Goal: Task Accomplishment & Management: Manage account settings

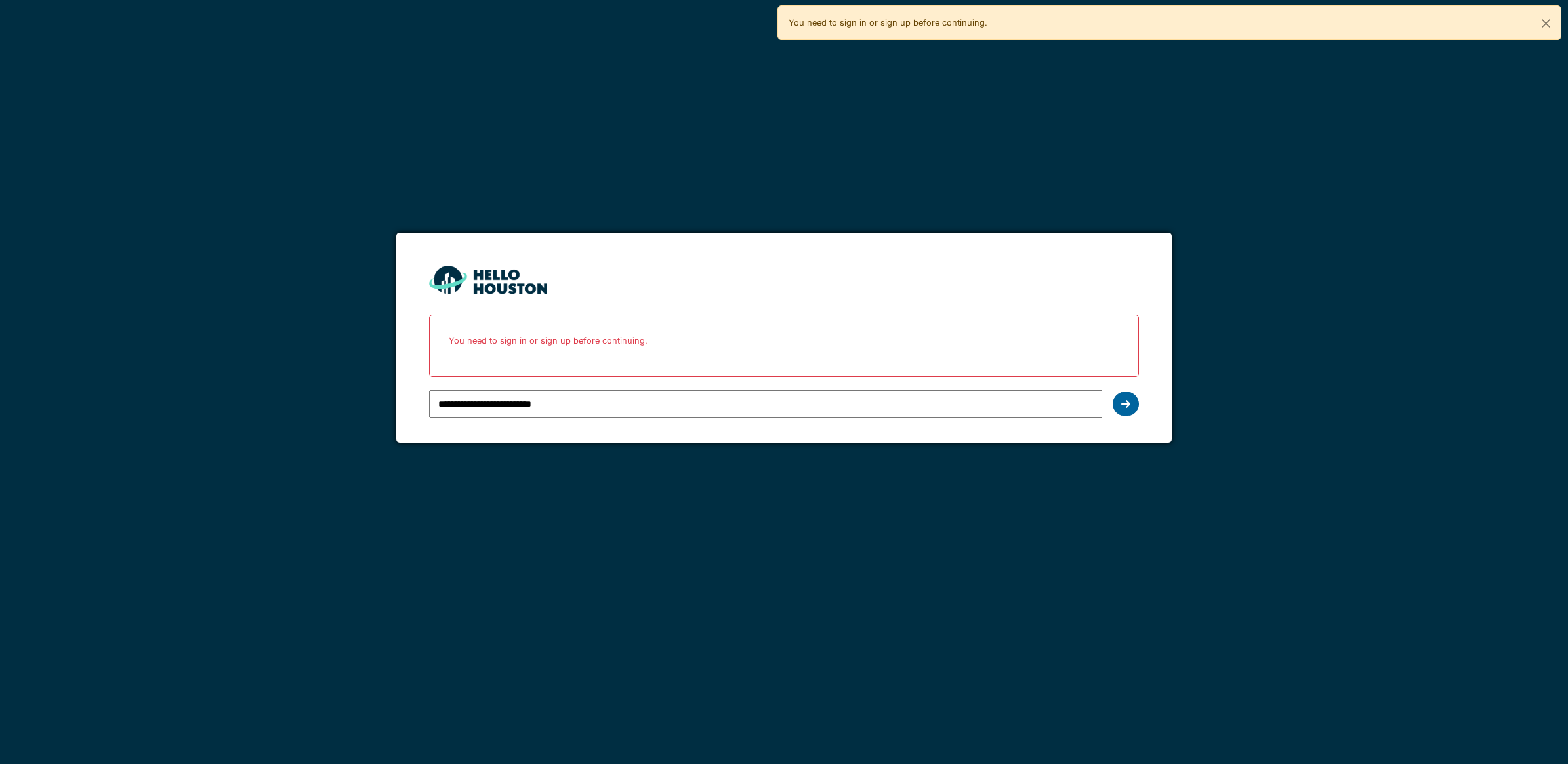
click at [1115, 410] on div at bounding box center [1126, 404] width 26 height 25
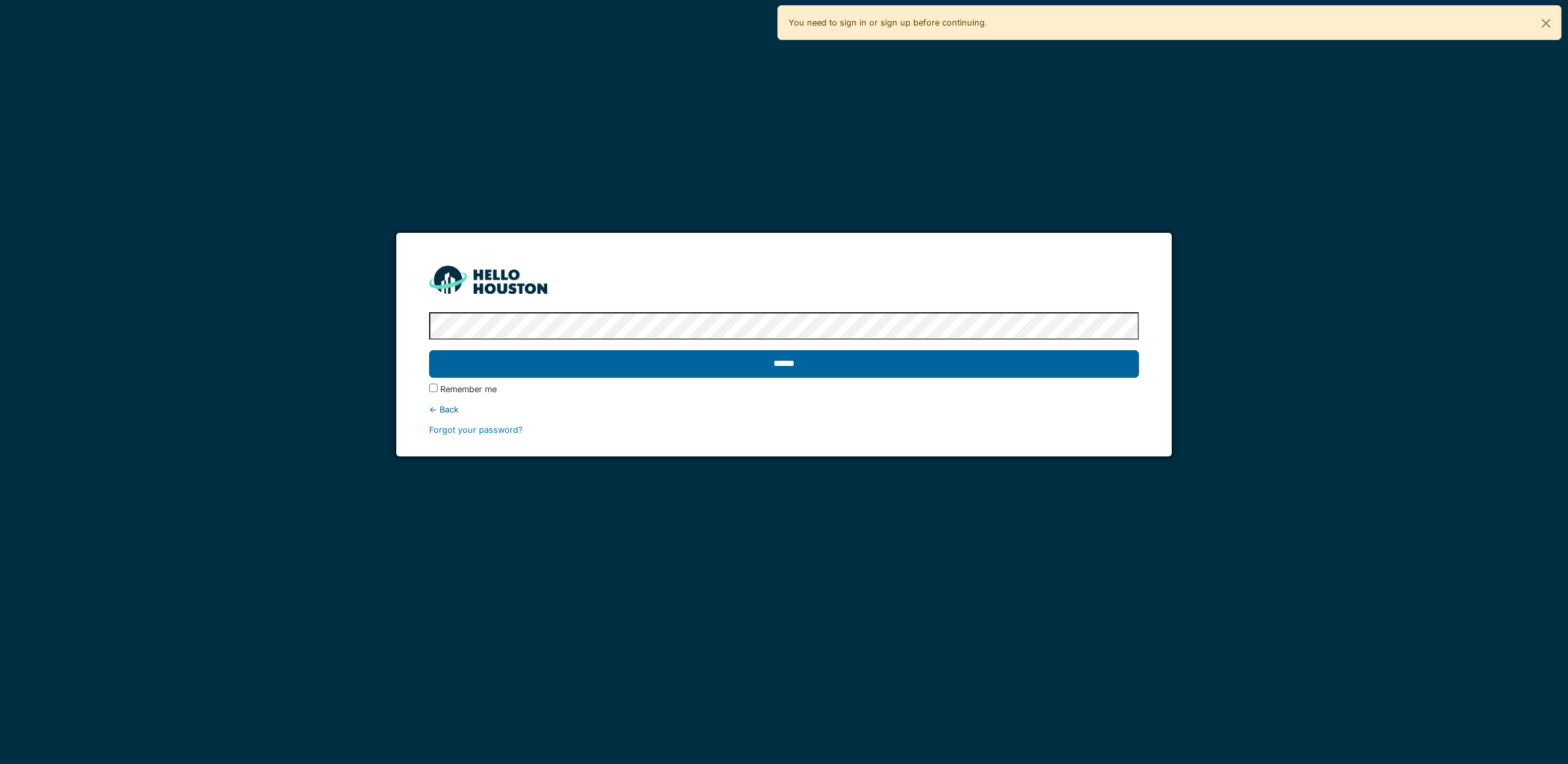
click at [791, 377] on input "******" at bounding box center [783, 364] width 710 height 28
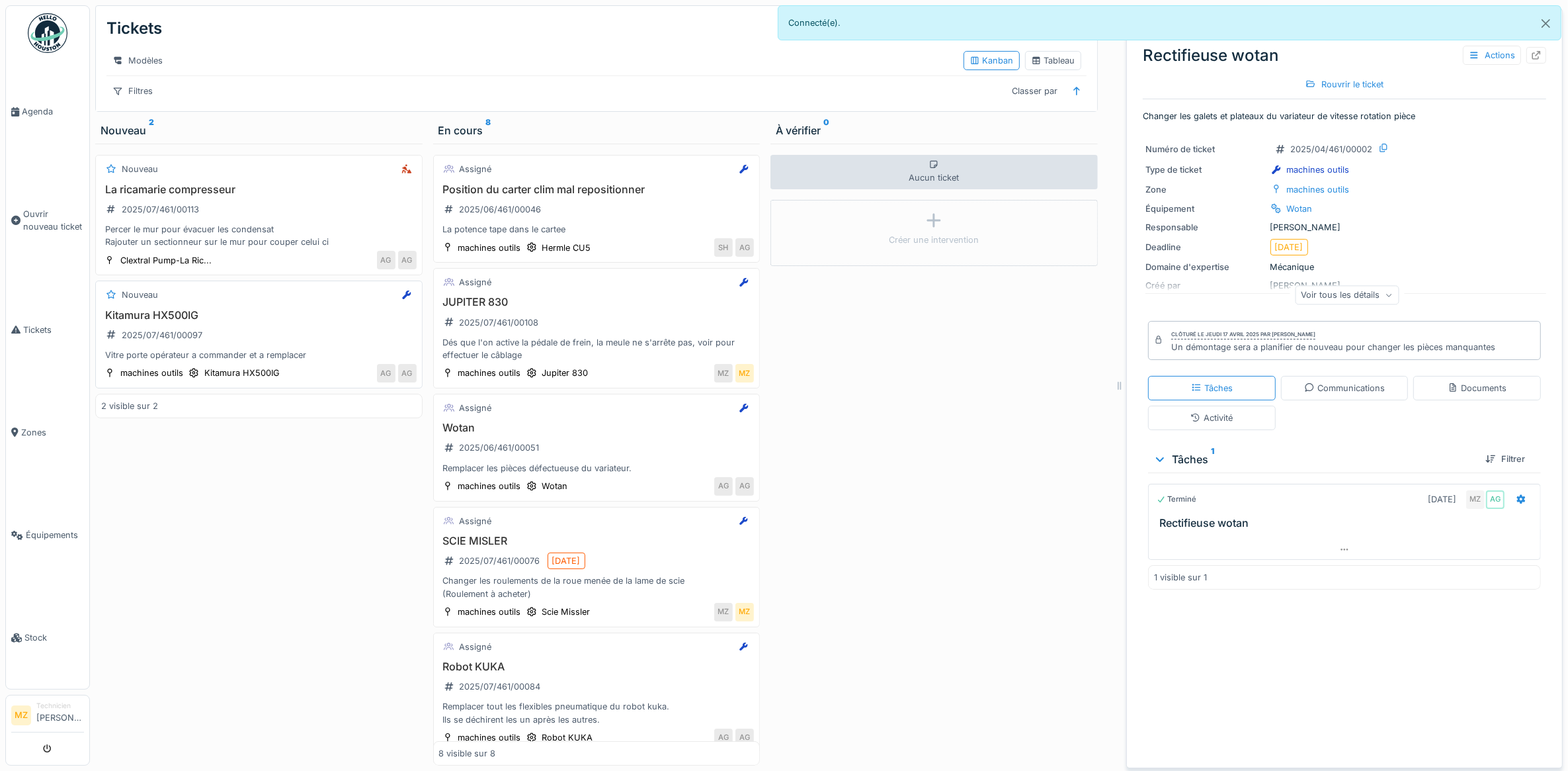
click at [312, 345] on div "Kitamura HX500IG 2025/07/461/00097 Vitre porte opérateur a commander et a rempl…" at bounding box center [259, 335] width 316 height 53
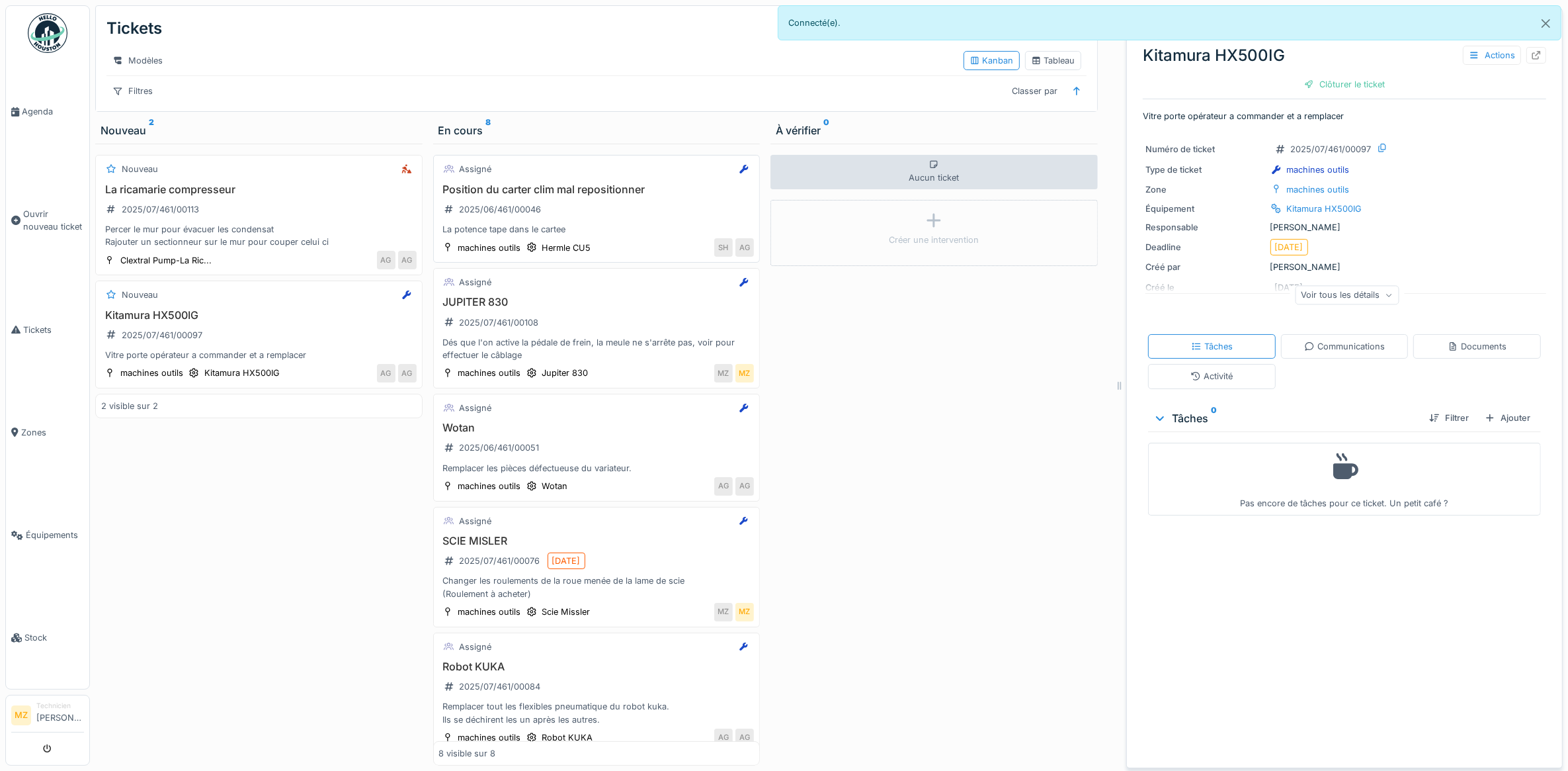
click at [570, 235] on div "La potence tape dans le cartee" at bounding box center [597, 229] width 316 height 12
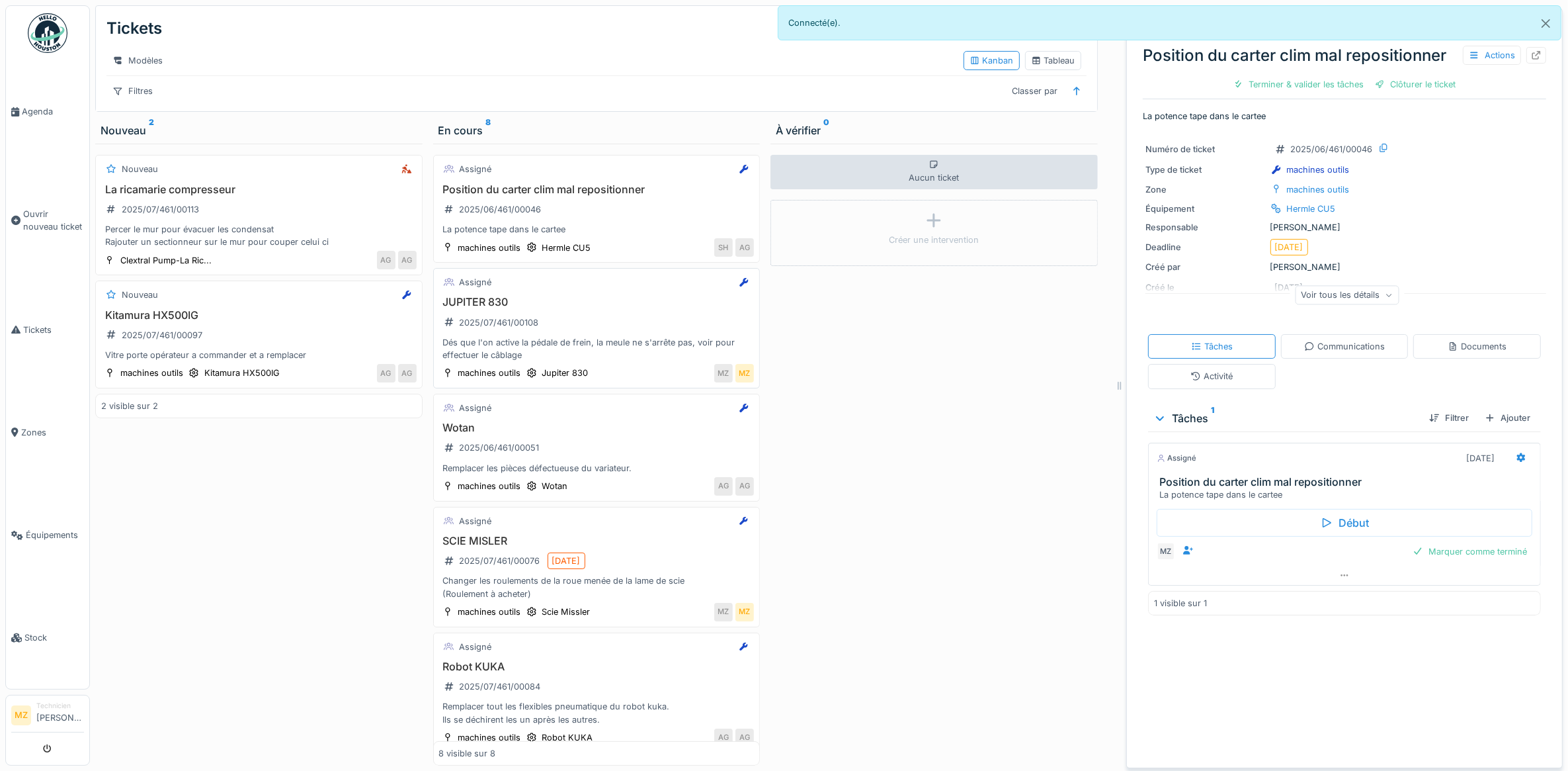
click at [586, 347] on div "JUPITER 830 2025/07/461/00108 Dés que l'on active la pédale de frein, la meule …" at bounding box center [597, 328] width 316 height 65
click at [669, 458] on div "Wotan 2025/06/461/00051 Remplacer les pièces défectueuse du variateur." at bounding box center [597, 447] width 316 height 53
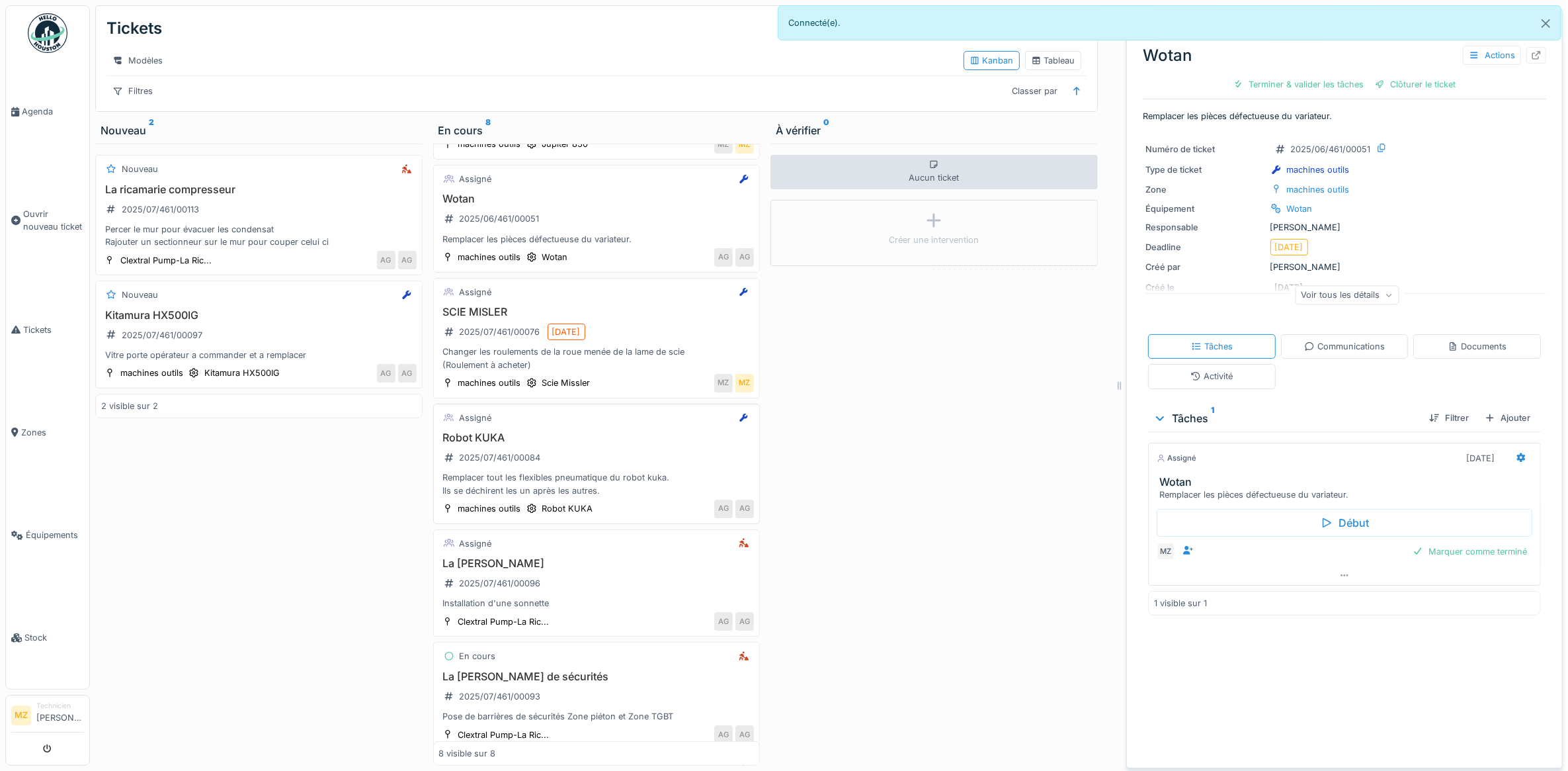
scroll to position [248, 0]
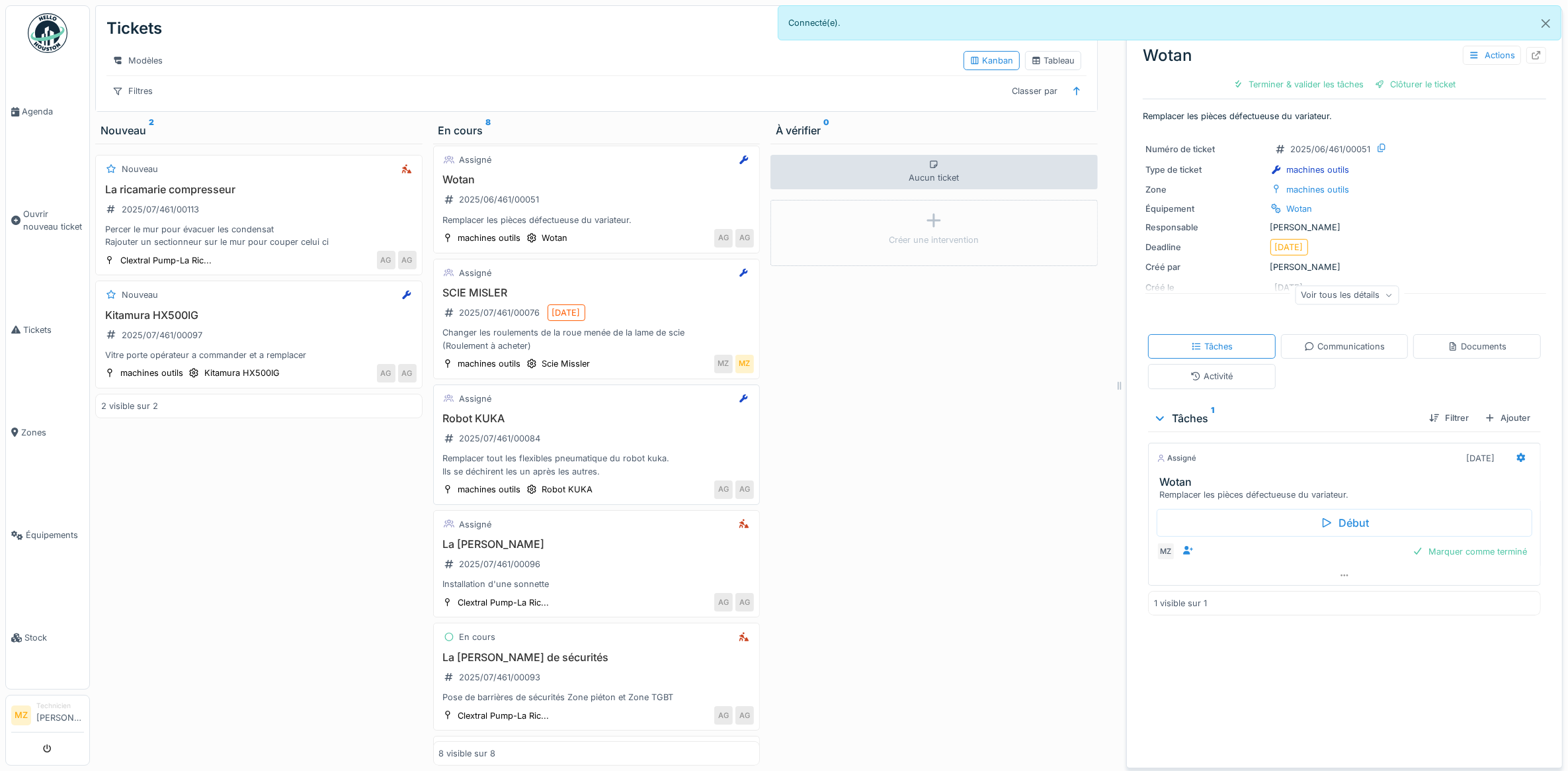
click at [637, 470] on div "Remplacer tout les flexibles pneumatique du robot kuka. Ils se déchirent les un…" at bounding box center [597, 465] width 316 height 25
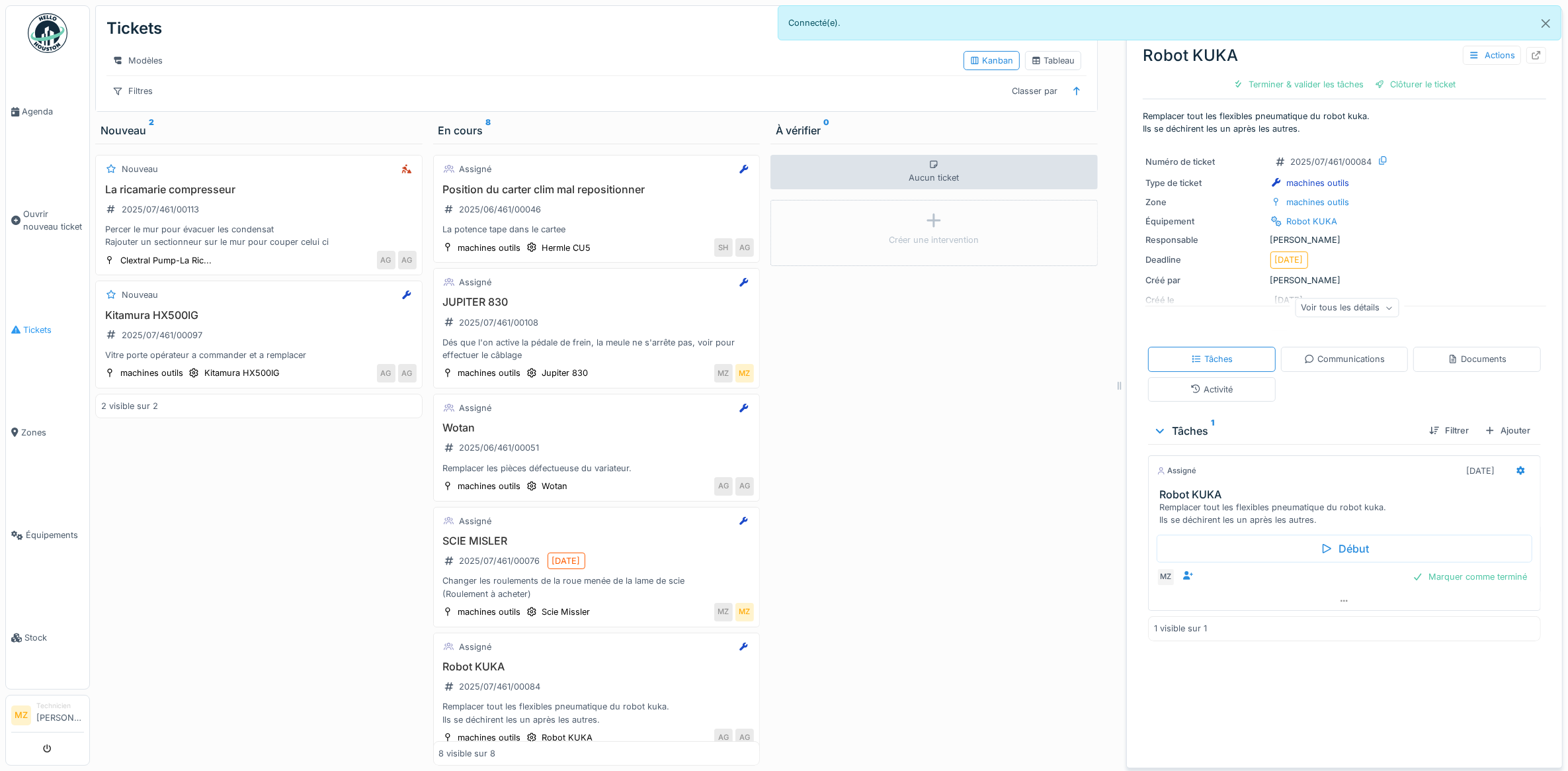
click at [49, 324] on span "Tickets" at bounding box center [54, 330] width 61 height 12
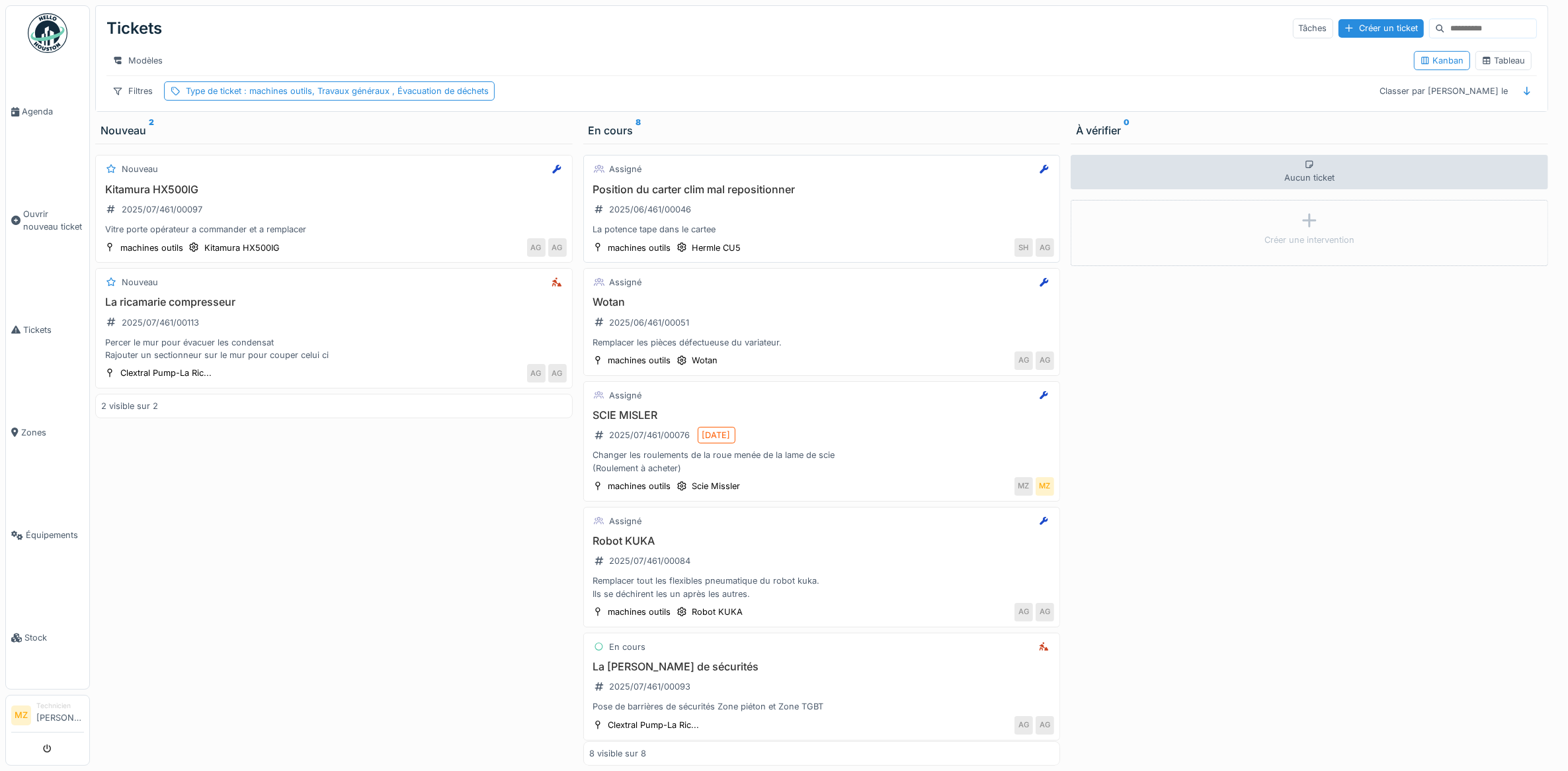
click at [844, 257] on div "SH AG" at bounding box center [902, 247] width 306 height 18
click at [35, 328] on span "Tickets" at bounding box center [54, 330] width 61 height 12
click at [40, 119] on link "Agenda" at bounding box center [48, 111] width 83 height 102
click at [53, 115] on span "Agenda" at bounding box center [53, 111] width 62 height 12
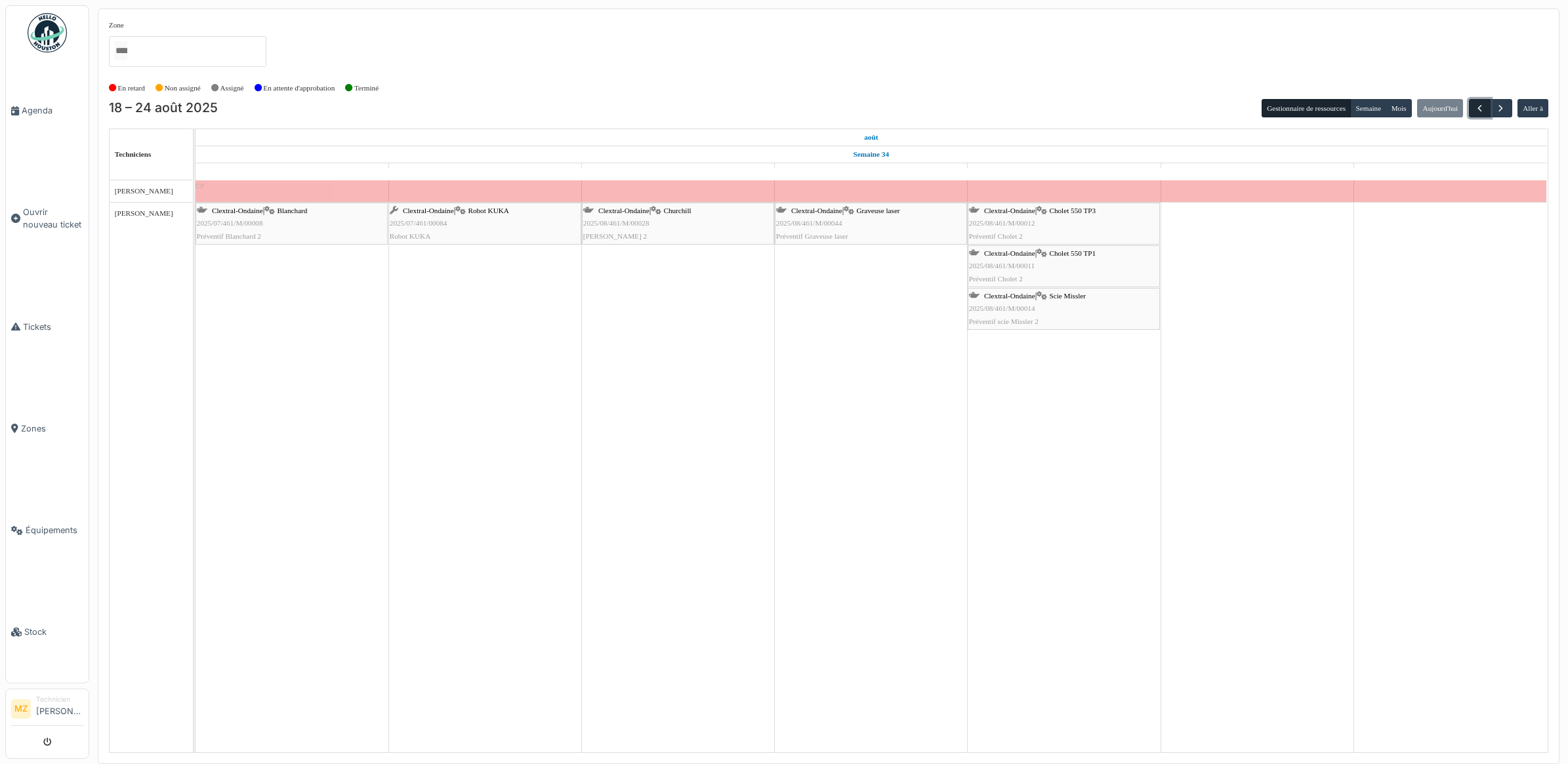
click at [1474, 109] on span "button" at bounding box center [1479, 108] width 11 height 11
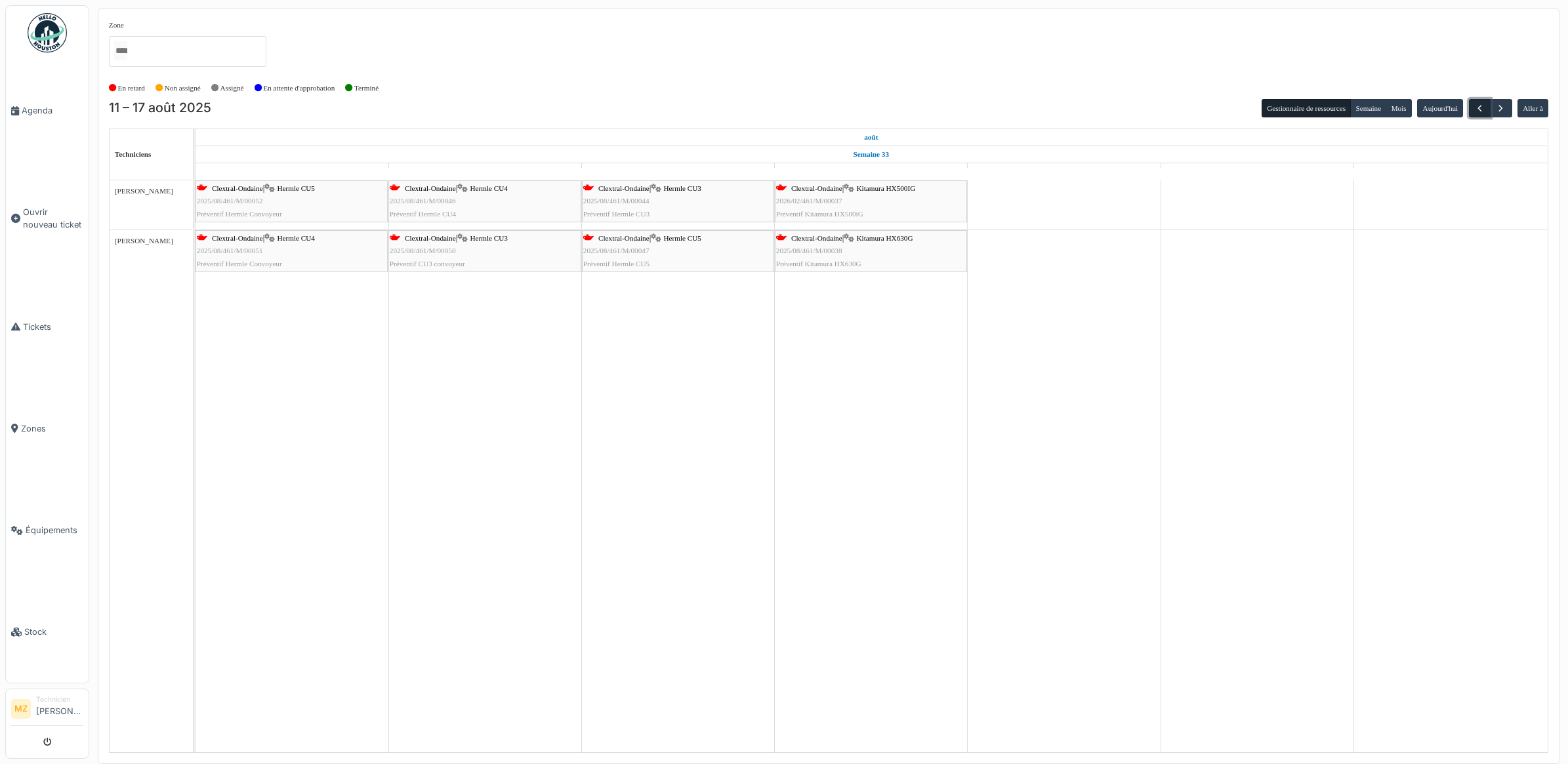
click at [1480, 101] on button "button" at bounding box center [1478, 108] width 22 height 19
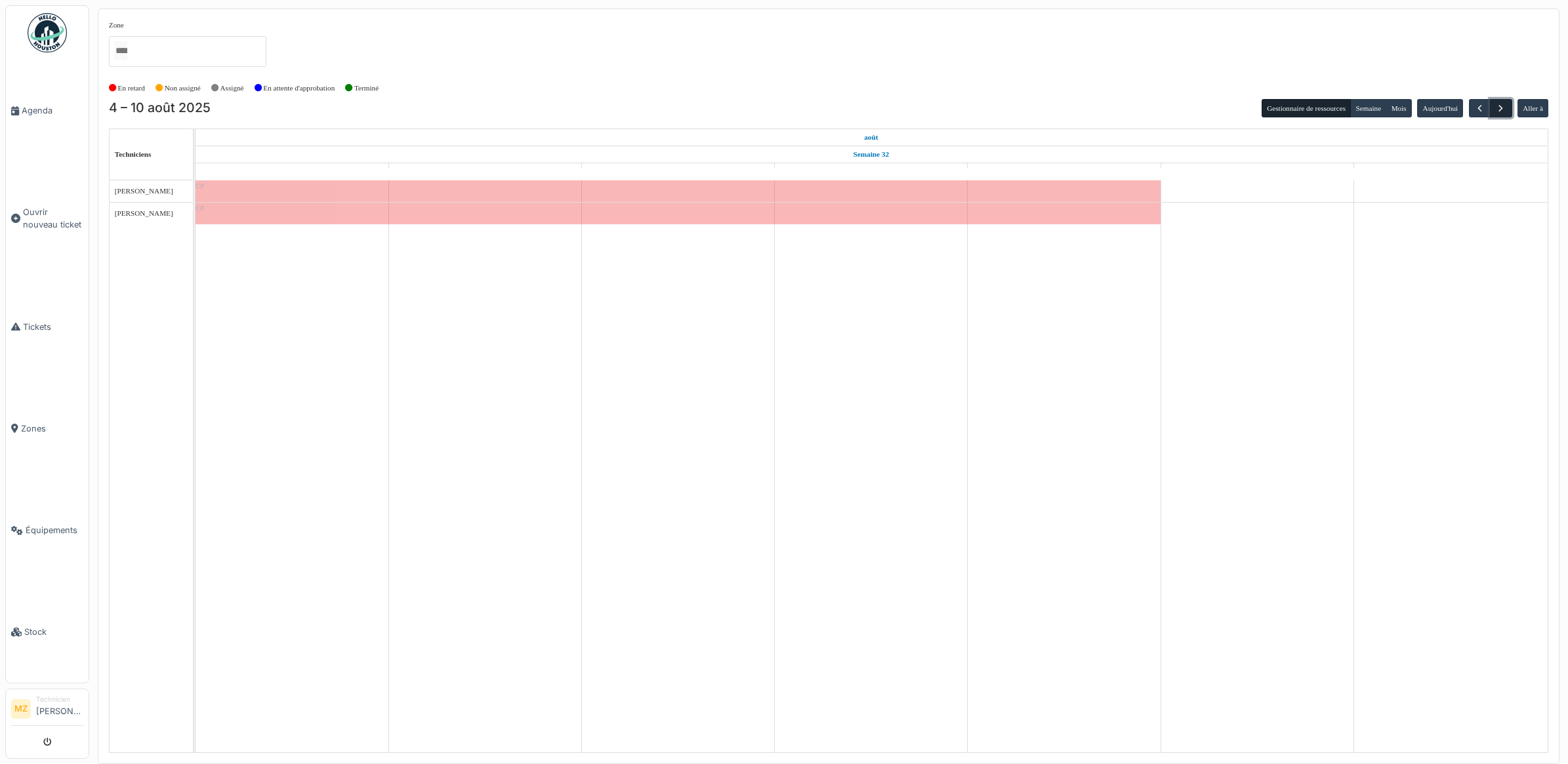
click at [1497, 105] on span "button" at bounding box center [1500, 108] width 11 height 11
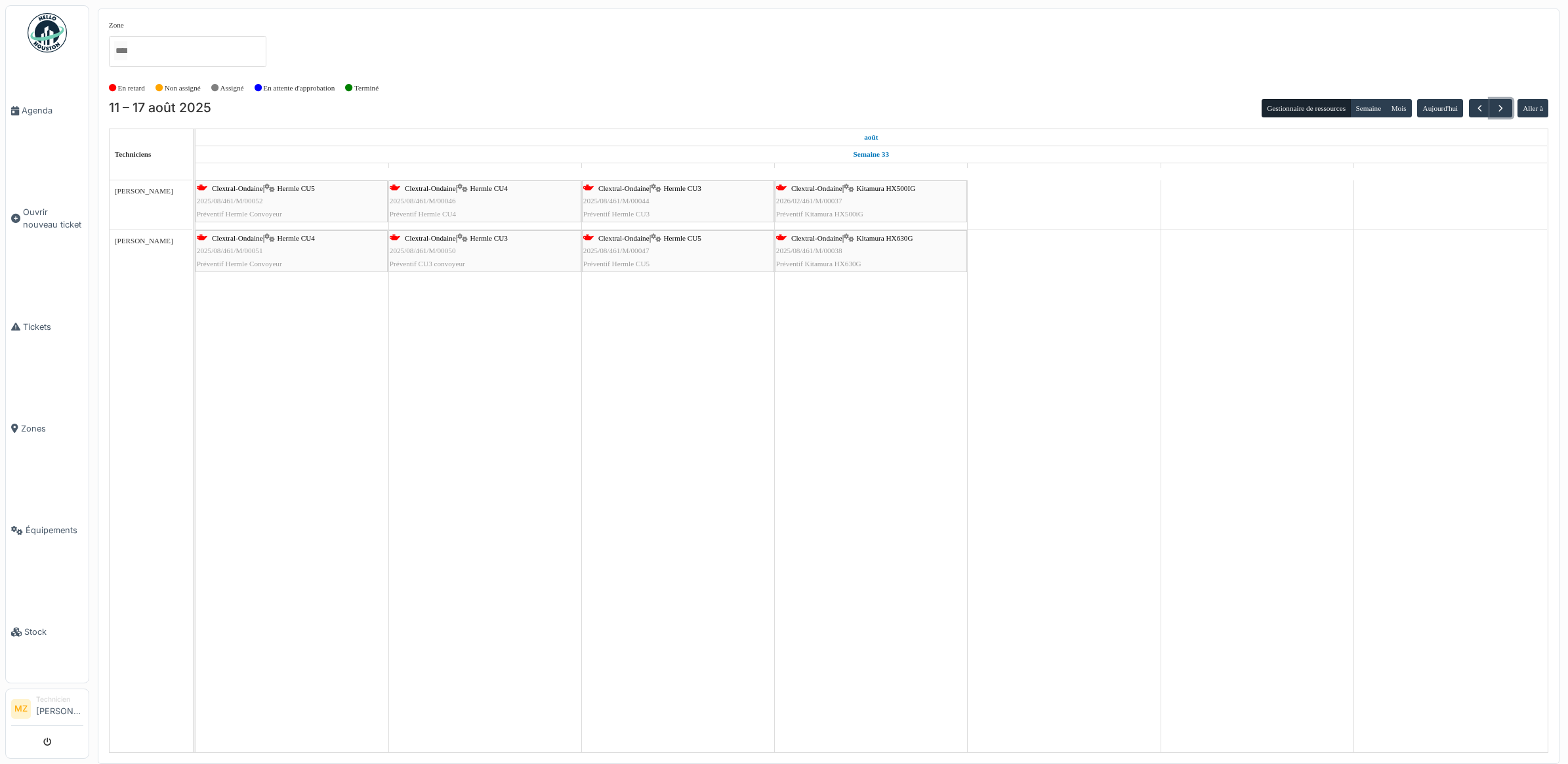
click at [355, 250] on div "Clextral-Ondaine | Hermle CU4 2025/08/461/M/00051 Préventif Hermle Convoyeur" at bounding box center [292, 251] width 189 height 38
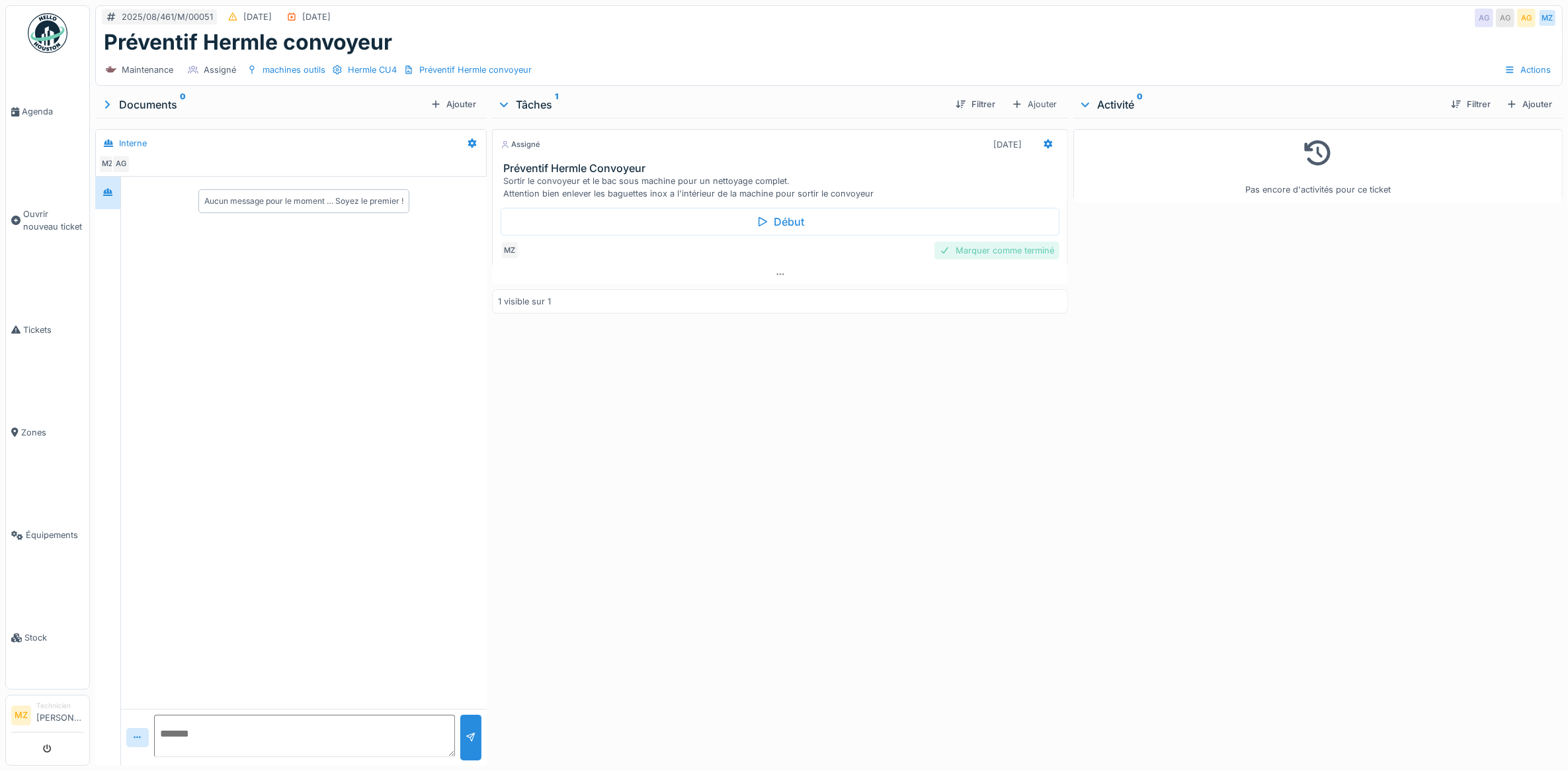
click at [974, 254] on div "Marquer comme terminé" at bounding box center [997, 250] width 125 height 18
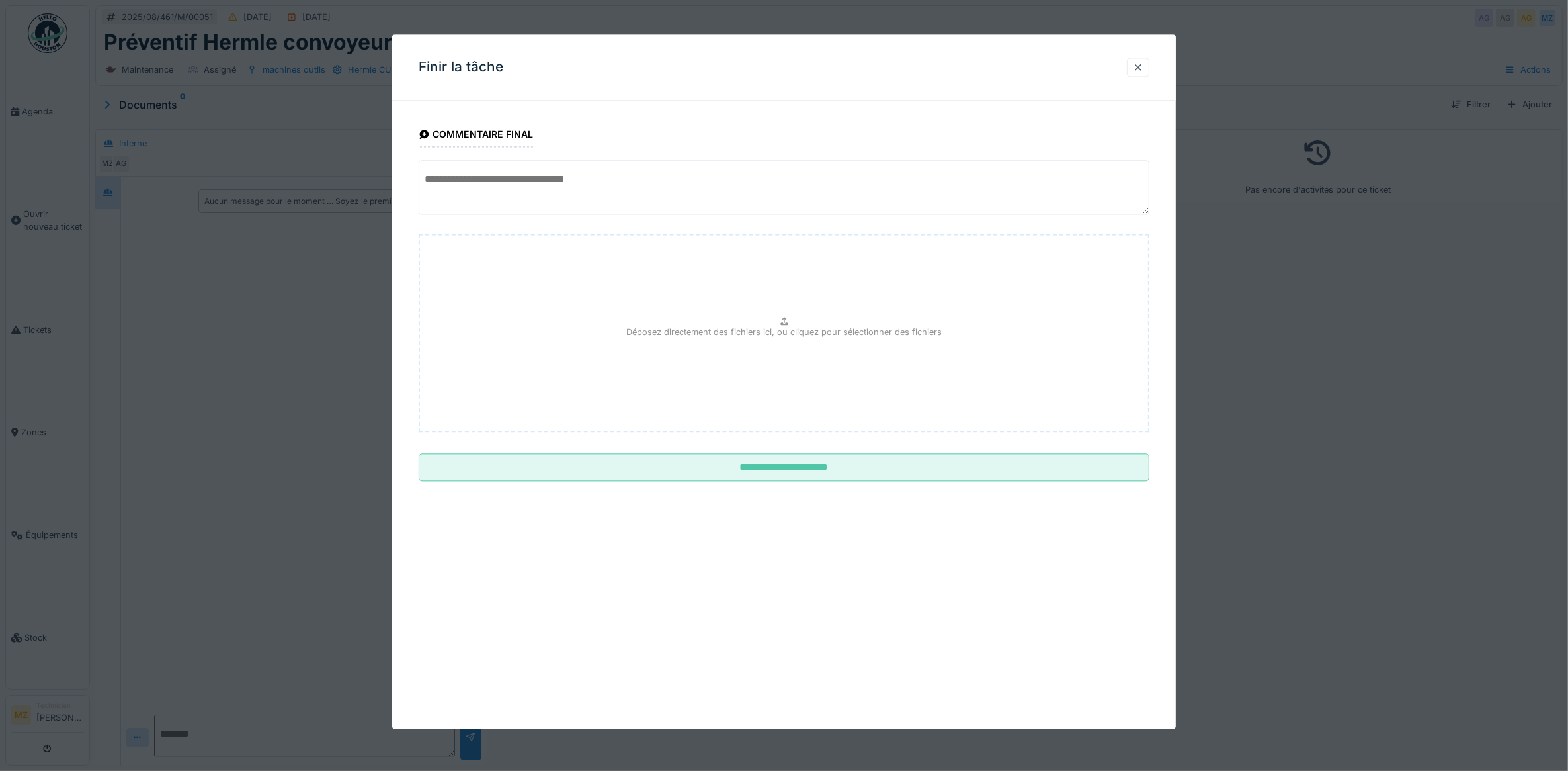
click at [1389, 367] on div at bounding box center [784, 386] width 1568 height 771
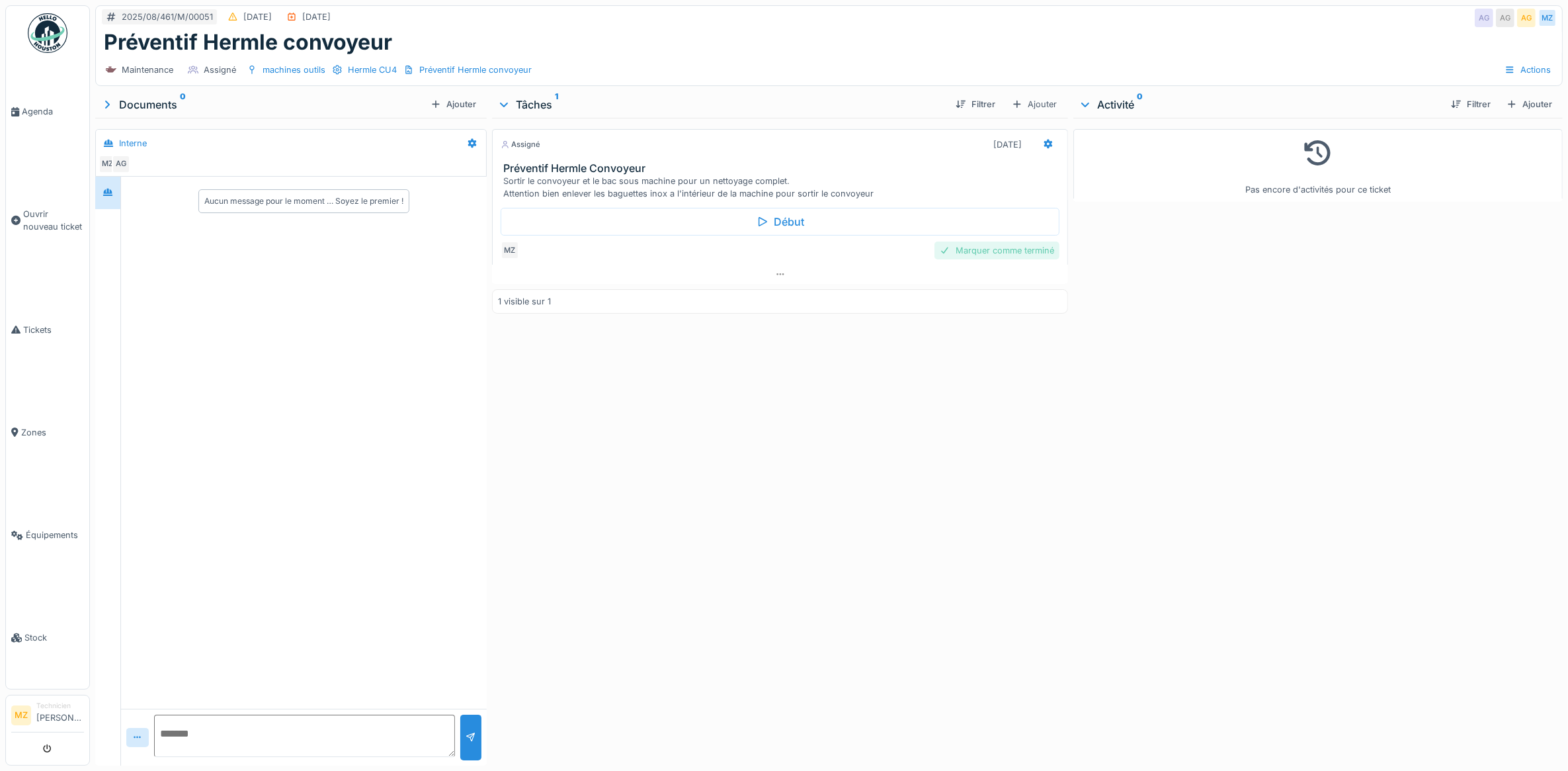
click at [947, 256] on div "Marquer comme terminé" at bounding box center [997, 250] width 125 height 18
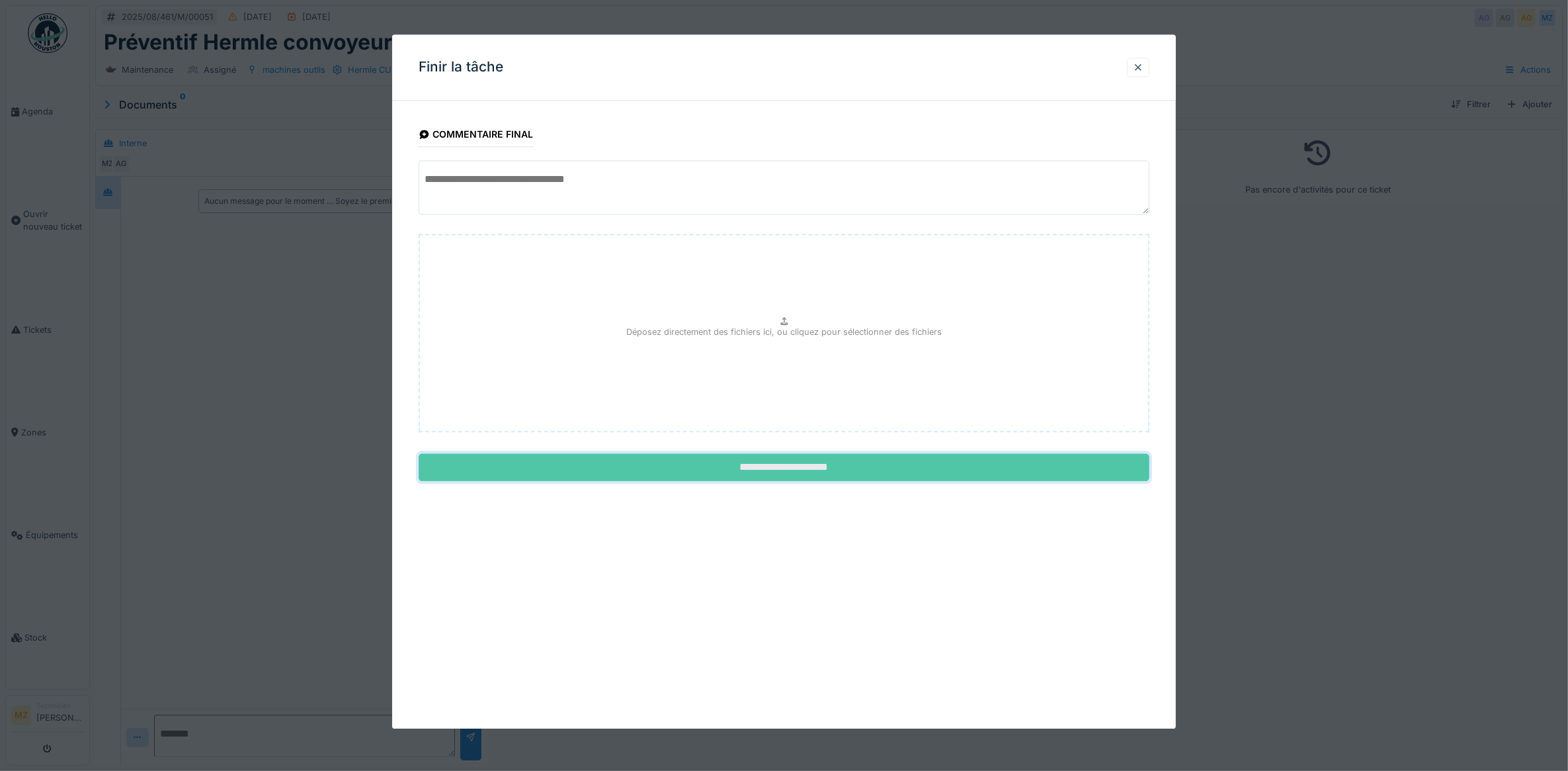
click at [776, 471] on input "**********" at bounding box center [784, 468] width 732 height 28
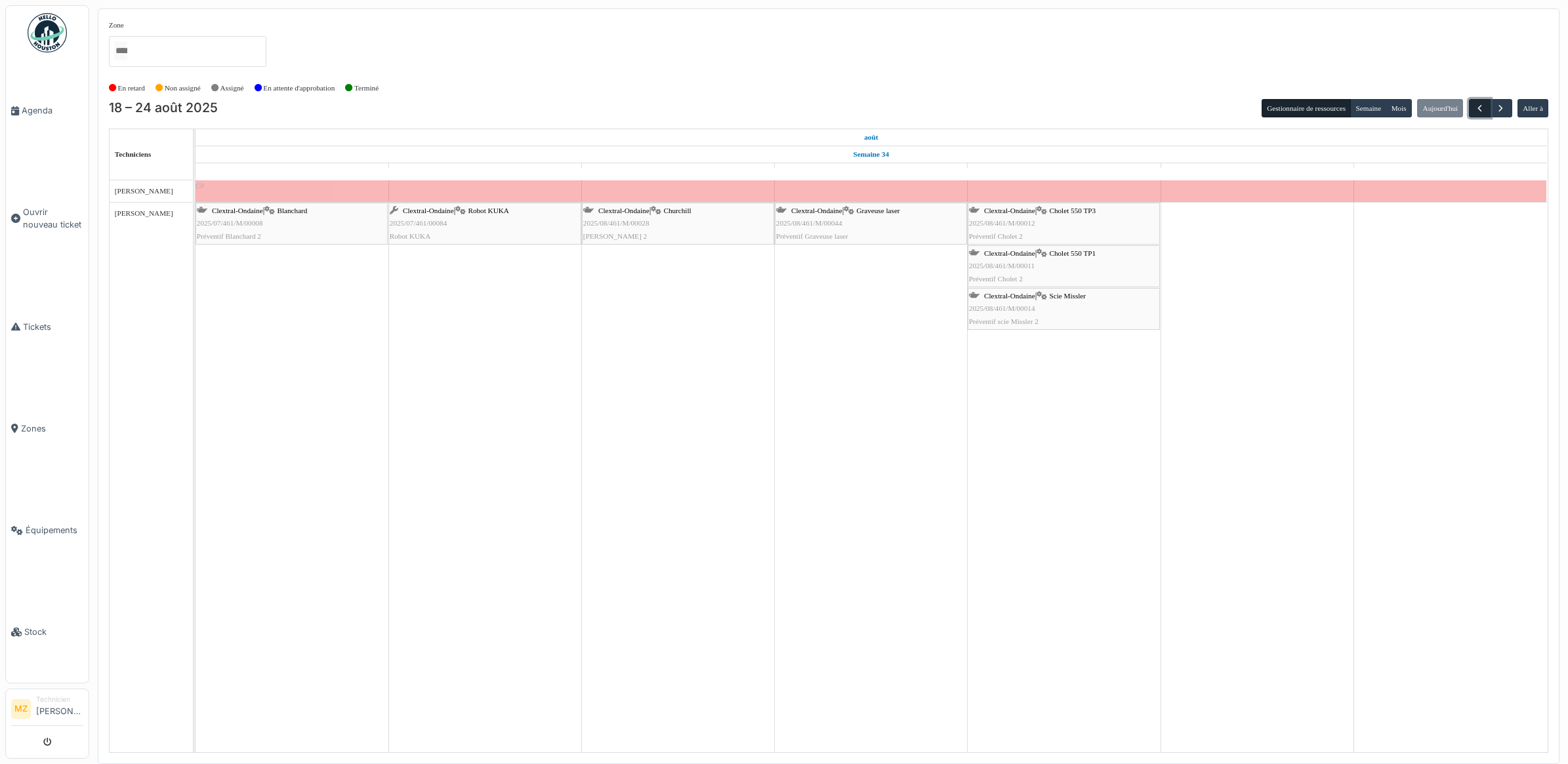
click at [1468, 110] on button "button" at bounding box center [1478, 108] width 22 height 19
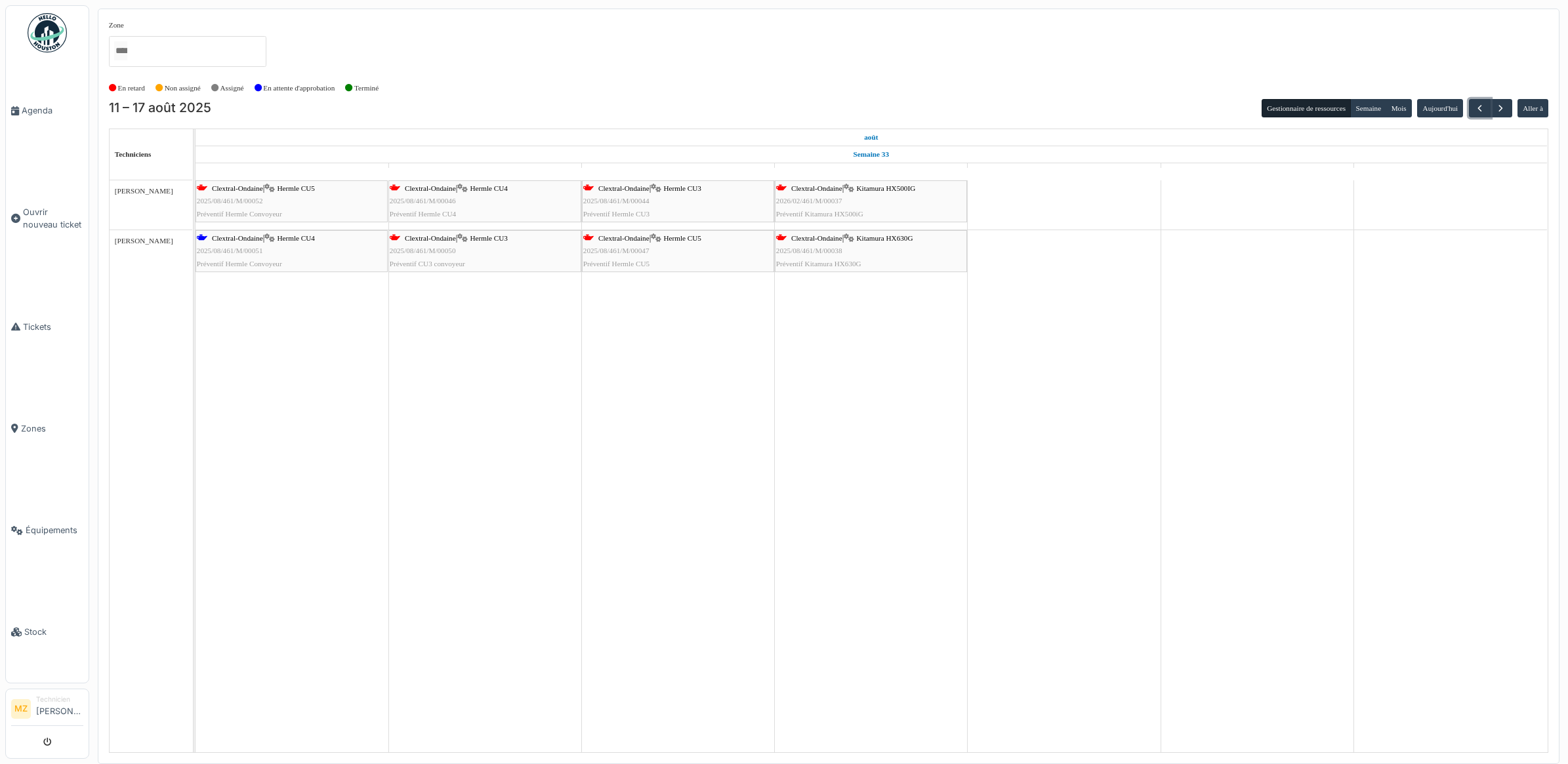
click at [489, 250] on div "Clextral-Ondaine | Hermle CU3 2025/08/461/M/00050 Préventif CU3 convoyeur" at bounding box center [485, 251] width 190 height 38
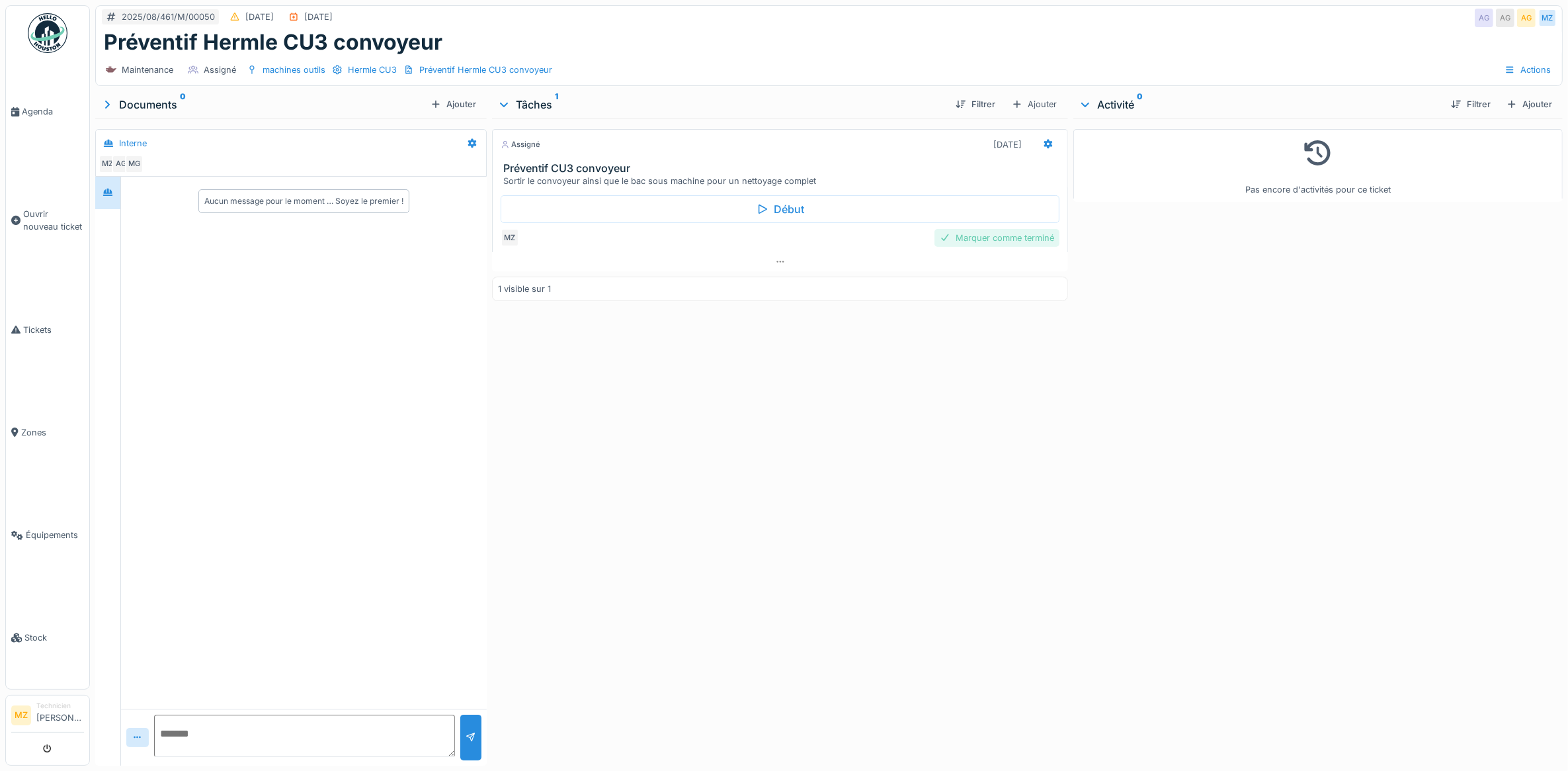
click at [1006, 243] on div "Marquer comme terminé" at bounding box center [997, 238] width 125 height 18
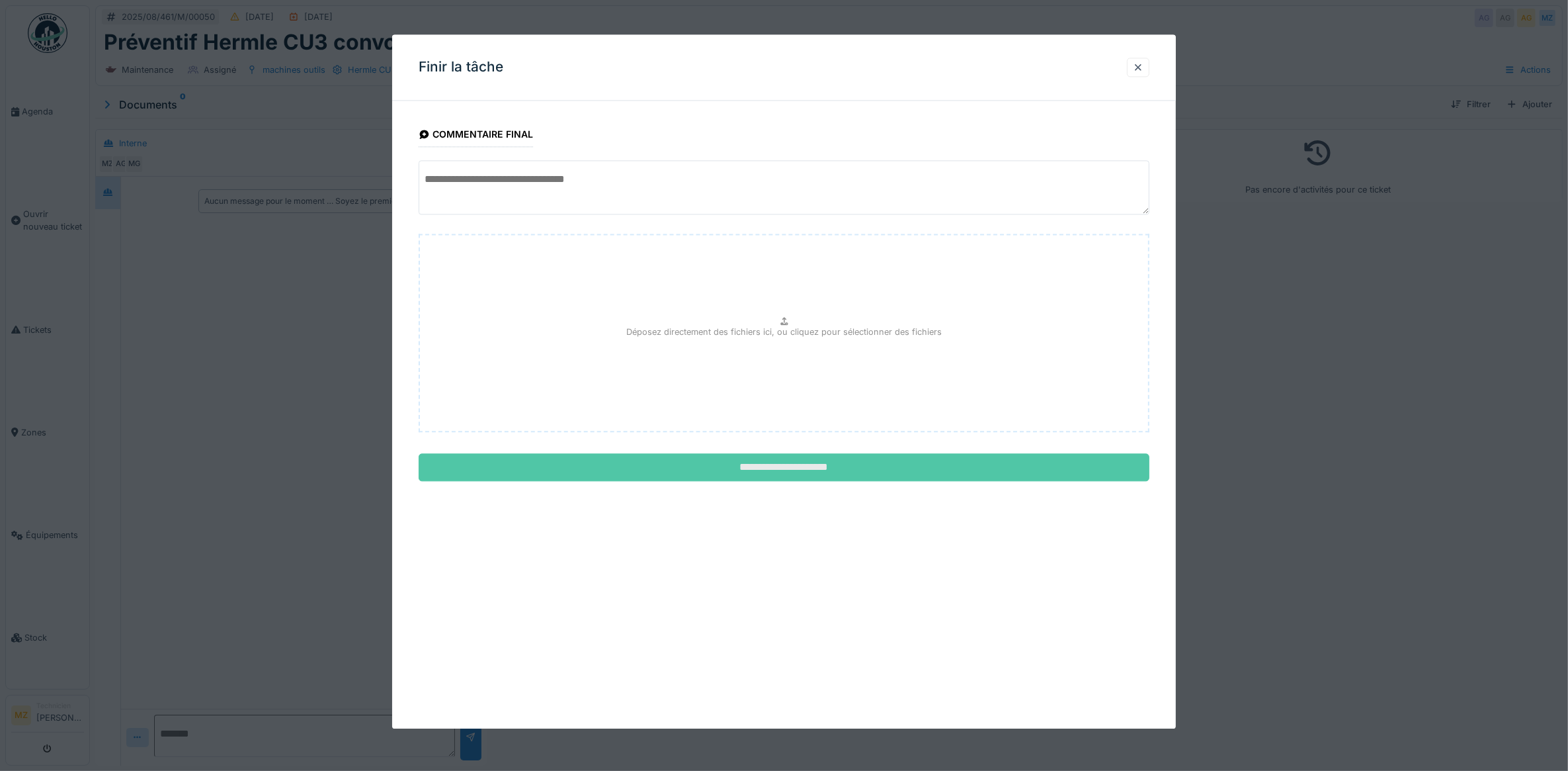
click at [891, 467] on input "**********" at bounding box center [784, 468] width 732 height 28
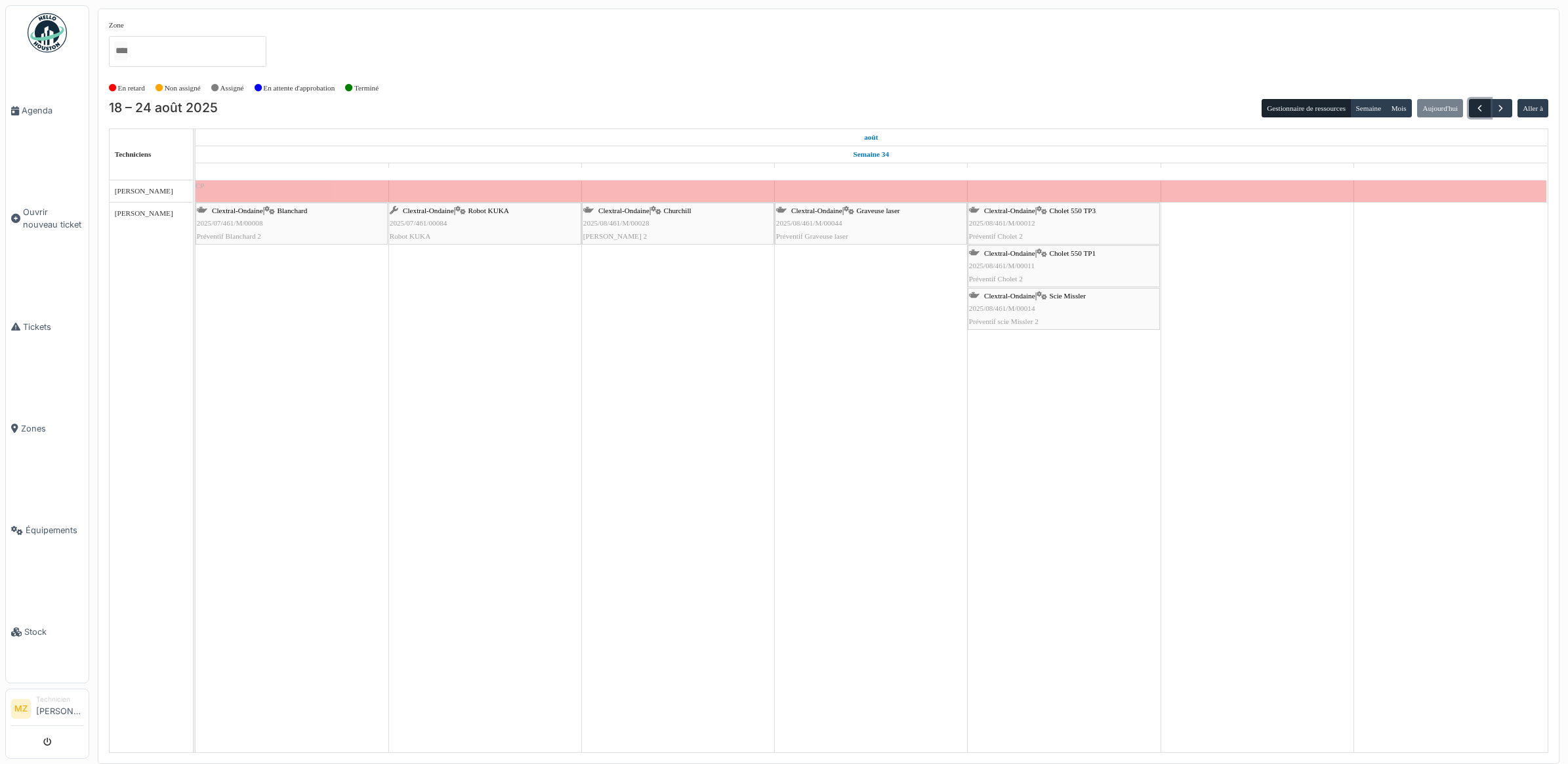
click at [1476, 107] on span "button" at bounding box center [1479, 108] width 11 height 11
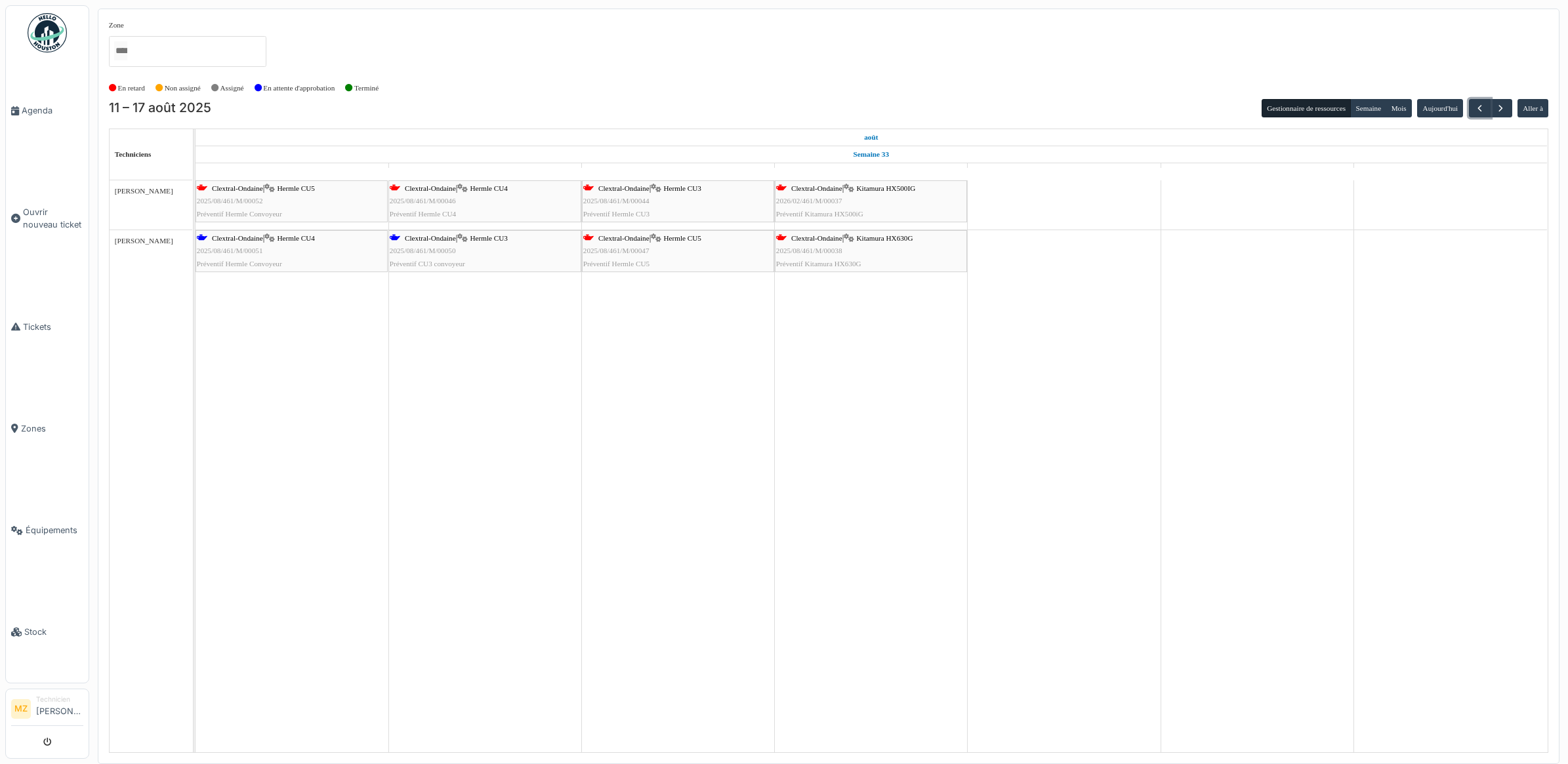
click at [710, 262] on div "Clextral-Ondaine | Hermle CU5 2025/08/461/M/00047 Préventif Hermle CU5" at bounding box center [678, 251] width 189 height 38
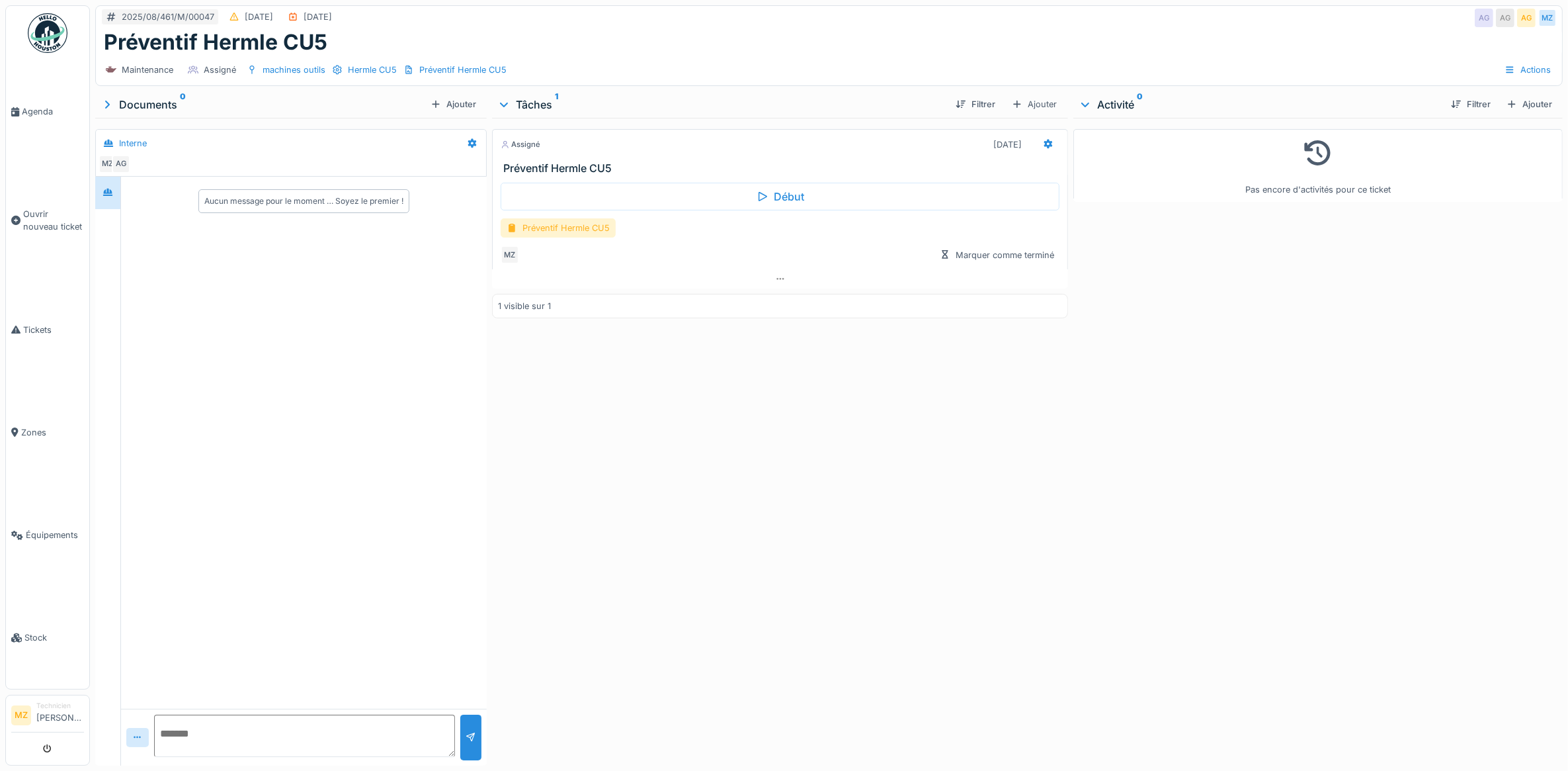
click at [554, 222] on div "Préventif Hermle CU5" at bounding box center [558, 228] width 115 height 19
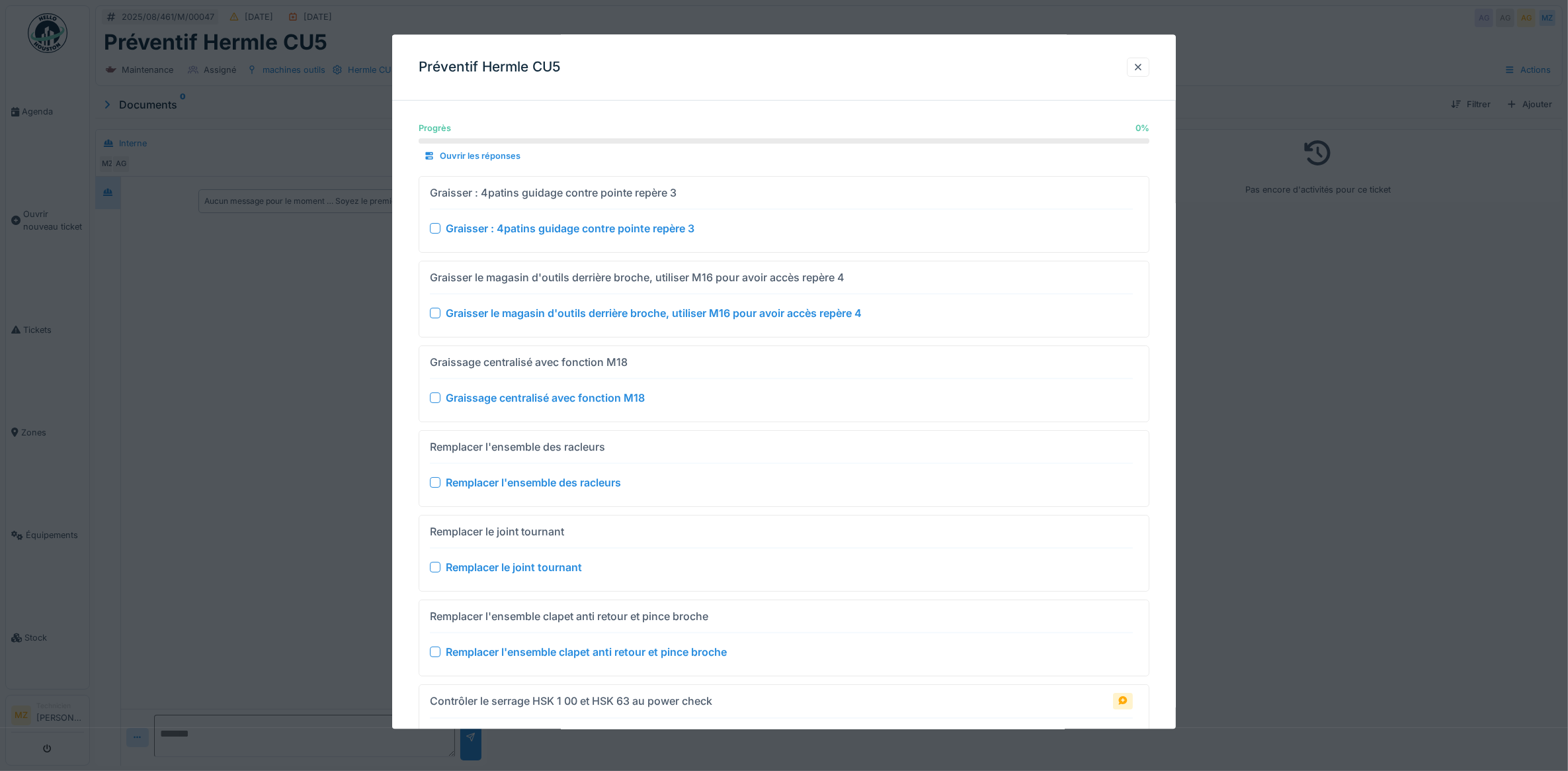
click at [432, 234] on div "Graisser : 4patins guidage contre pointe repère 3" at bounding box center [781, 228] width 704 height 16
click at [432, 321] on div "Graisser le magasin d'outils derrière broche, utiliser M16 pour avoir accès rep…" at bounding box center [781, 313] width 704 height 16
click at [441, 391] on div "Graissage centralisé avec fonction M18 Graissage centralisé avec fonction M18" at bounding box center [781, 384] width 704 height 65
click at [430, 320] on div "Graisser le magasin d'outils derrière broche, utiliser M16 pour avoir accès rep…" at bounding box center [781, 313] width 704 height 16
click at [438, 398] on div at bounding box center [435, 398] width 10 height 10
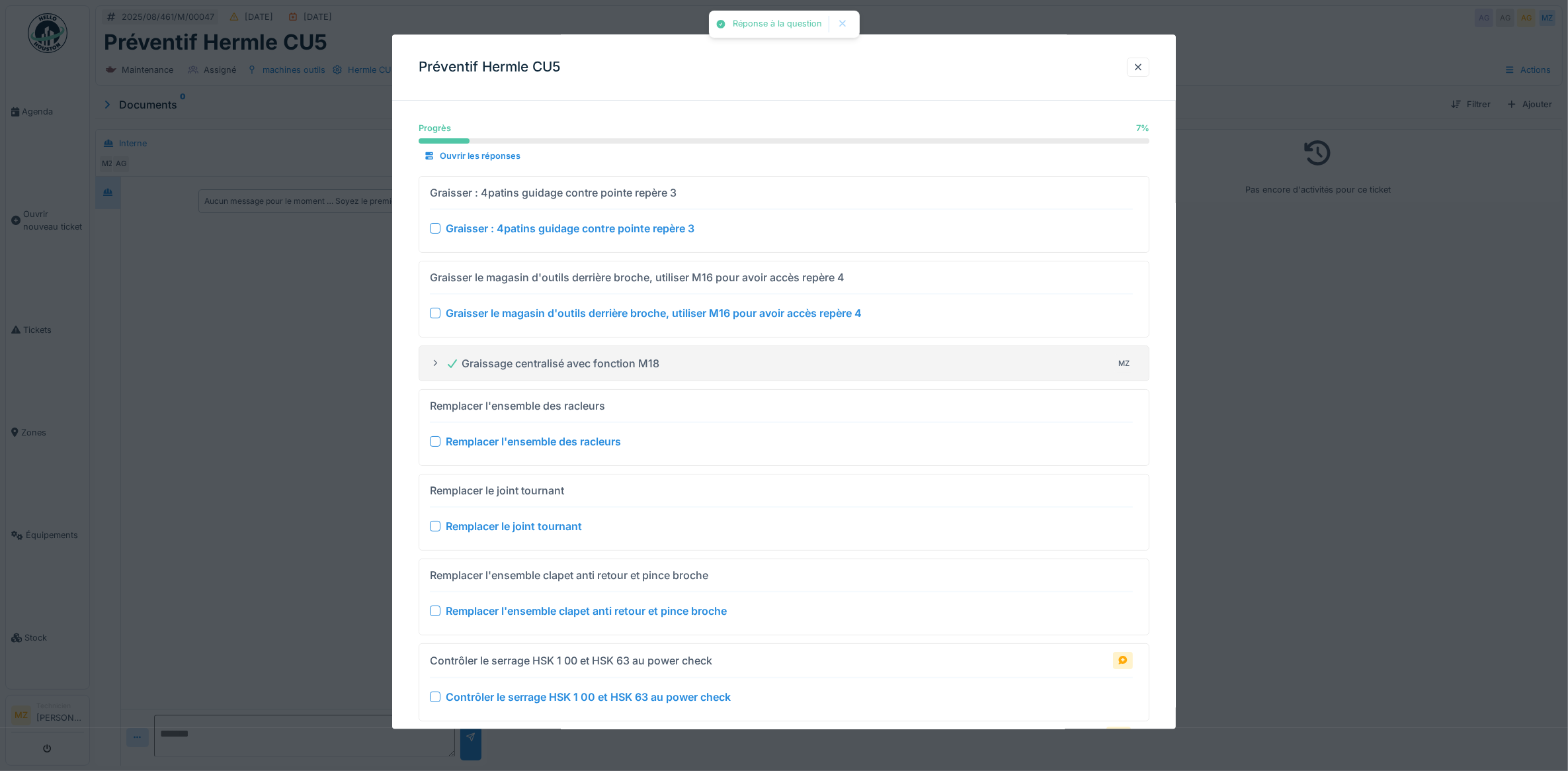
click at [438, 322] on div "Graisser le magasin d'outils derrière broche, utiliser M16 pour avoir accès rep…" at bounding box center [781, 299] width 704 height 65
click at [438, 314] on div at bounding box center [435, 313] width 10 height 10
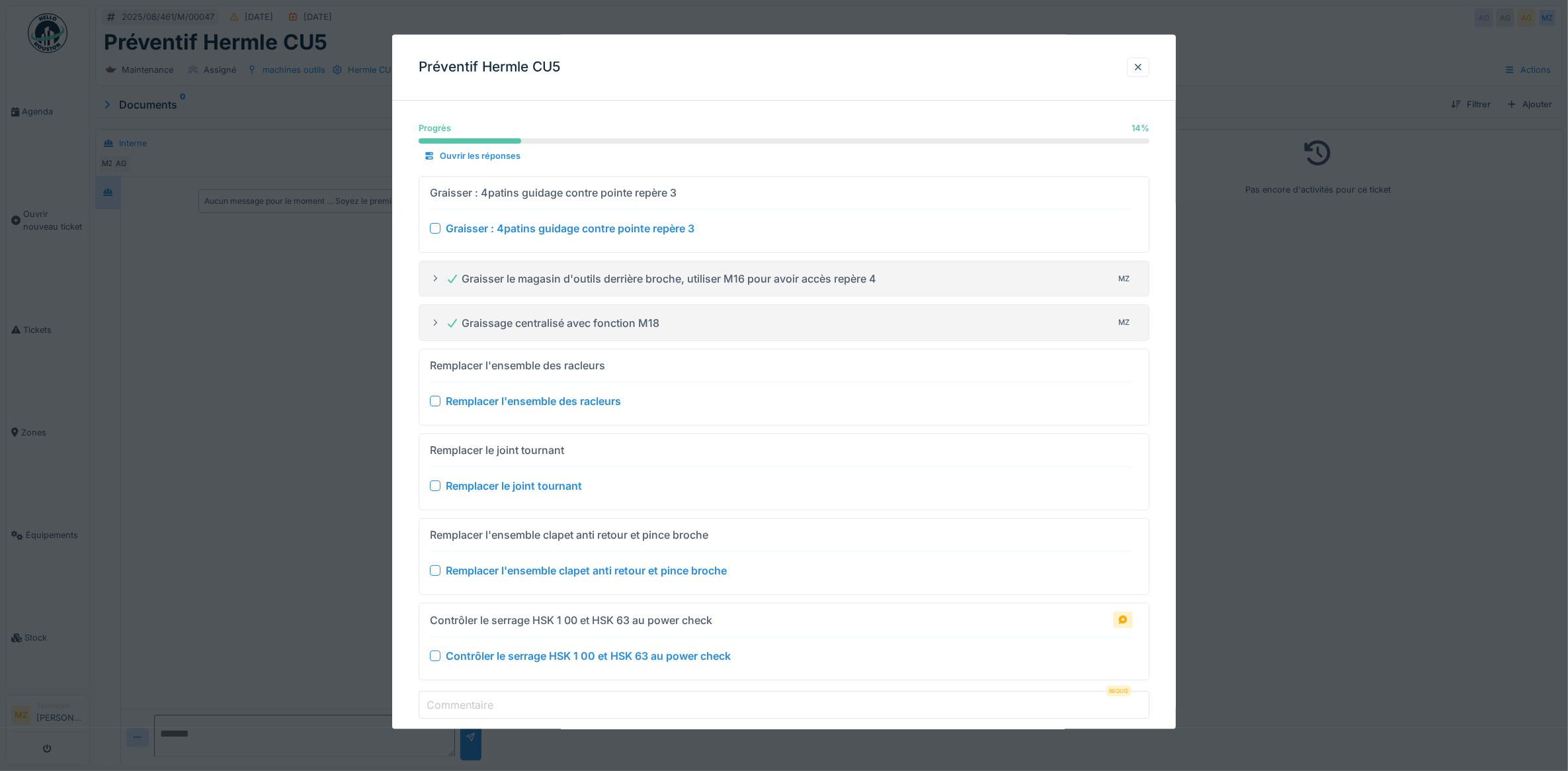
click at [434, 397] on div at bounding box center [435, 402] width 10 height 10
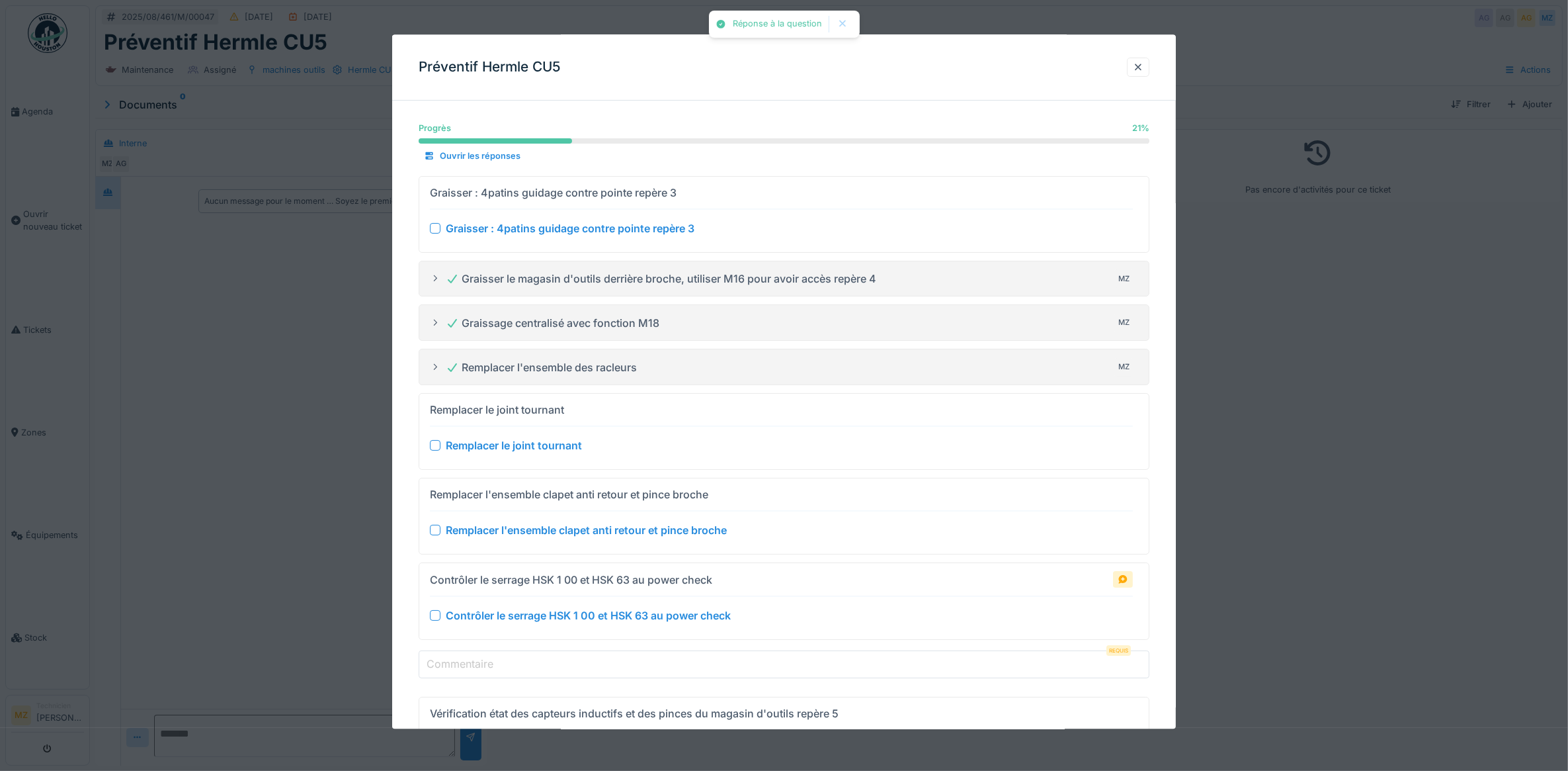
click at [435, 442] on div at bounding box center [435, 445] width 10 height 10
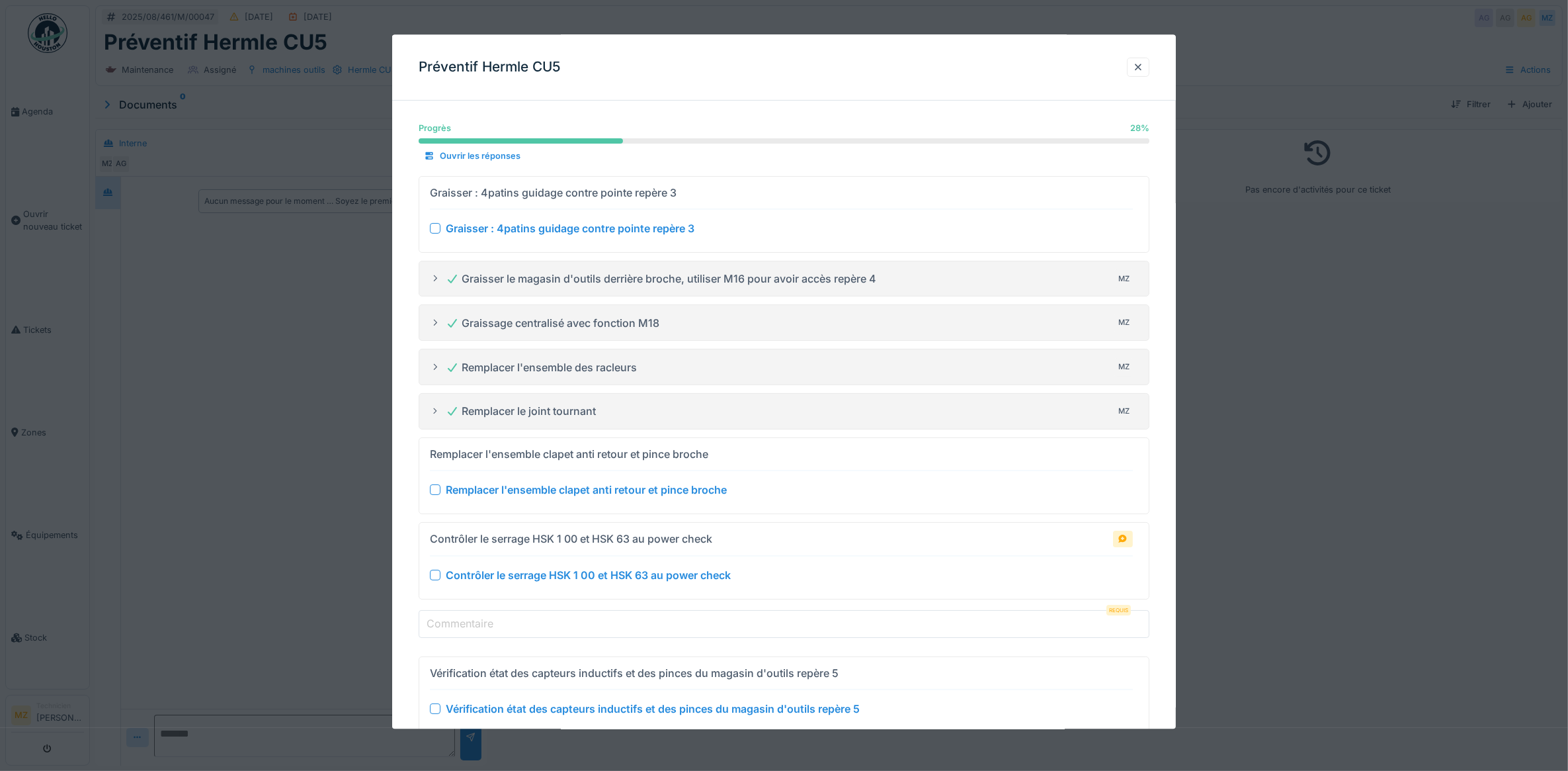
click at [430, 491] on div at bounding box center [435, 490] width 10 height 10
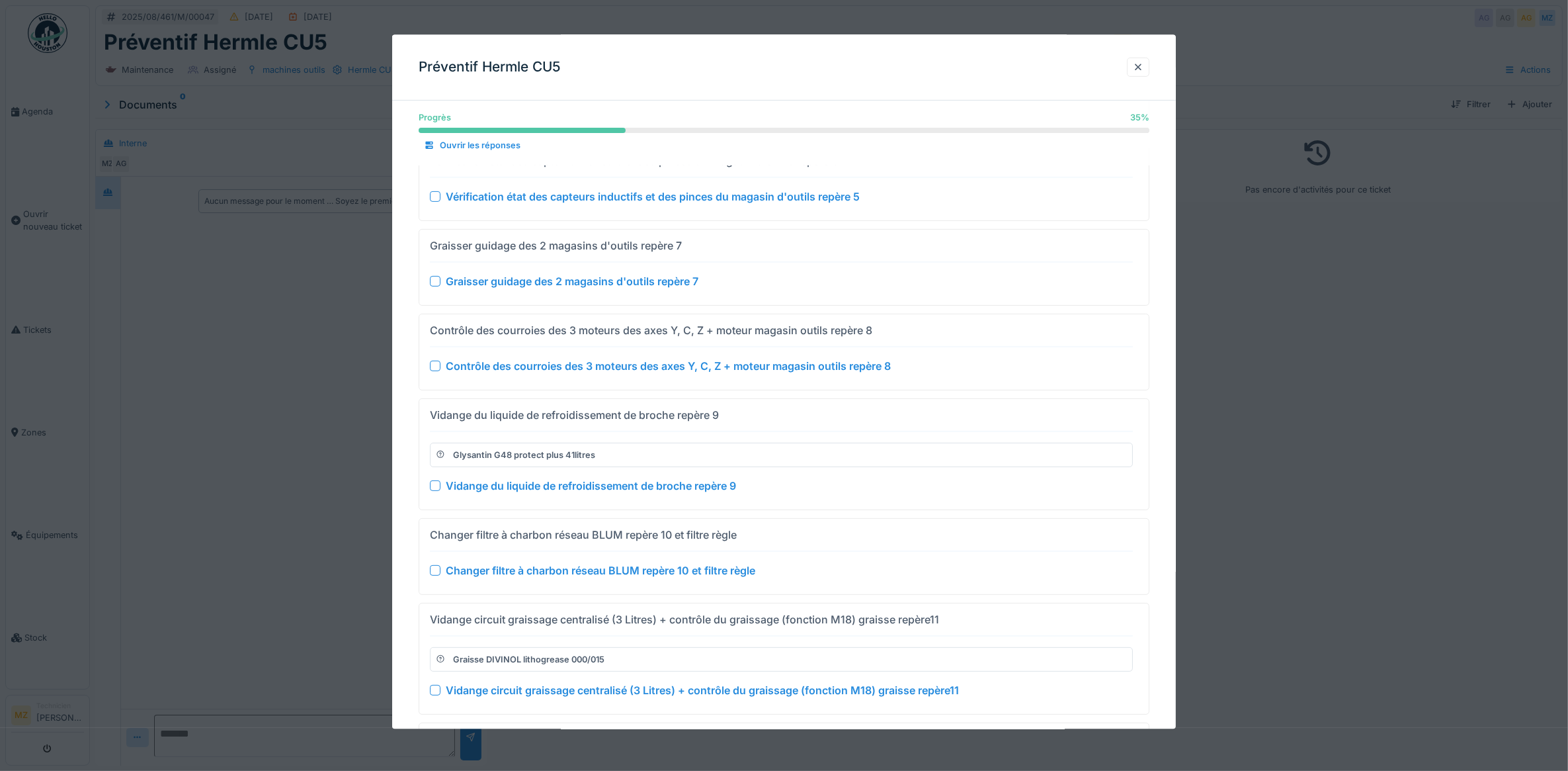
scroll to position [621, 0]
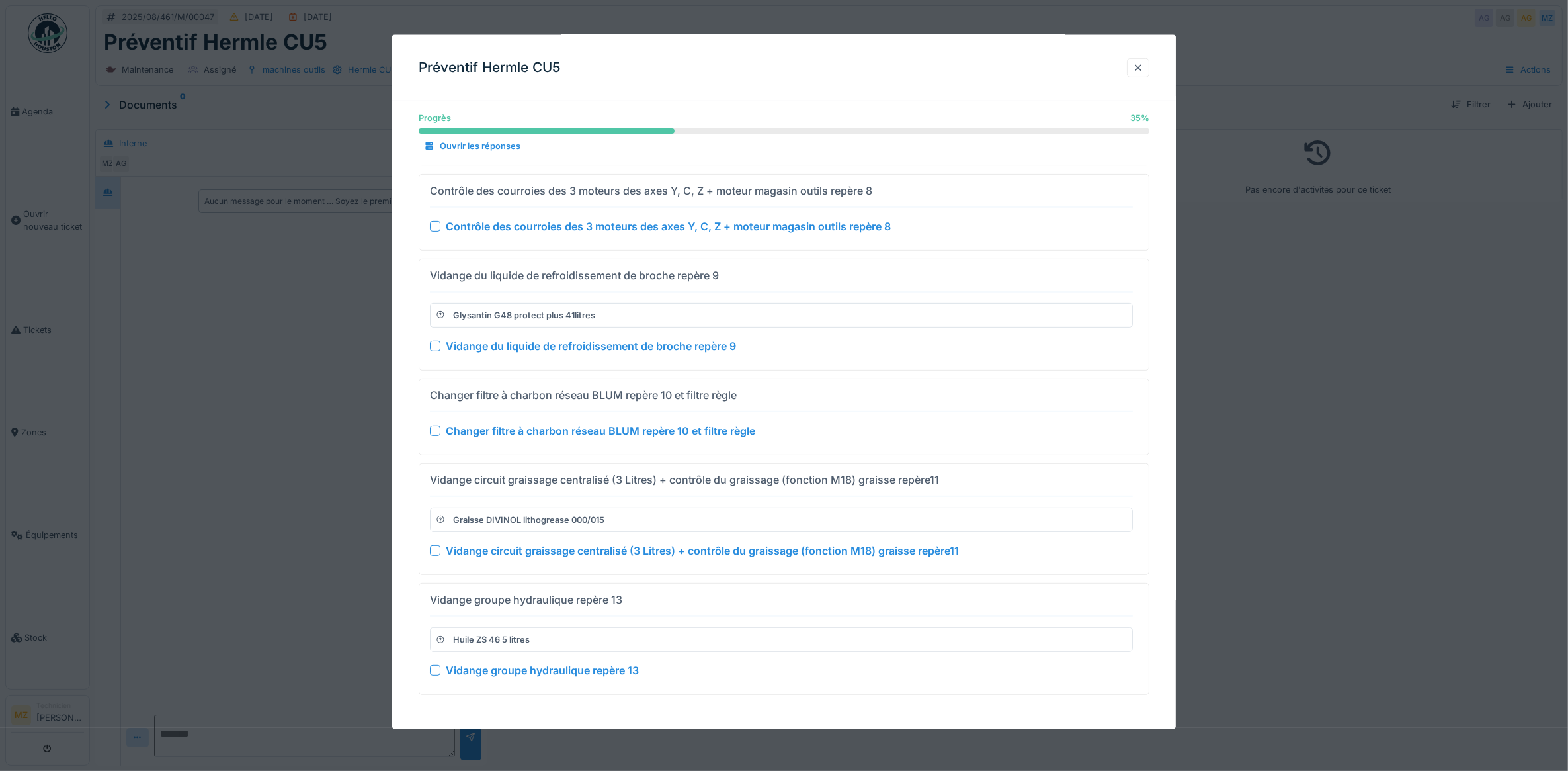
click at [436, 346] on div at bounding box center [435, 346] width 10 height 10
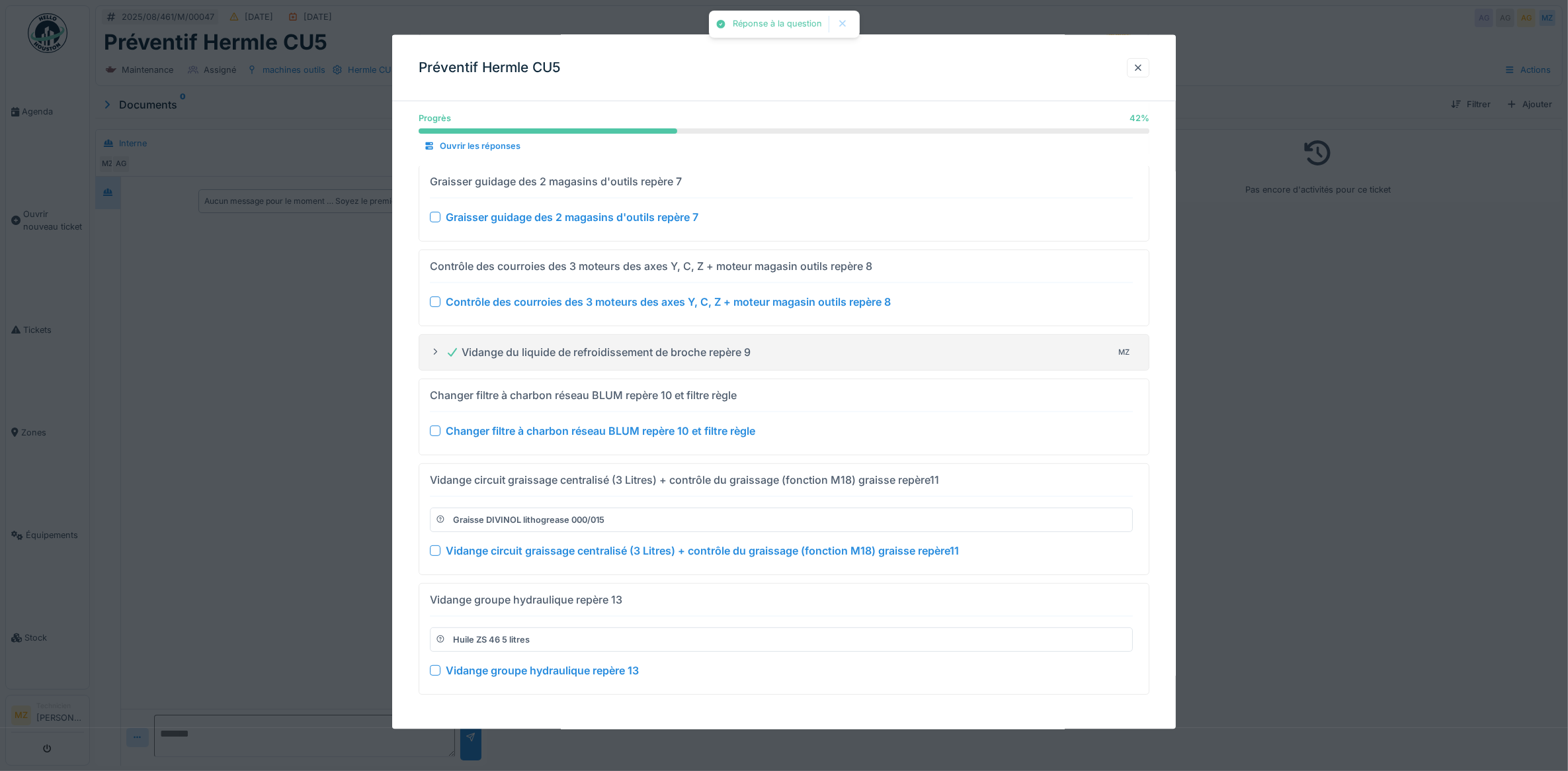
scroll to position [544, 0]
click at [436, 432] on div at bounding box center [435, 430] width 10 height 10
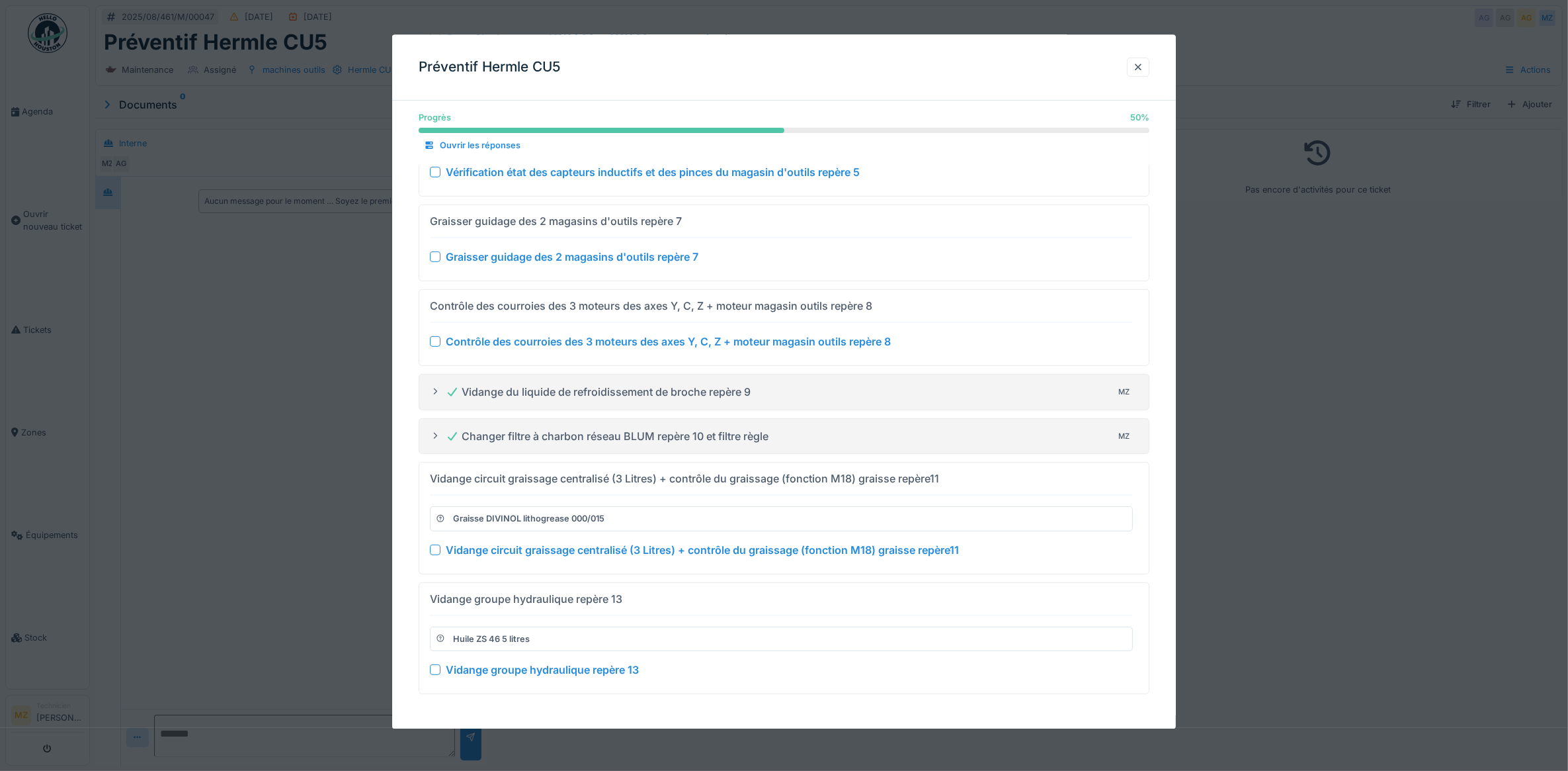
click at [434, 552] on div at bounding box center [435, 550] width 10 height 10
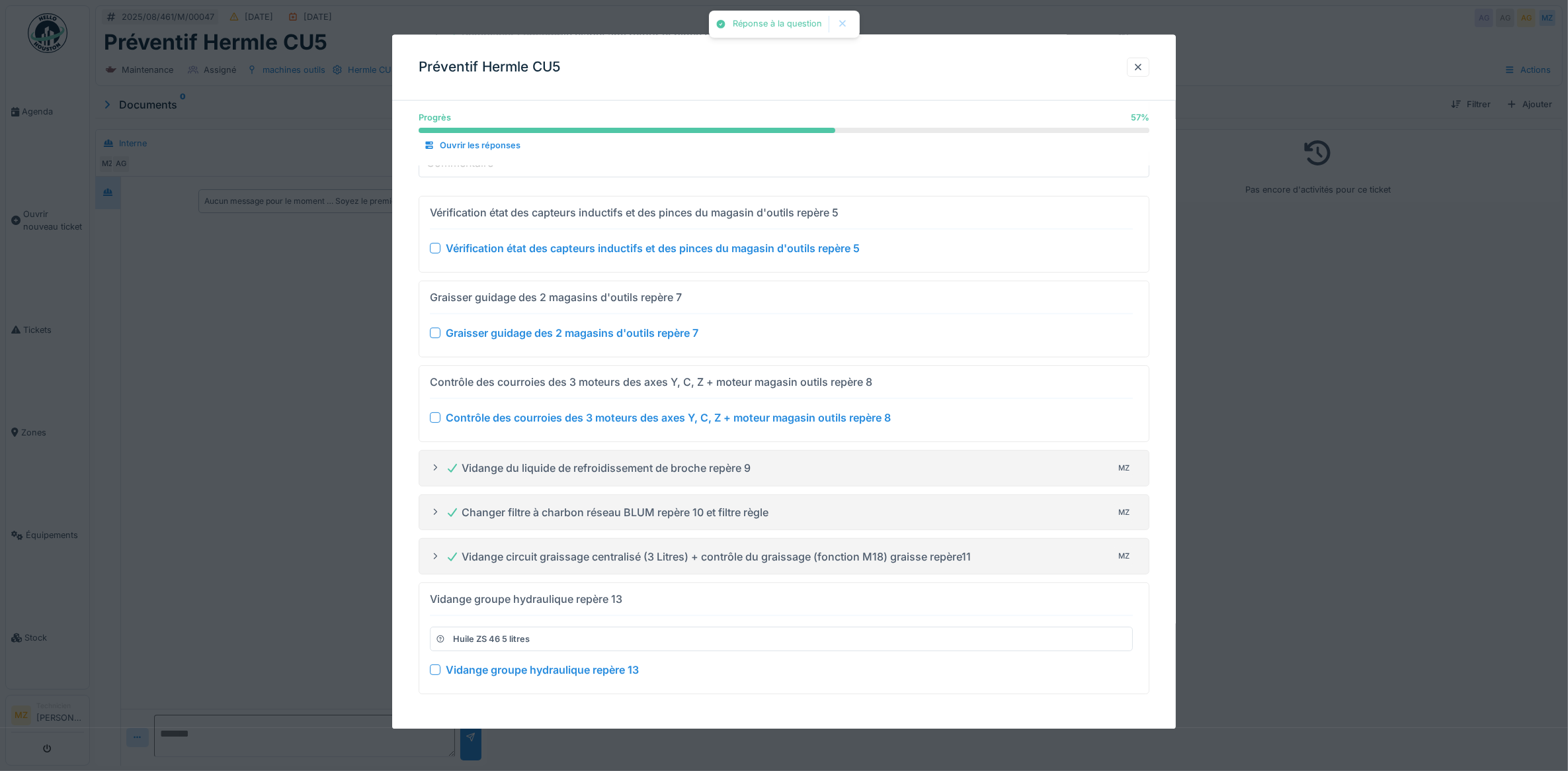
click at [430, 672] on div at bounding box center [435, 670] width 10 height 10
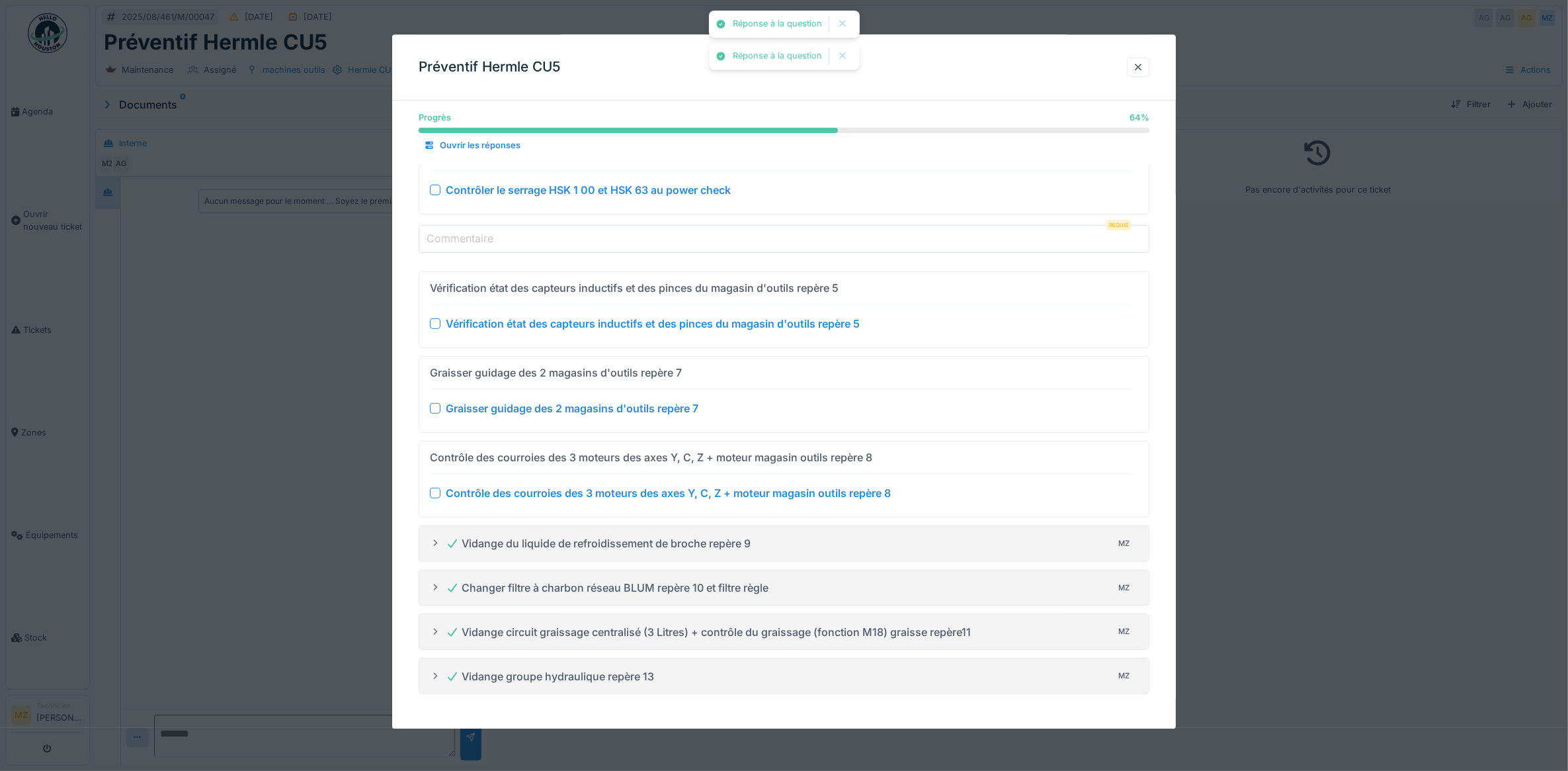
scroll to position [352, 0]
click at [434, 319] on div at bounding box center [435, 324] width 10 height 10
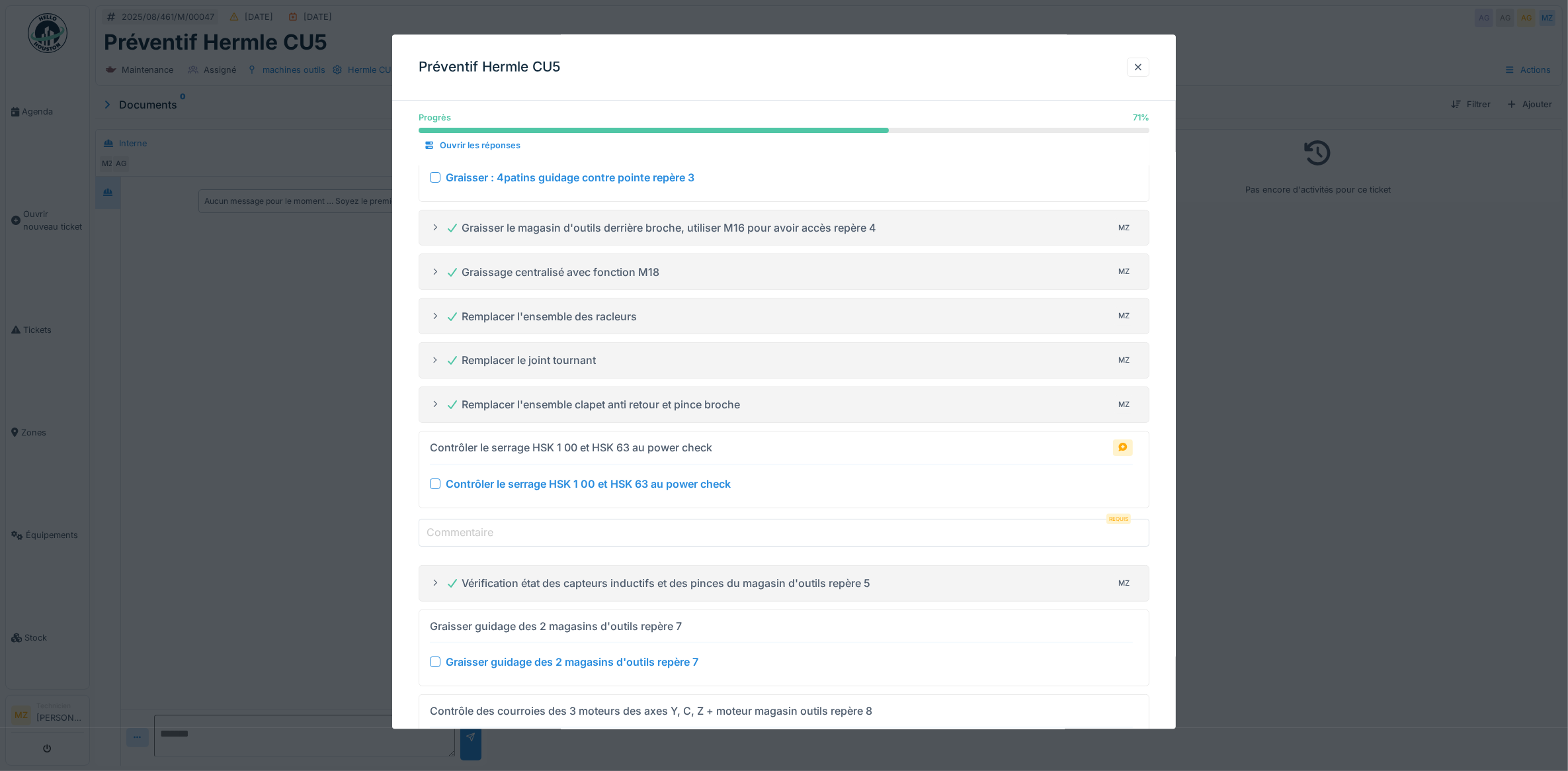
scroll to position [0, 0]
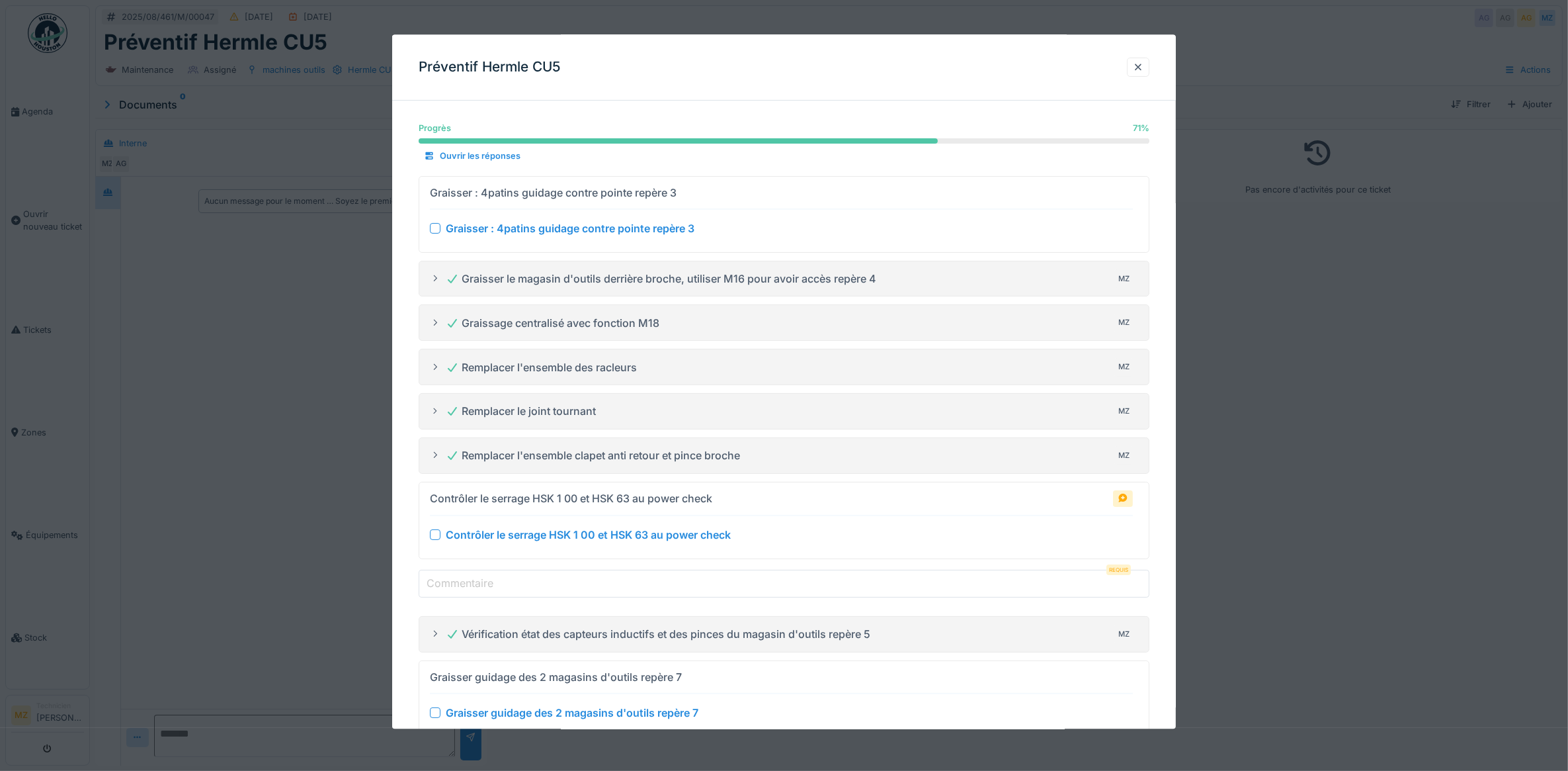
click at [594, 286] on div "Graisser le magasin d'outils derrière broche, utiliser M16 pour avoir accès rep…" at bounding box center [661, 279] width 430 height 16
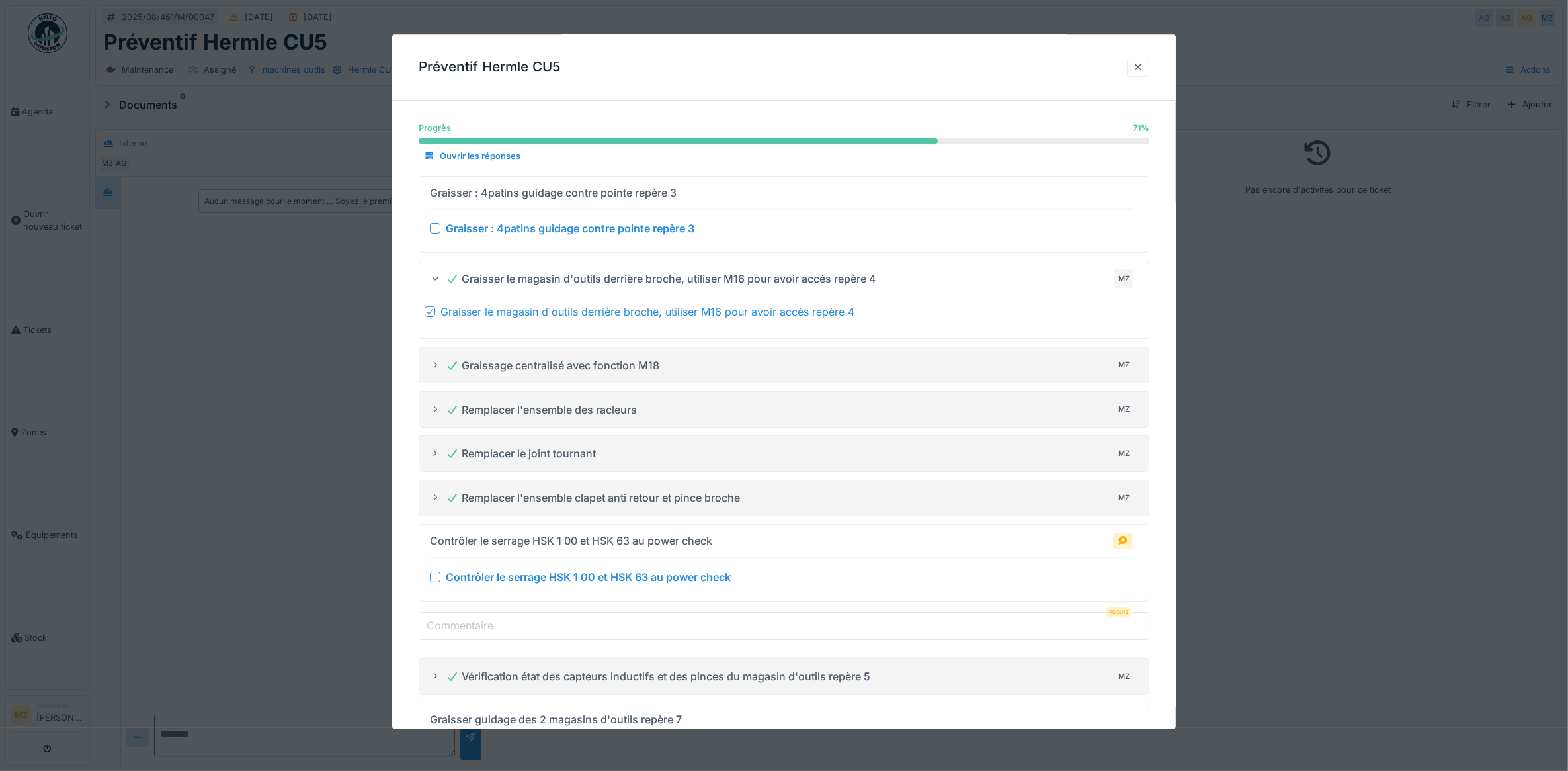
click at [427, 313] on icon at bounding box center [430, 313] width 5 height 5
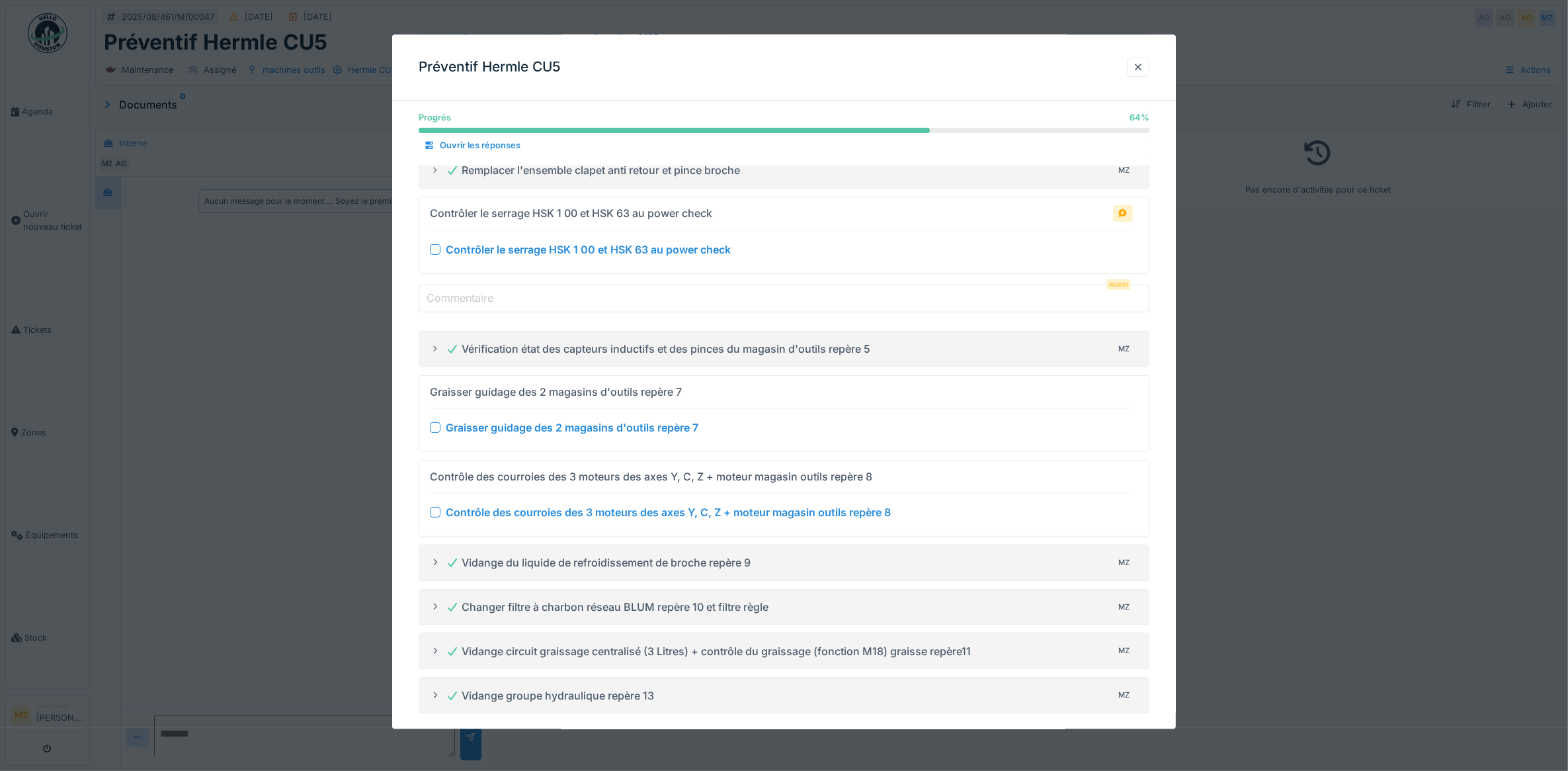
scroll to position [356, 0]
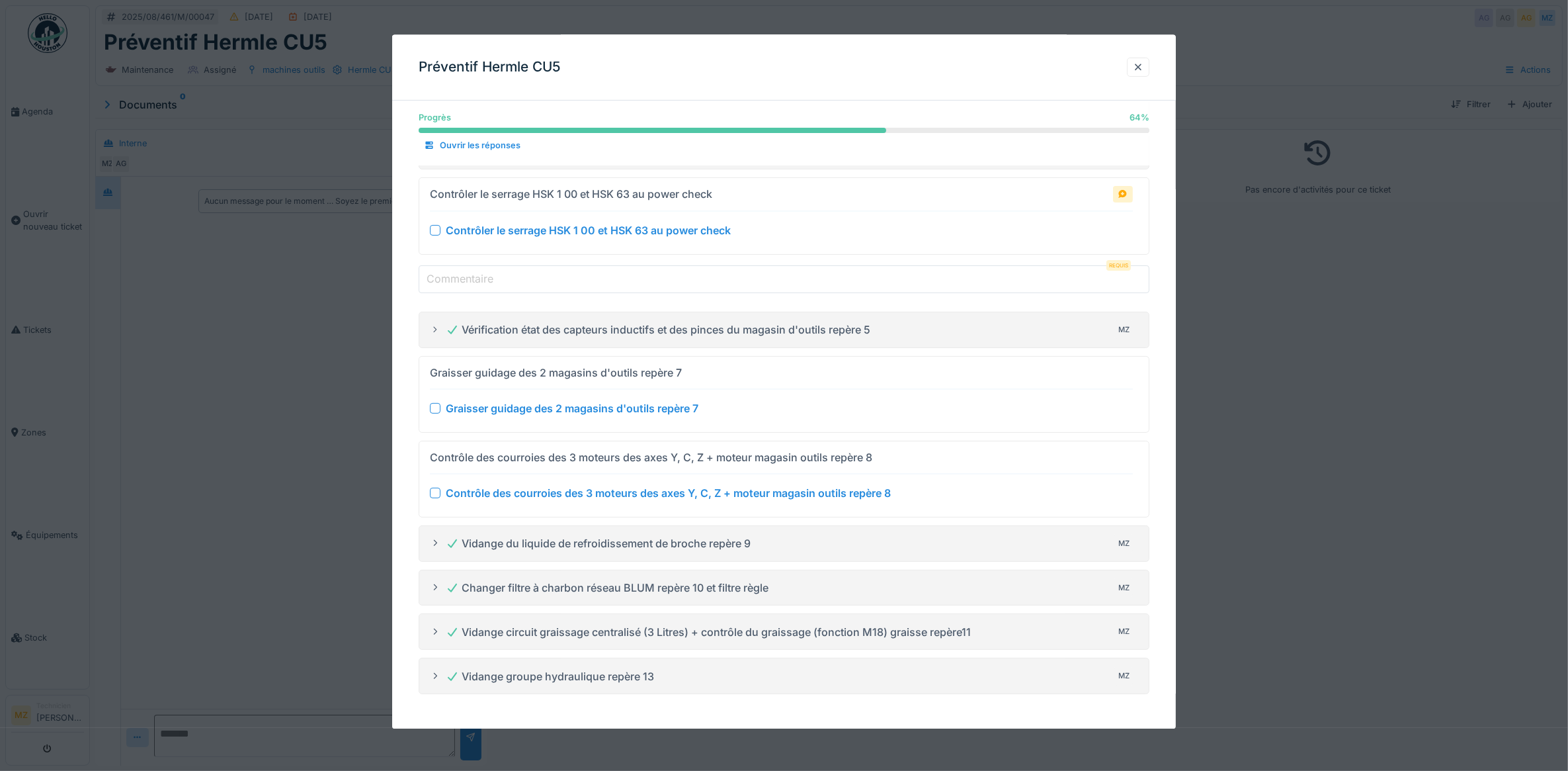
click at [423, 487] on details "Contrôle des courroies des 3 moteurs des axes Y, C, Z + moteur magasin outils r…" at bounding box center [784, 479] width 732 height 76
click at [434, 497] on div "Contrôle des courroies des 3 moteurs des axes Y, C, Z + moteur magasin outils r…" at bounding box center [781, 493] width 704 height 16
click at [1350, 241] on div at bounding box center [784, 386] width 1568 height 771
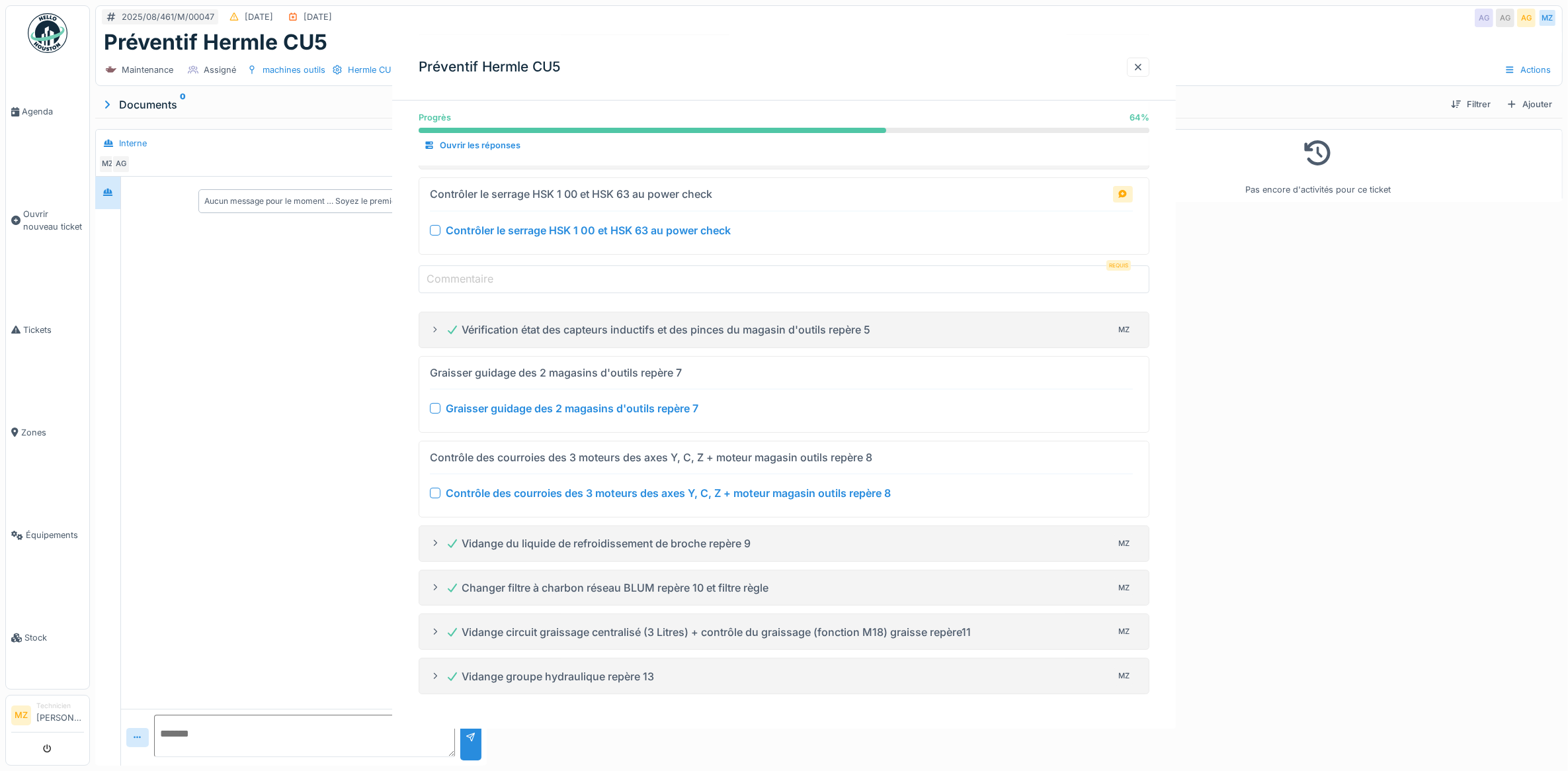
scroll to position [0, 0]
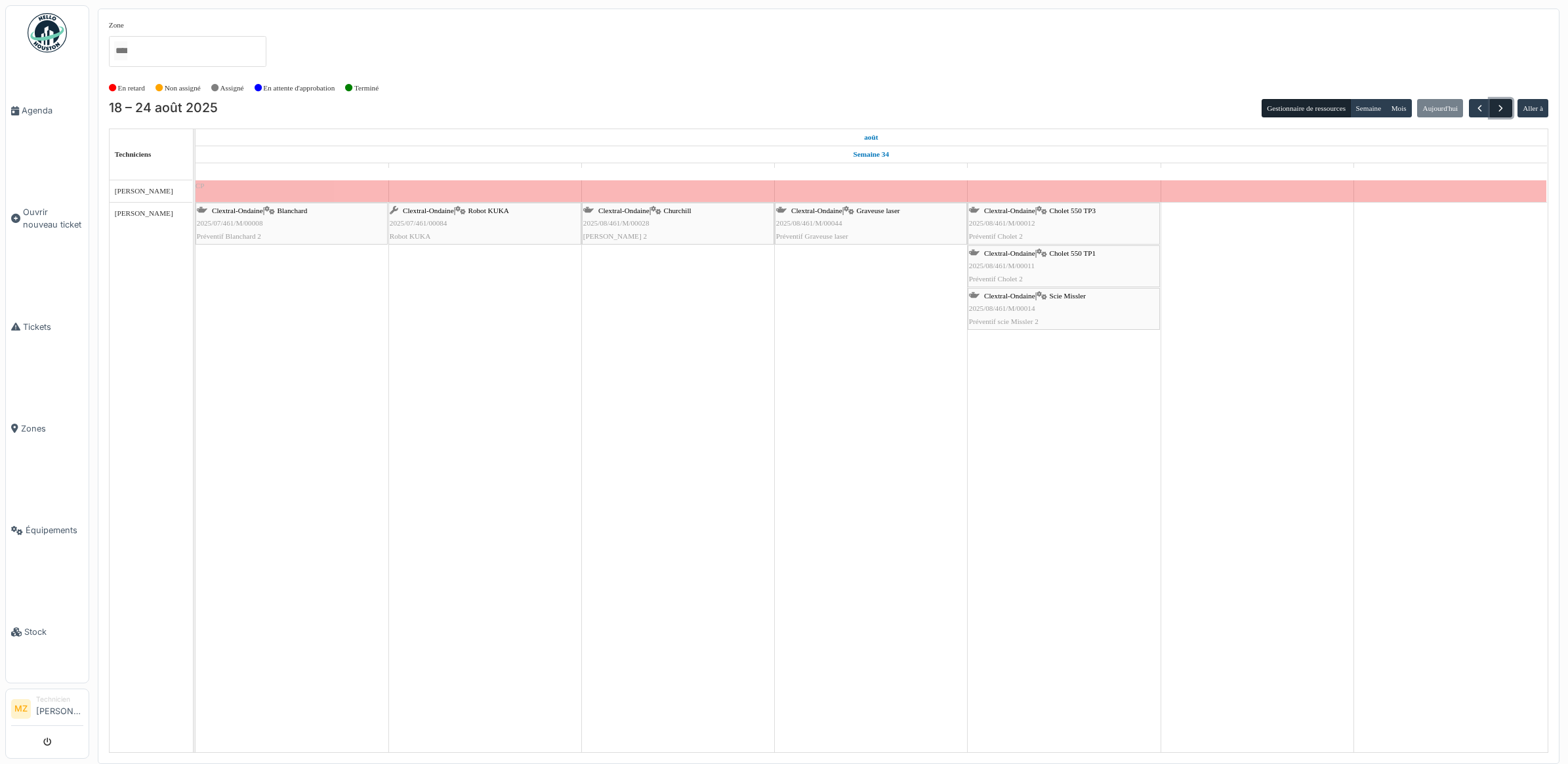
click at [1499, 113] on span "button" at bounding box center [1500, 108] width 11 height 11
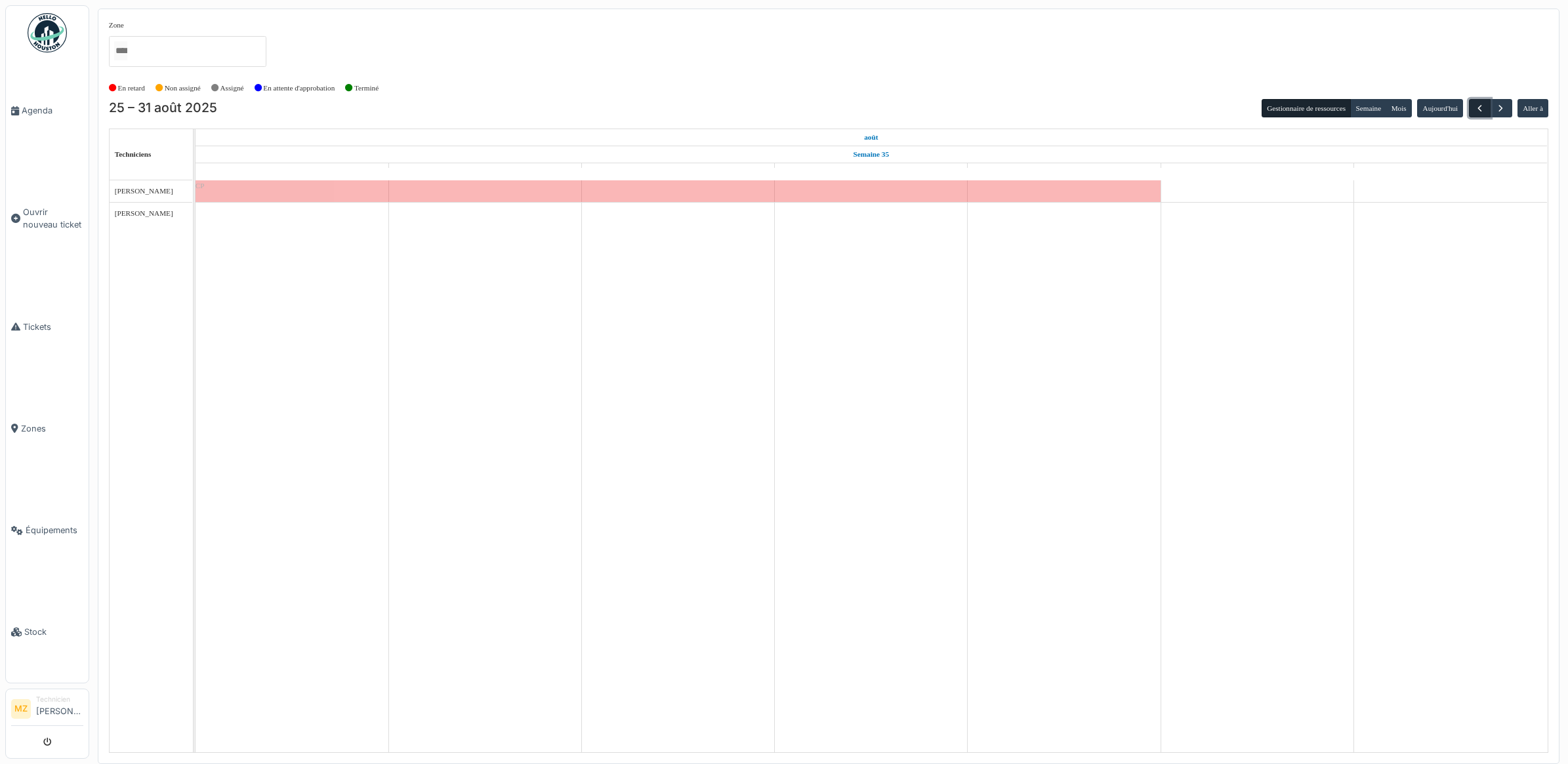
click at [1477, 109] on span "button" at bounding box center [1479, 108] width 11 height 11
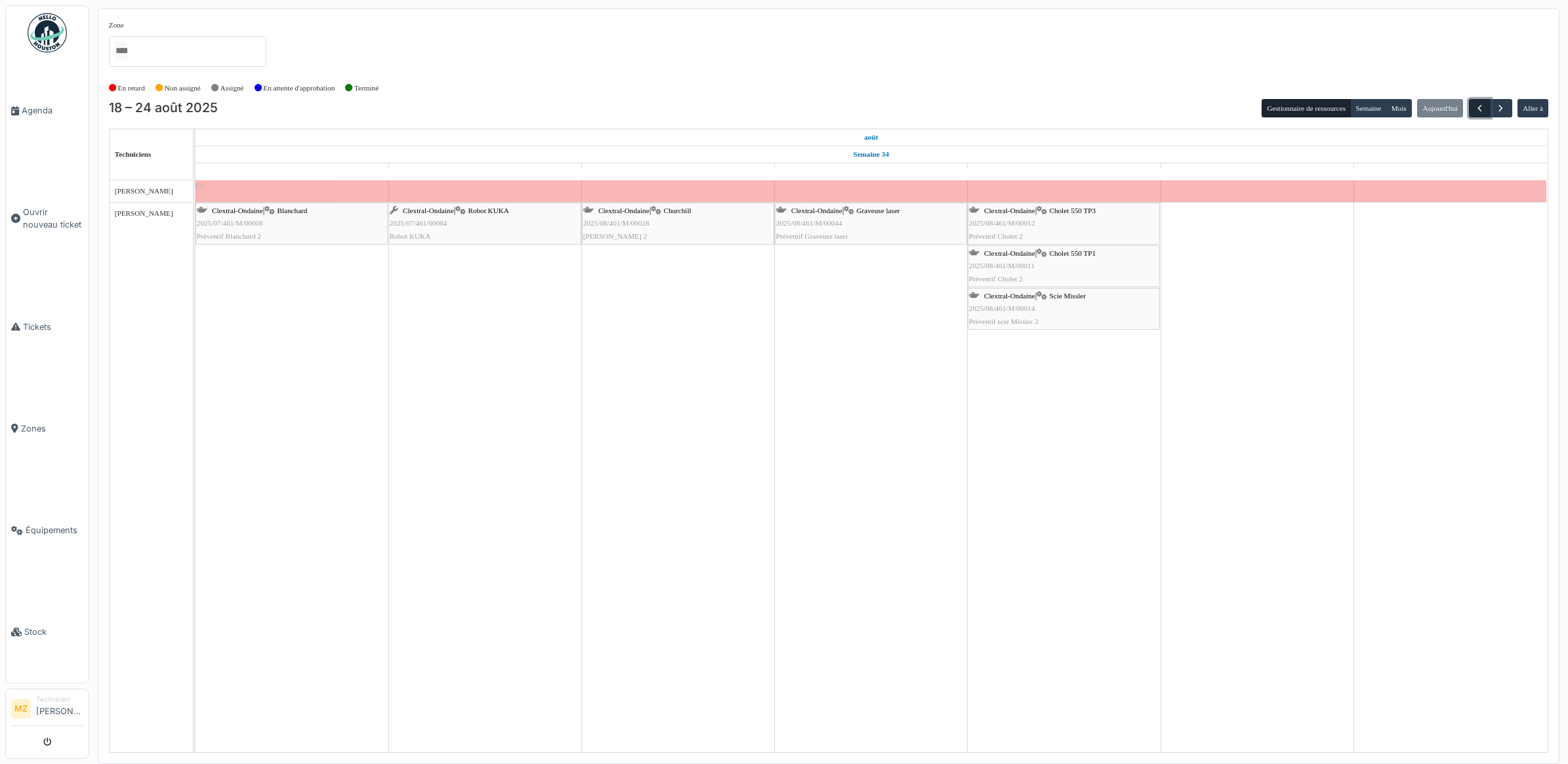
click at [1477, 109] on span "button" at bounding box center [1479, 108] width 11 height 11
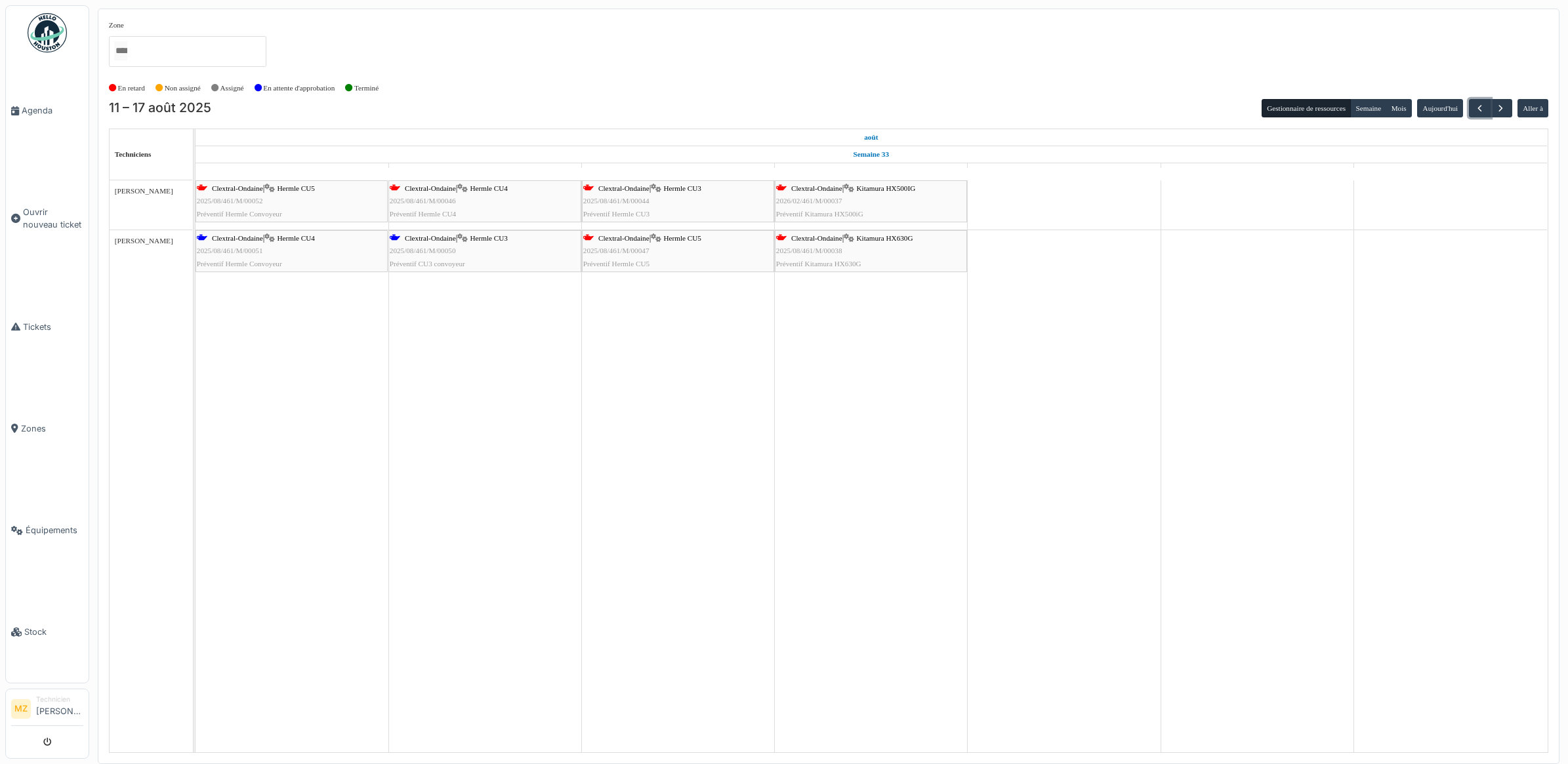
click at [844, 247] on div "Clextral-Ondaine | Kitamura HX630G 2025/08/461/M/00038 Préventif Kitamura HX630G" at bounding box center [871, 251] width 189 height 38
click at [317, 201] on div "Clextral-Ondaine | Hermle CU5 2025/08/461/M/00052 Préventif Hermle Convoyeur" at bounding box center [292, 201] width 189 height 38
click at [1502, 114] on button "button" at bounding box center [1500, 108] width 22 height 19
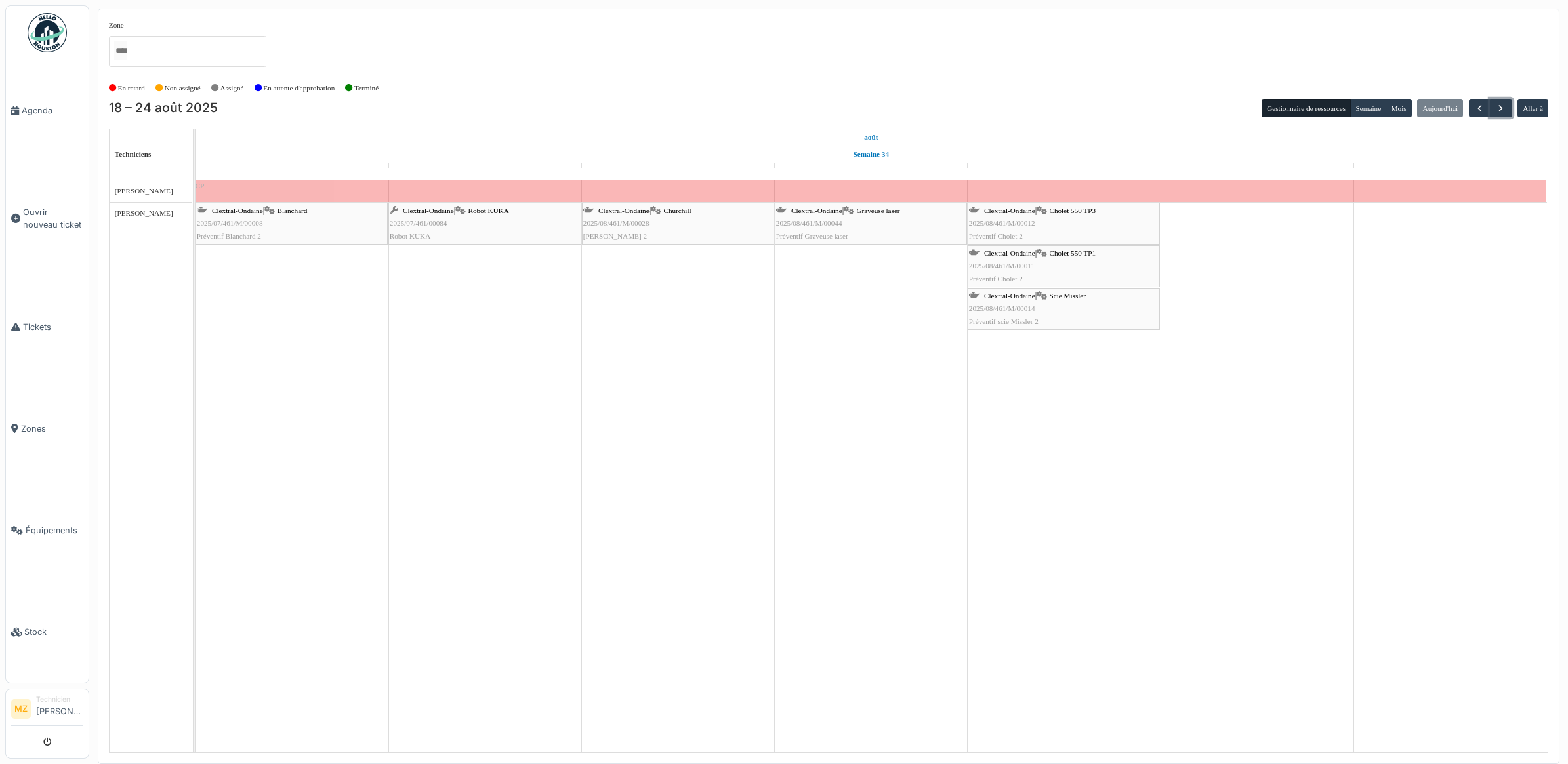
click at [331, 225] on div "Clextral-Ondaine | [PERSON_NAME] 2025/07/461/M/00008 Préventif [PERSON_NAME] 2" at bounding box center [292, 224] width 189 height 38
click at [515, 233] on div "Clextral-Ondaine | Robot KUKA 2025/07/461/00084 Robot KUKA" at bounding box center [485, 224] width 190 height 38
click at [1099, 316] on div "Clextral-Ondaine | Scie Missler 2025/08/461/M/00014 Préventif scie Missler 2" at bounding box center [1064, 309] width 189 height 38
click at [1103, 274] on div "Clextral-Ondaine | Cholet 550 TP1 2025/08/461/M/00011 Préventif Cholet 2" at bounding box center [1064, 266] width 189 height 38
click at [705, 220] on div "Clextral-Ondaine | Churchill 2025/08/461/M/00028 Préventif Churchill 2" at bounding box center [678, 224] width 189 height 38
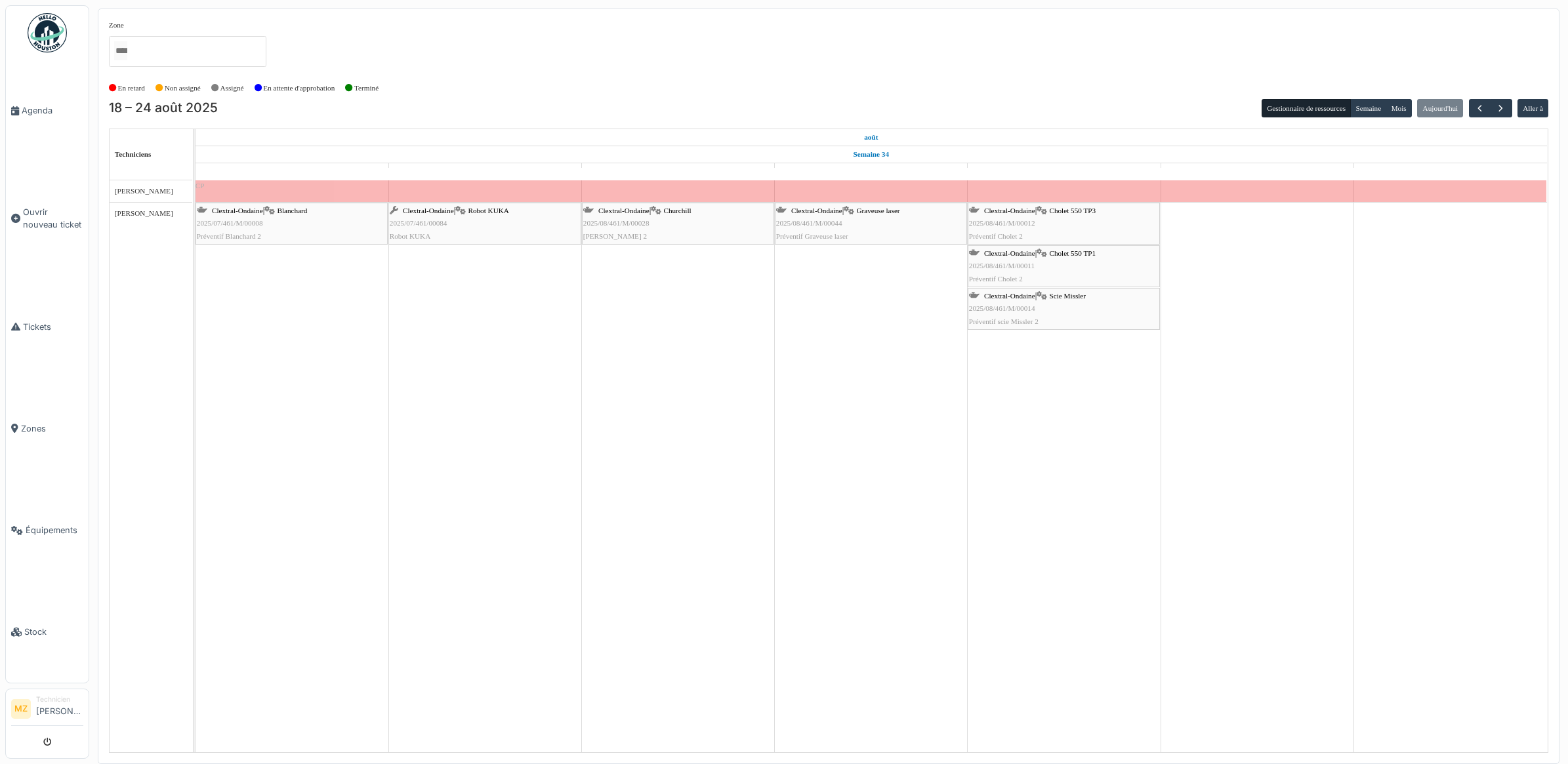
click at [485, 237] on div "Clextral-Ondaine | Robot KUKA 2025/07/461/00084 Robot KUKA" at bounding box center [485, 224] width 190 height 38
click at [326, 220] on div "Clextral-Ondaine | Blanchard 2025/07/461/M/00008 Préventif Blanchard 2" at bounding box center [292, 224] width 189 height 38
click at [1474, 113] on span "button" at bounding box center [1479, 108] width 11 height 11
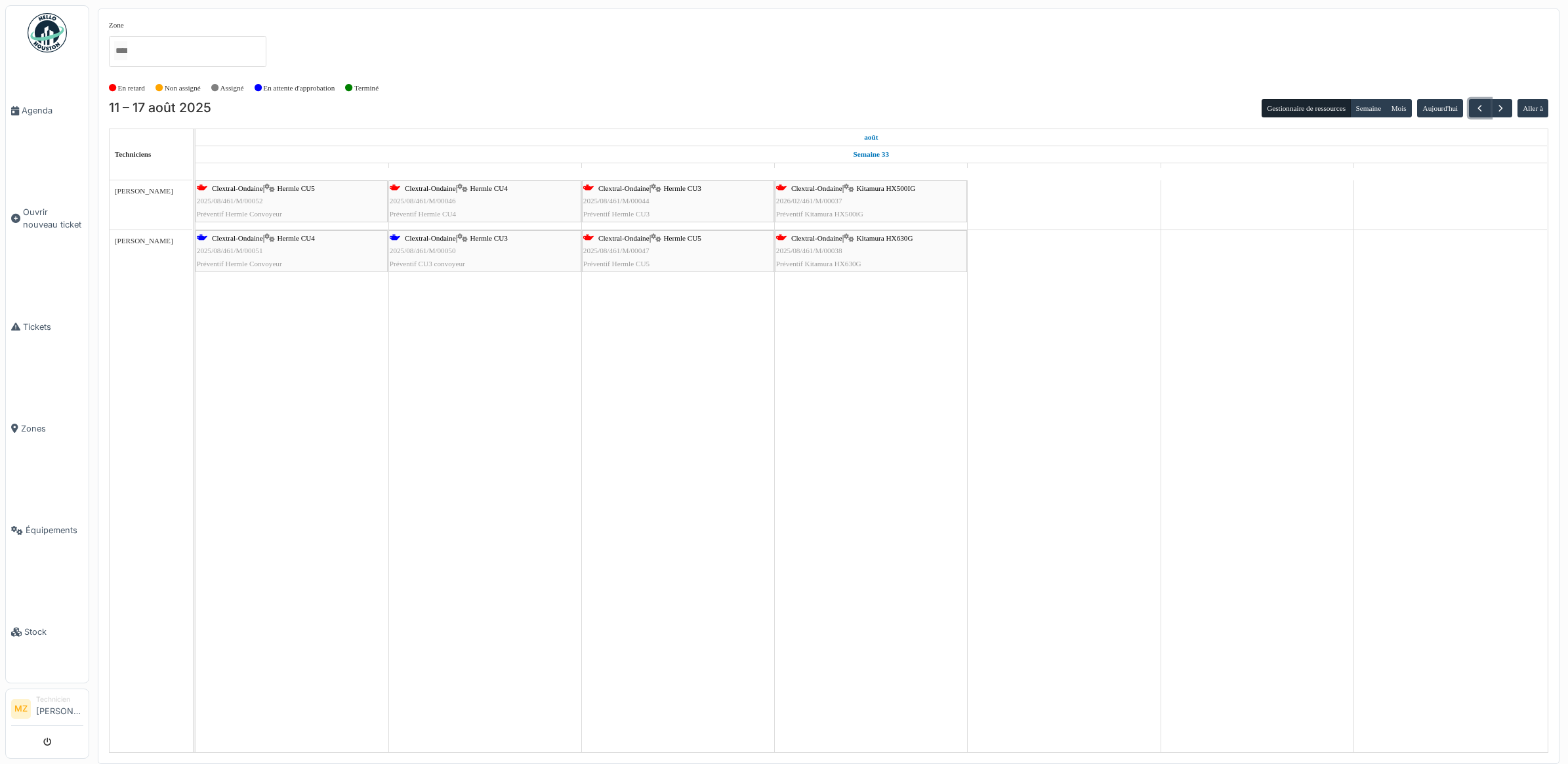
click at [680, 263] on div "Clextral-Ondaine | Hermle CU5 2025/08/461/M/00047 Préventif Hermle CU5" at bounding box center [678, 251] width 189 height 38
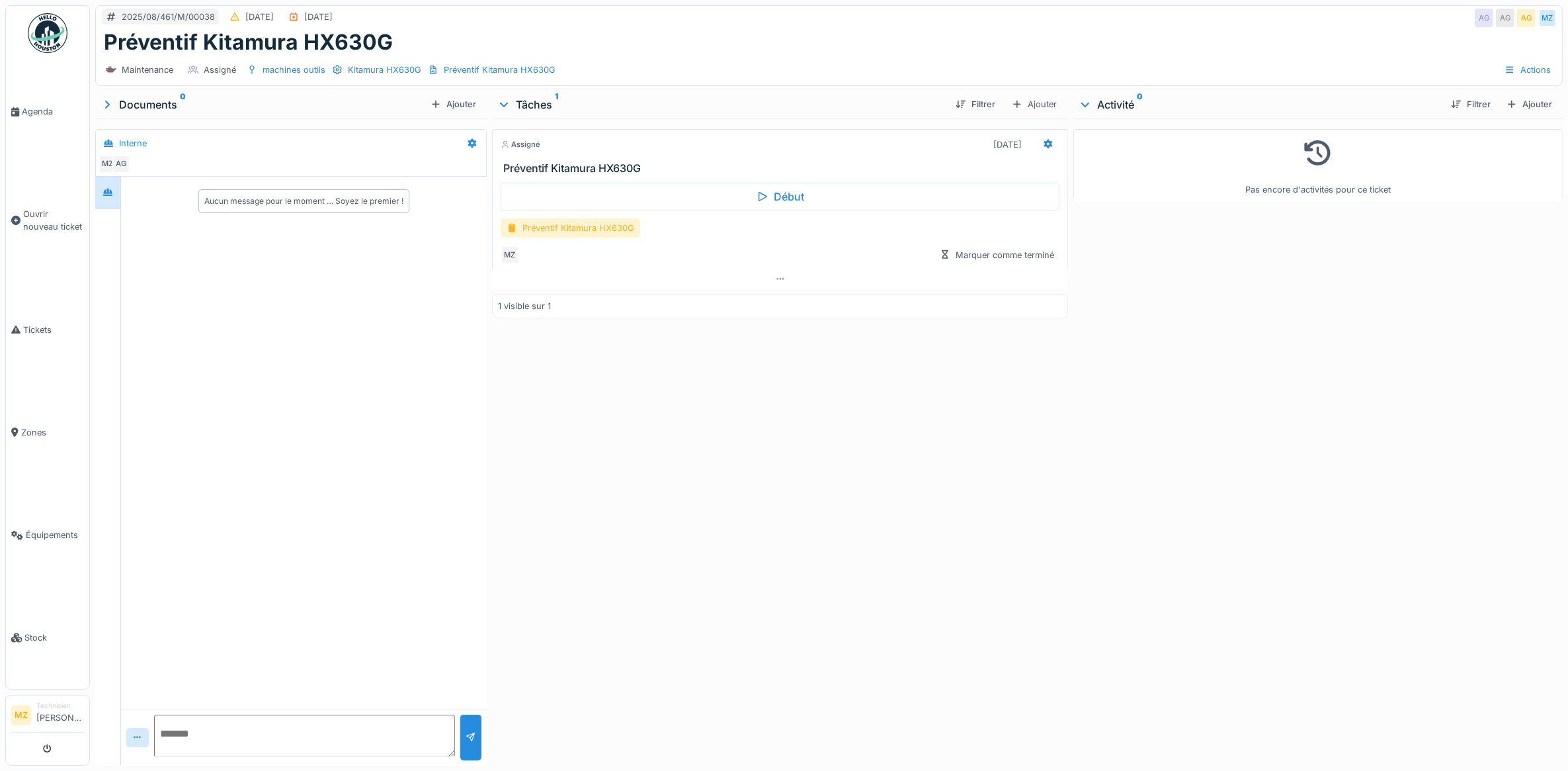
click at [529, 230] on div "Préventif Kitamura HX630G" at bounding box center [570, 228] width 140 height 19
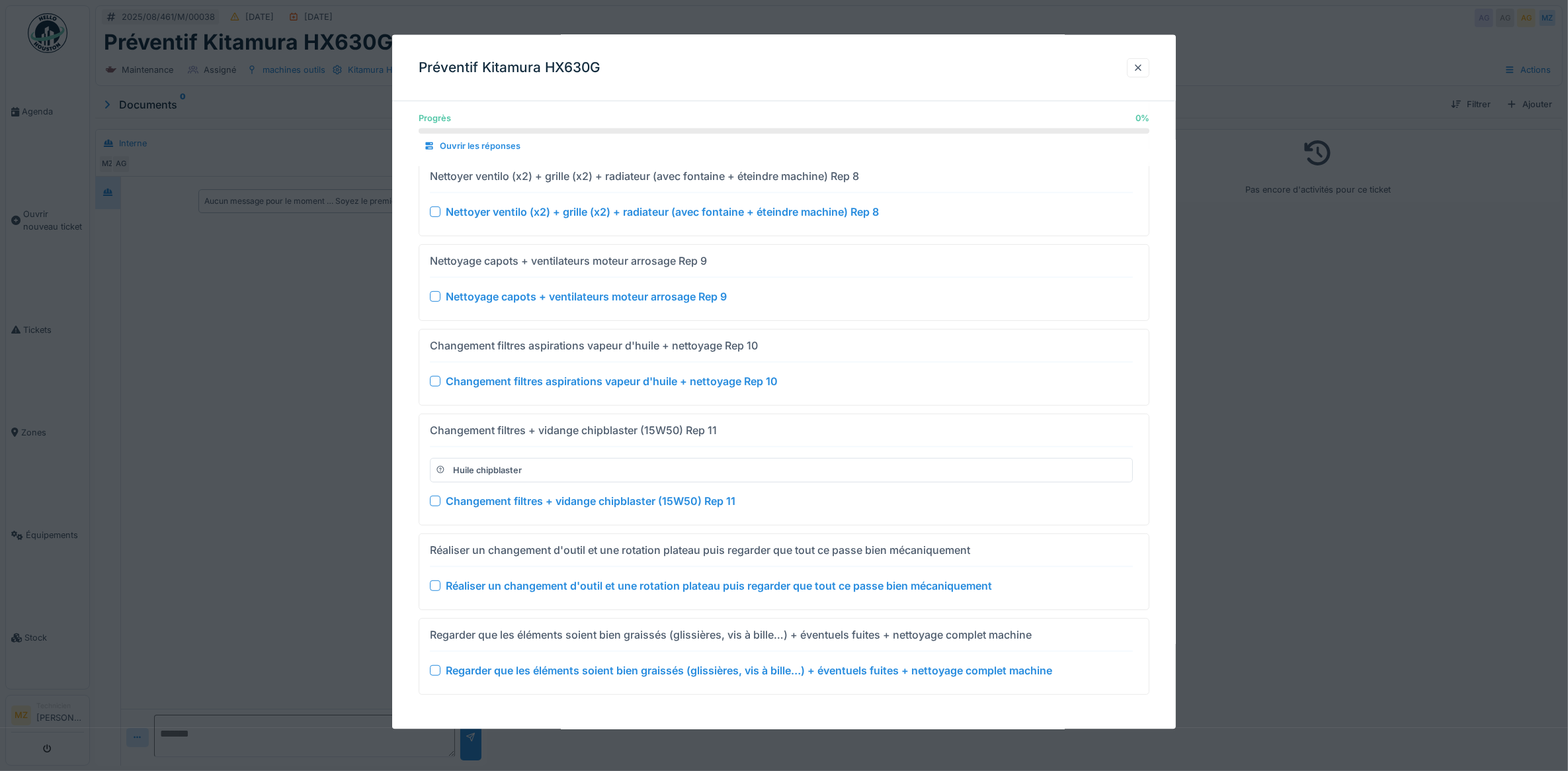
scroll to position [746, 0]
click at [436, 499] on div at bounding box center [435, 500] width 10 height 10
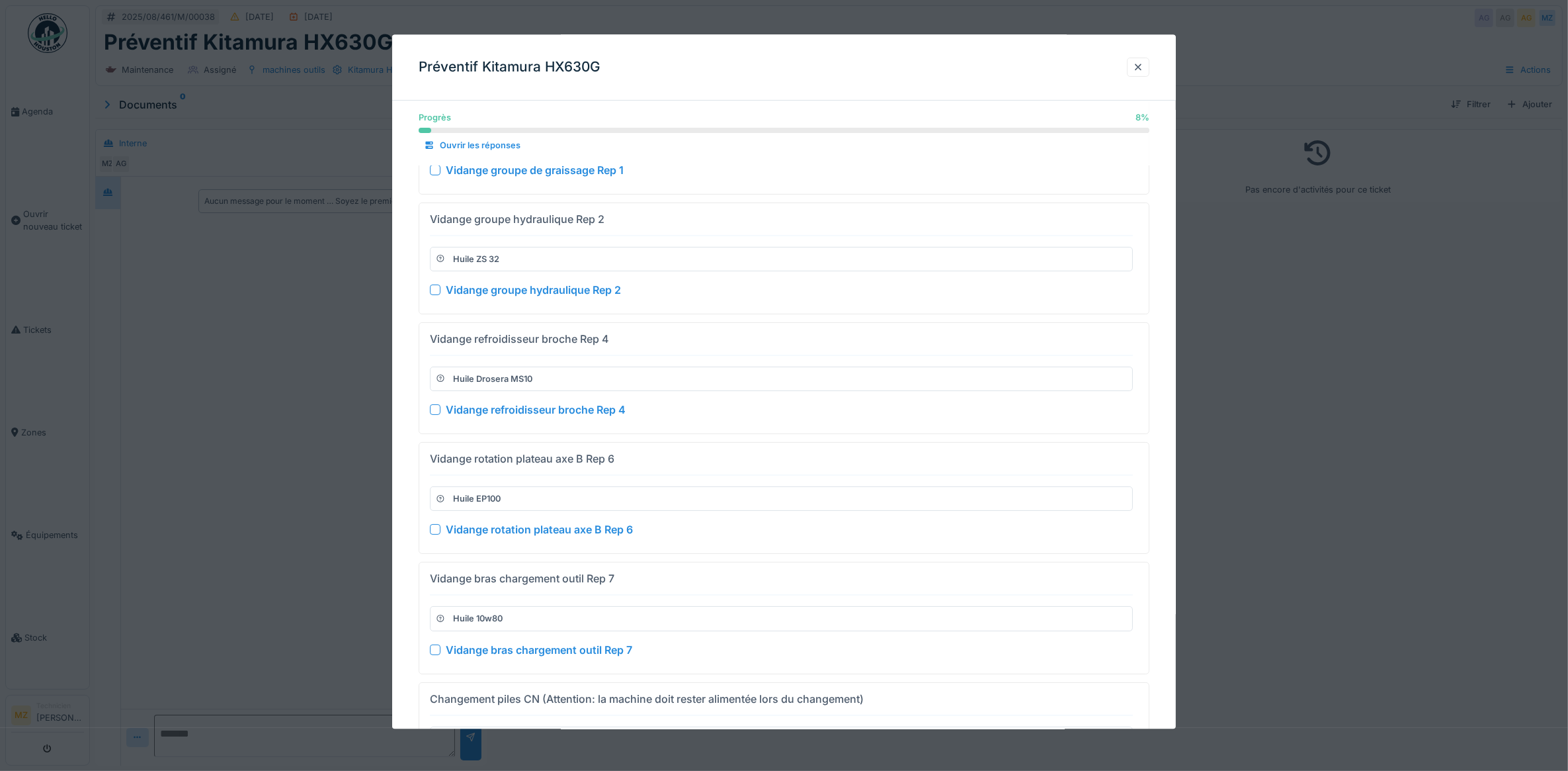
scroll to position [0, 0]
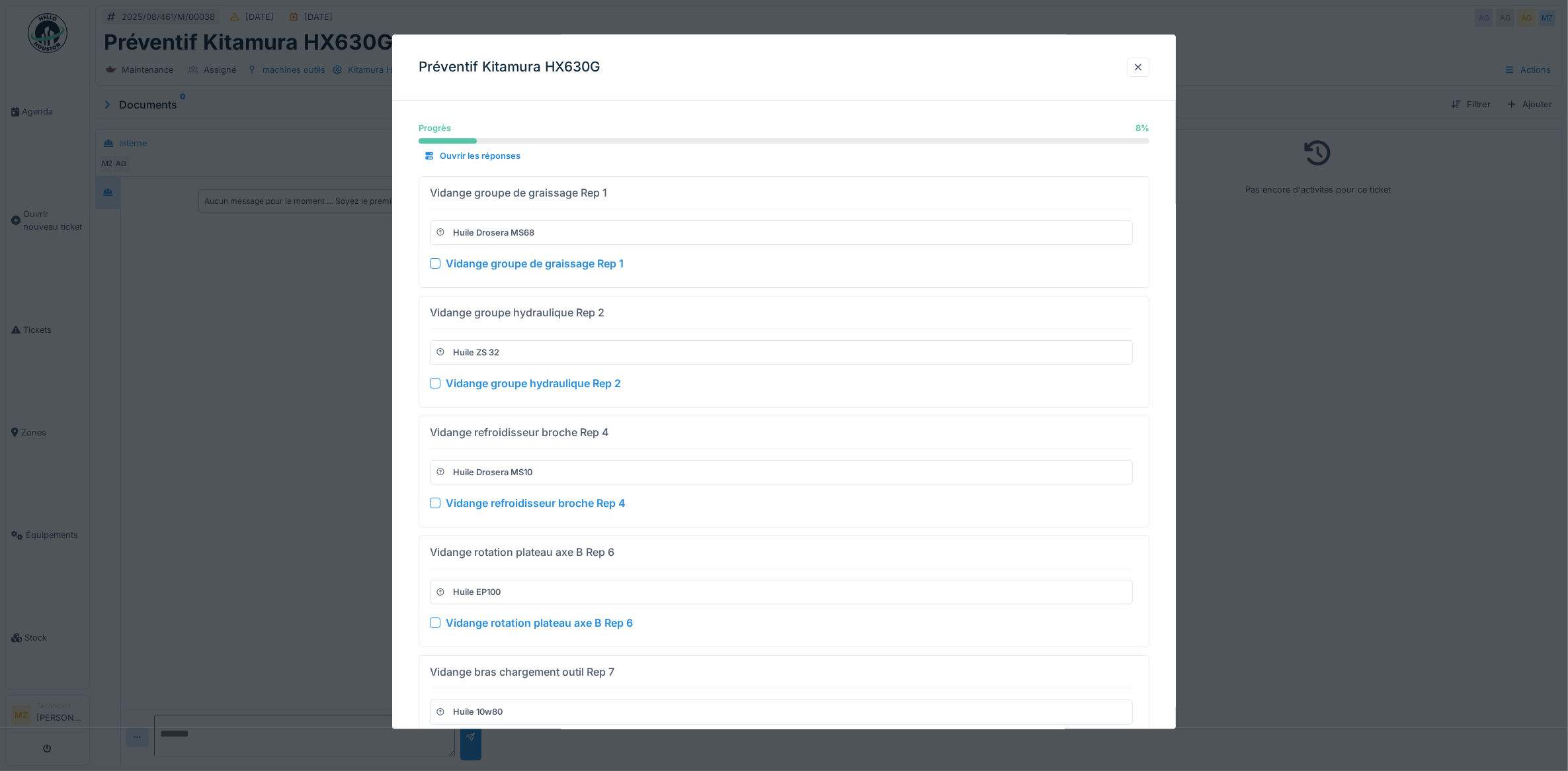
click at [1197, 427] on div at bounding box center [784, 386] width 1568 height 771
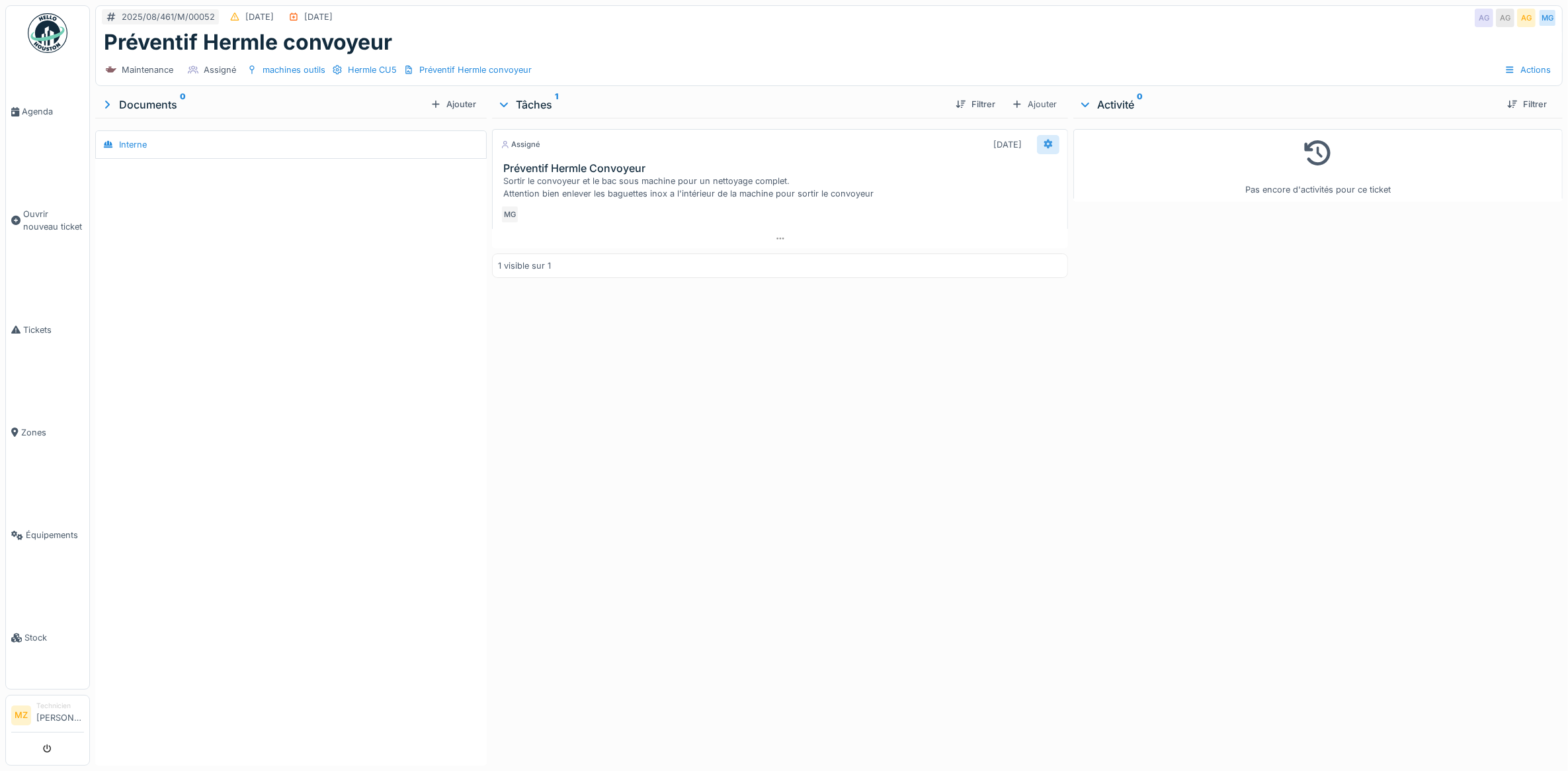
click at [1037, 146] on div at bounding box center [1048, 144] width 23 height 19
drag, startPoint x: 749, startPoint y: 236, endPoint x: 748, endPoint y: 318, distance: 82.0
click at [748, 318] on div "Assigné [DATE] Préventif Hermle Convoyeur Sortir le convoyeur et le bac sous ma…" at bounding box center [780, 439] width 577 height 642
drag, startPoint x: 748, startPoint y: 318, endPoint x: 904, endPoint y: 299, distance: 157.2
click at [908, 300] on div "Assigné [DATE] Préventif Hermle Convoyeur Sortir le convoyeur et le bac sous ma…" at bounding box center [780, 439] width 577 height 642
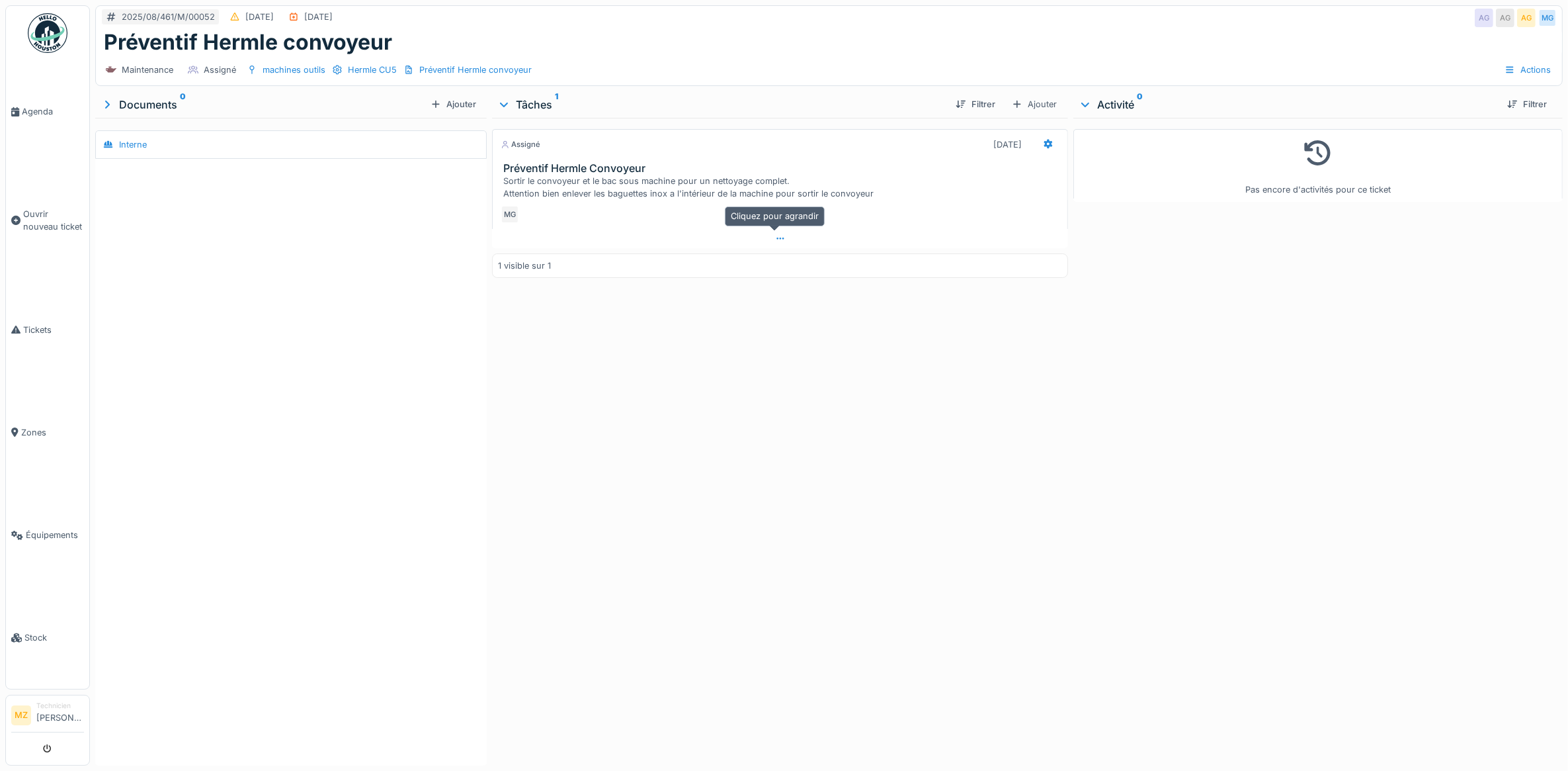
click at [775, 237] on icon at bounding box center [780, 239] width 10 height 9
click at [775, 241] on icon at bounding box center [780, 245] width 10 height 9
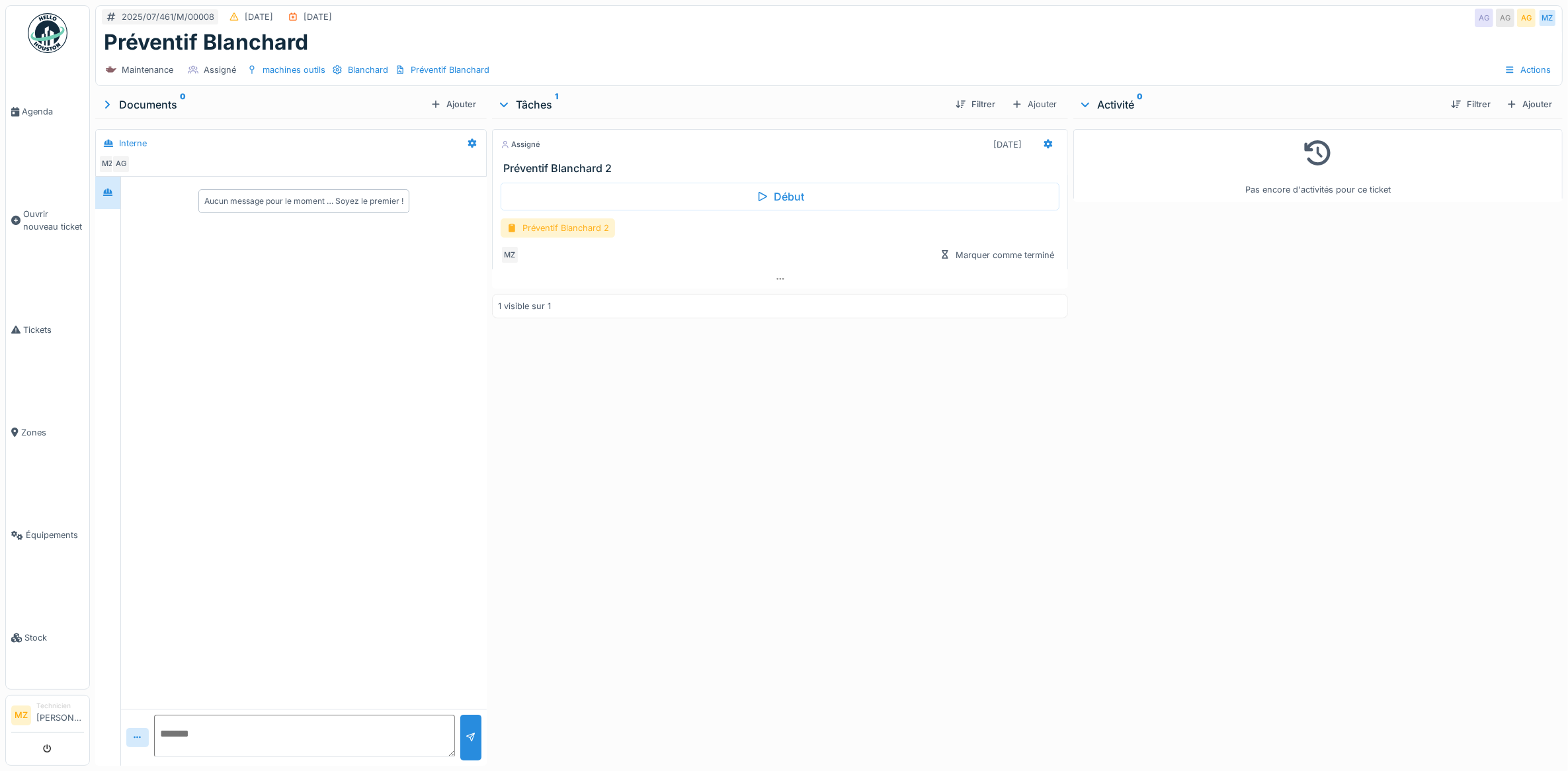
click at [607, 232] on div "Préventif Blanchard 2" at bounding box center [558, 228] width 115 height 19
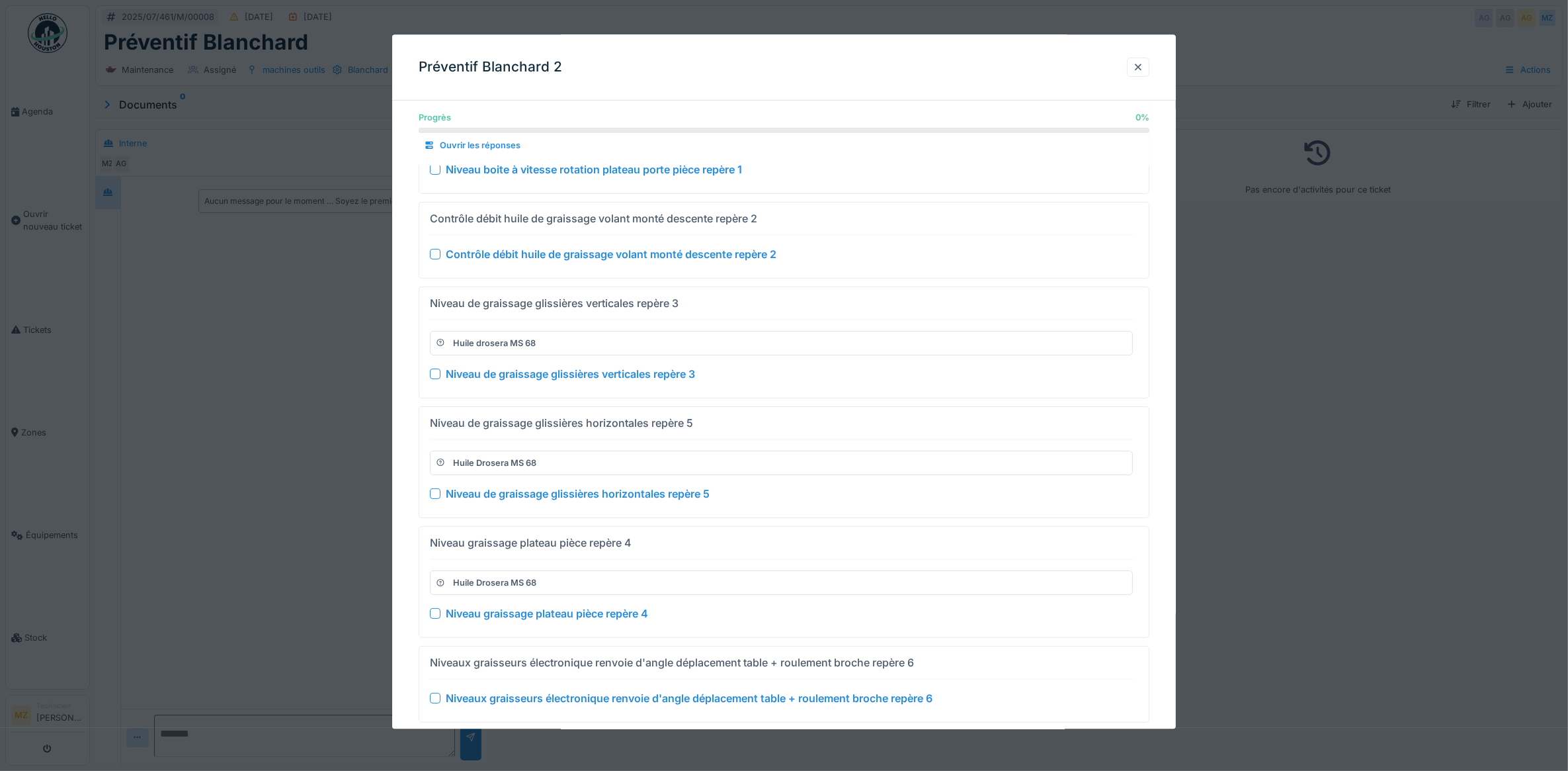
scroll to position [333, 0]
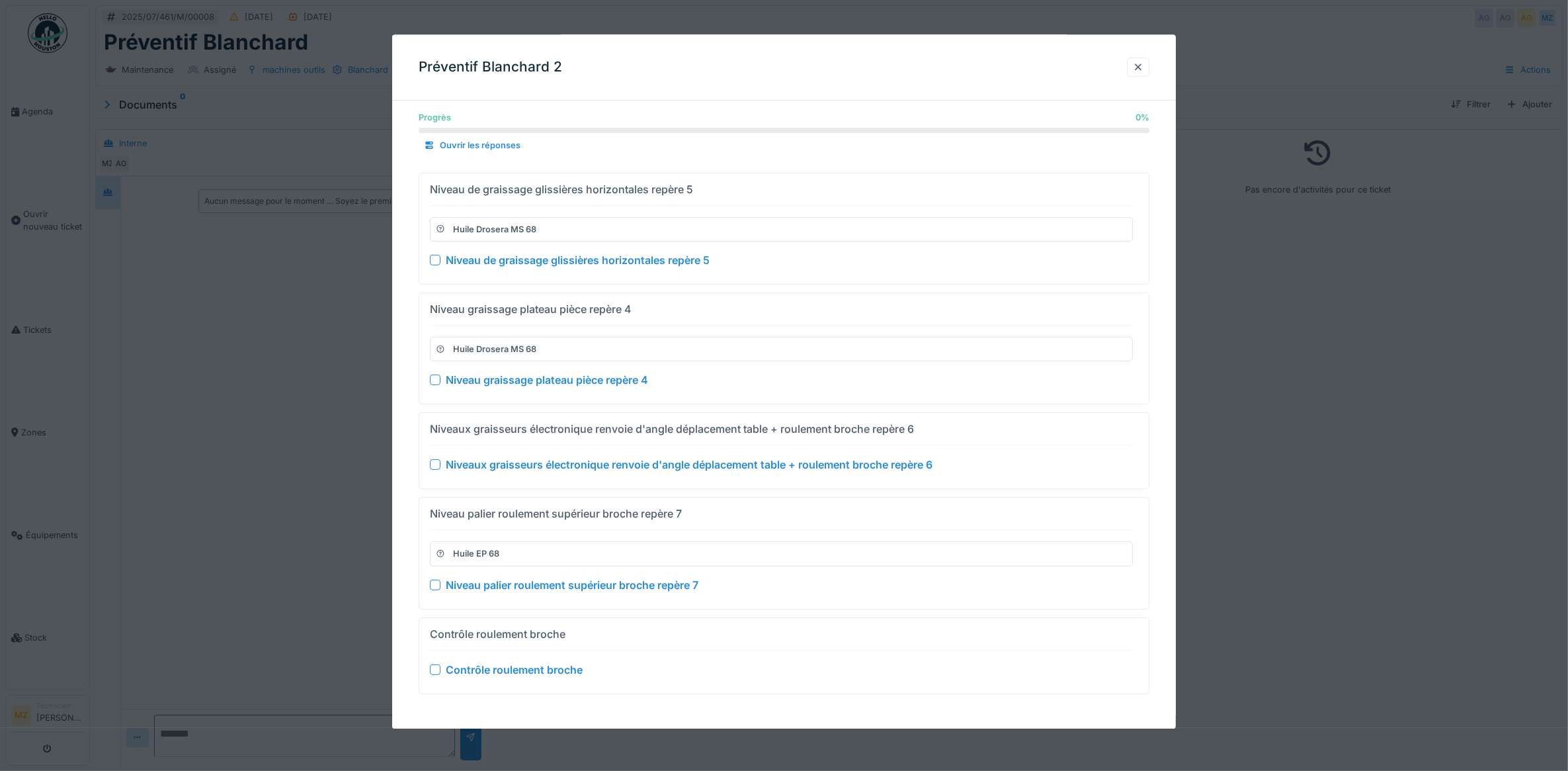
click at [325, 494] on div at bounding box center [784, 386] width 1568 height 771
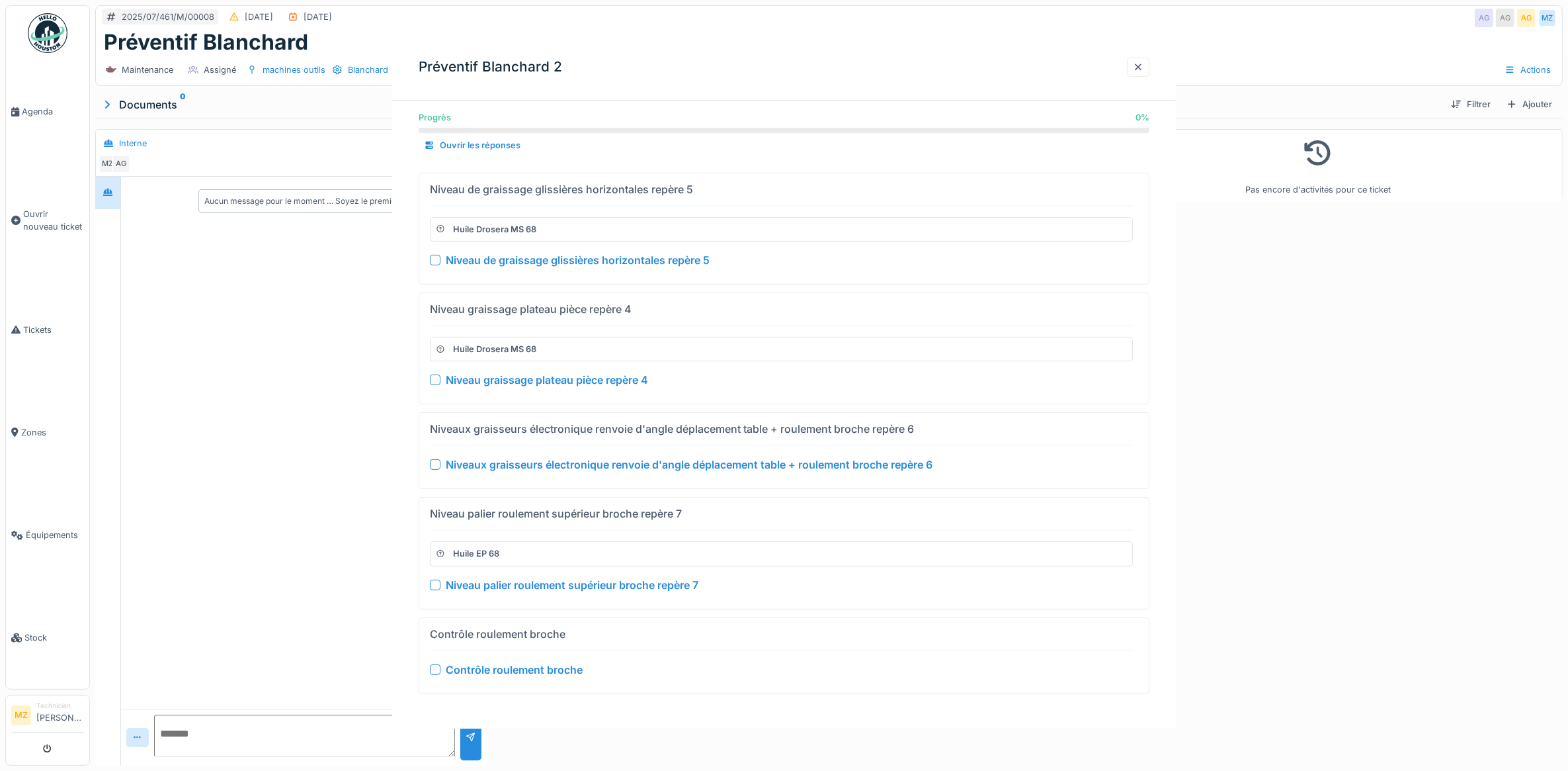
scroll to position [0, 0]
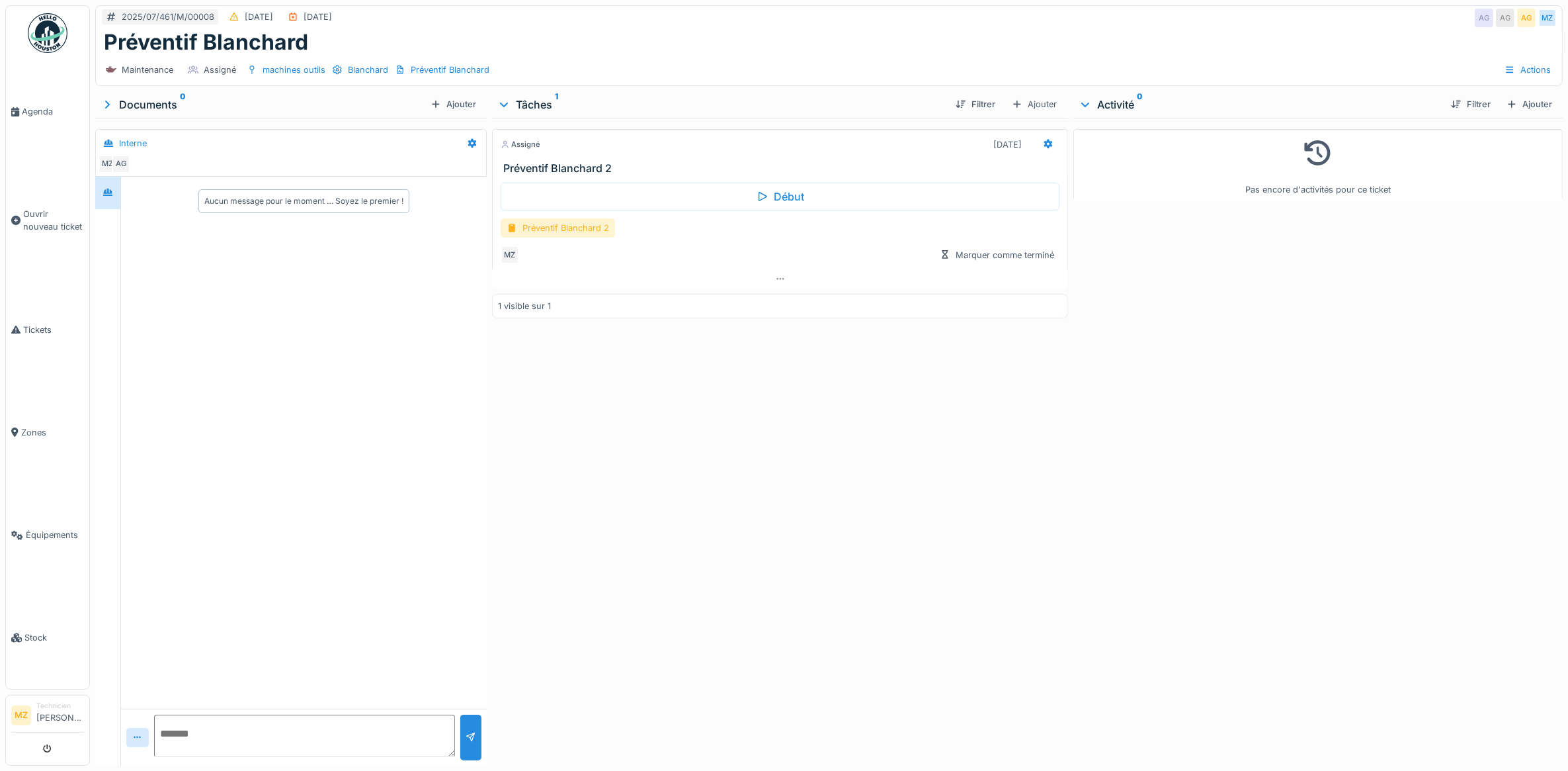
click at [554, 229] on div "Préventif Blanchard 2" at bounding box center [558, 228] width 115 height 19
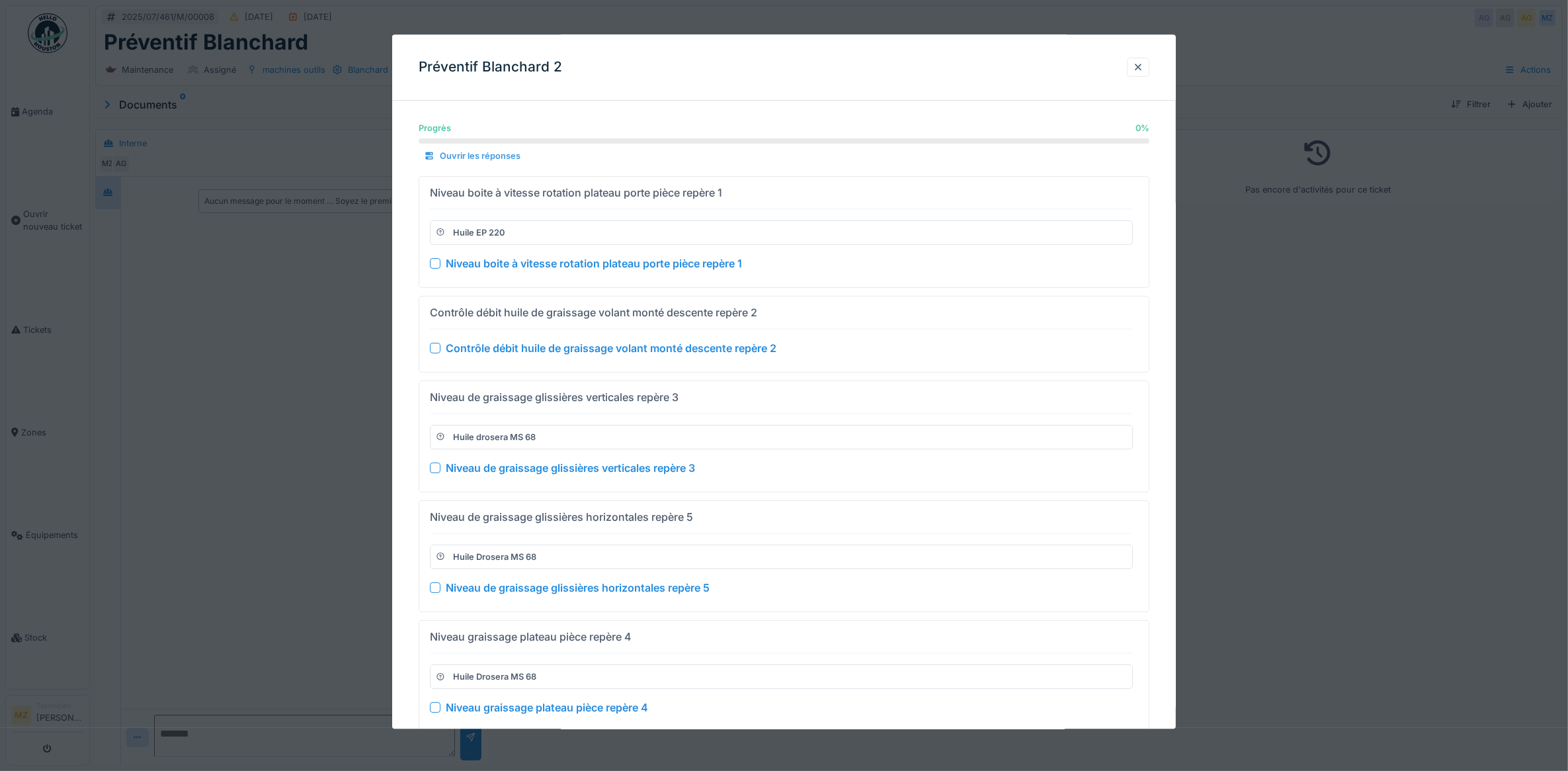
click at [505, 153] on div "Ouvrir les réponses" at bounding box center [471, 156] width 107 height 18
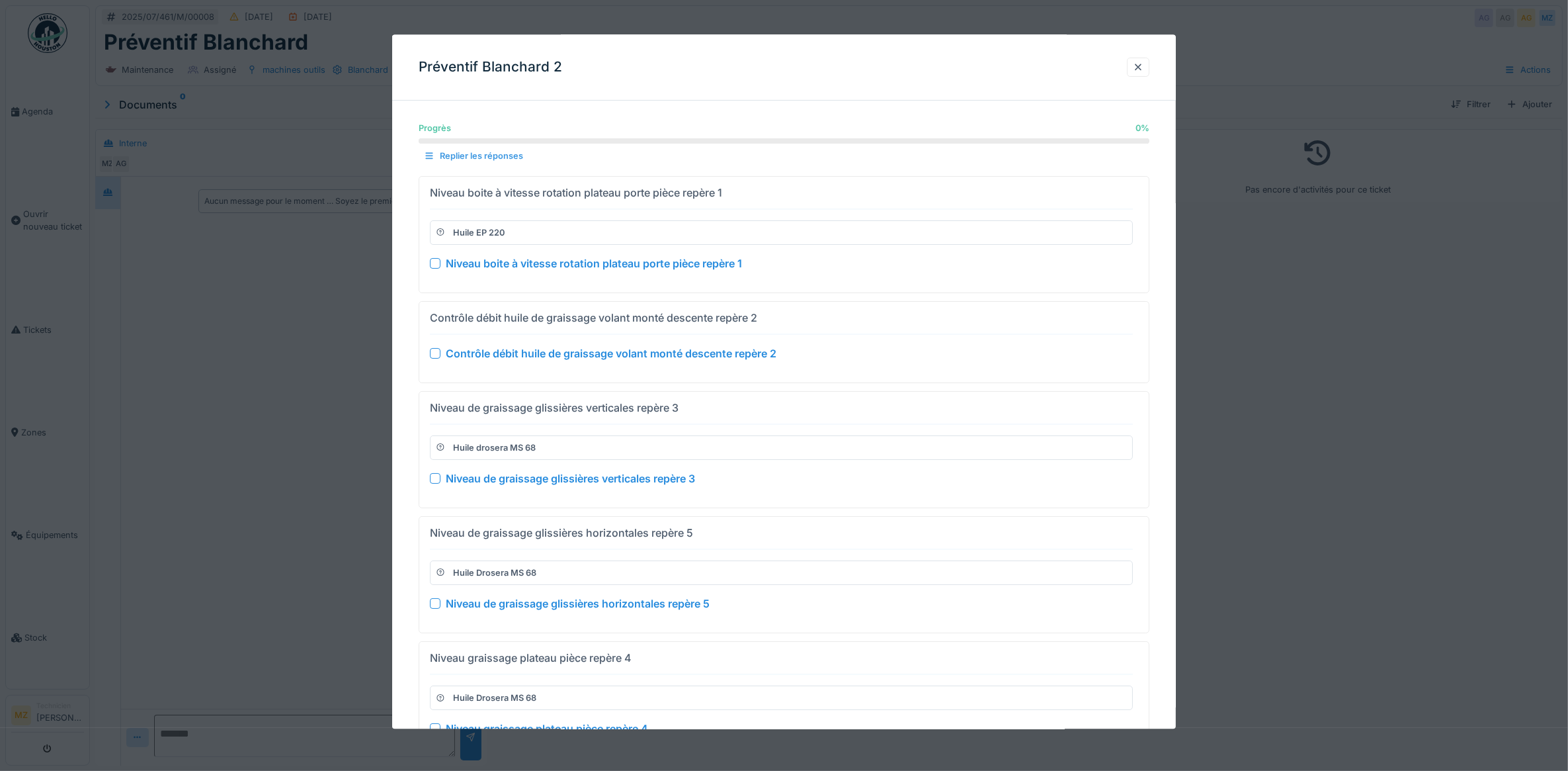
click at [505, 153] on div "Replier les réponses" at bounding box center [473, 156] width 110 height 18
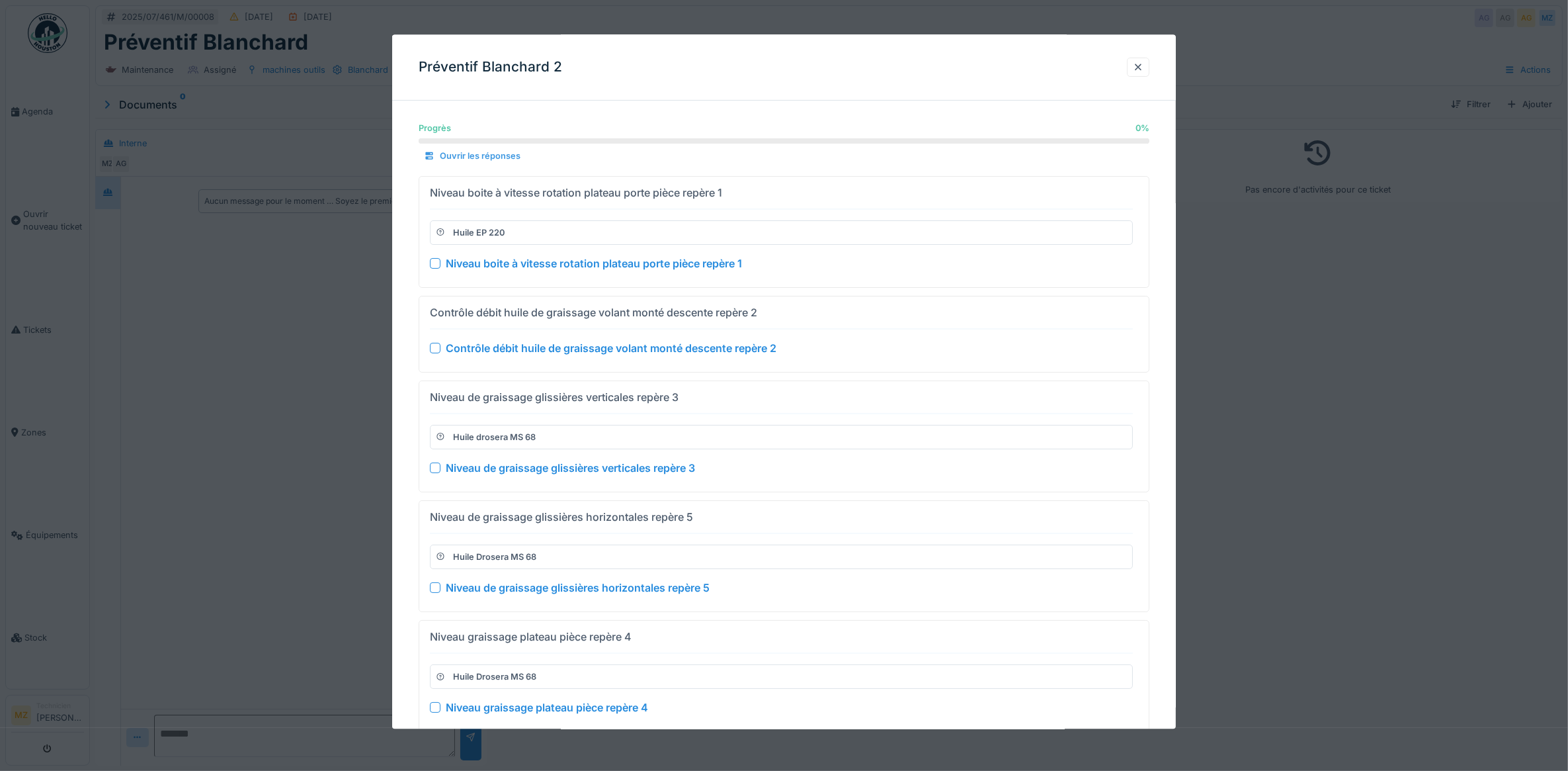
click at [505, 153] on div "Ouvrir les réponses" at bounding box center [471, 156] width 107 height 18
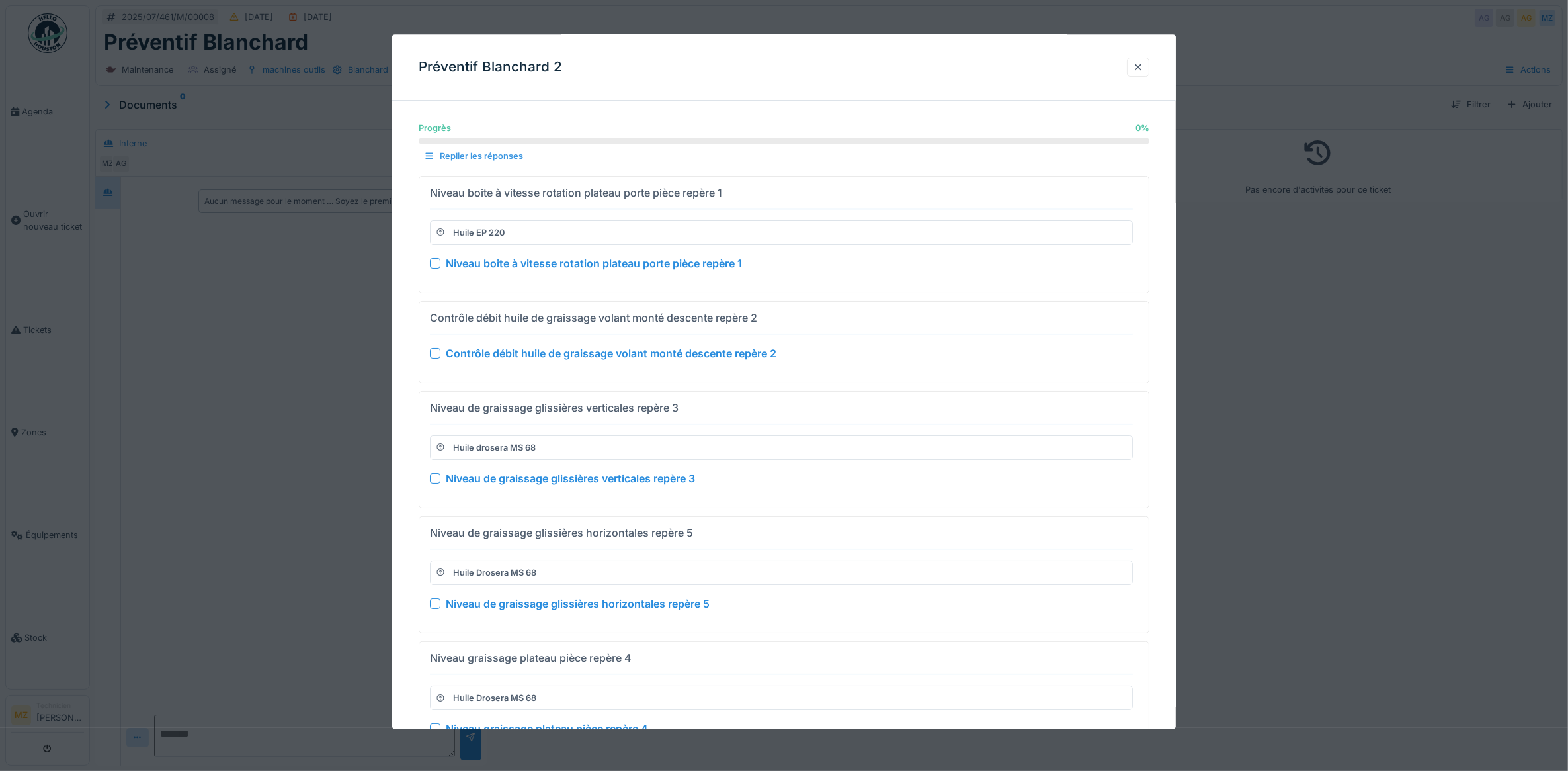
click at [505, 153] on div "Replier les réponses" at bounding box center [473, 156] width 110 height 18
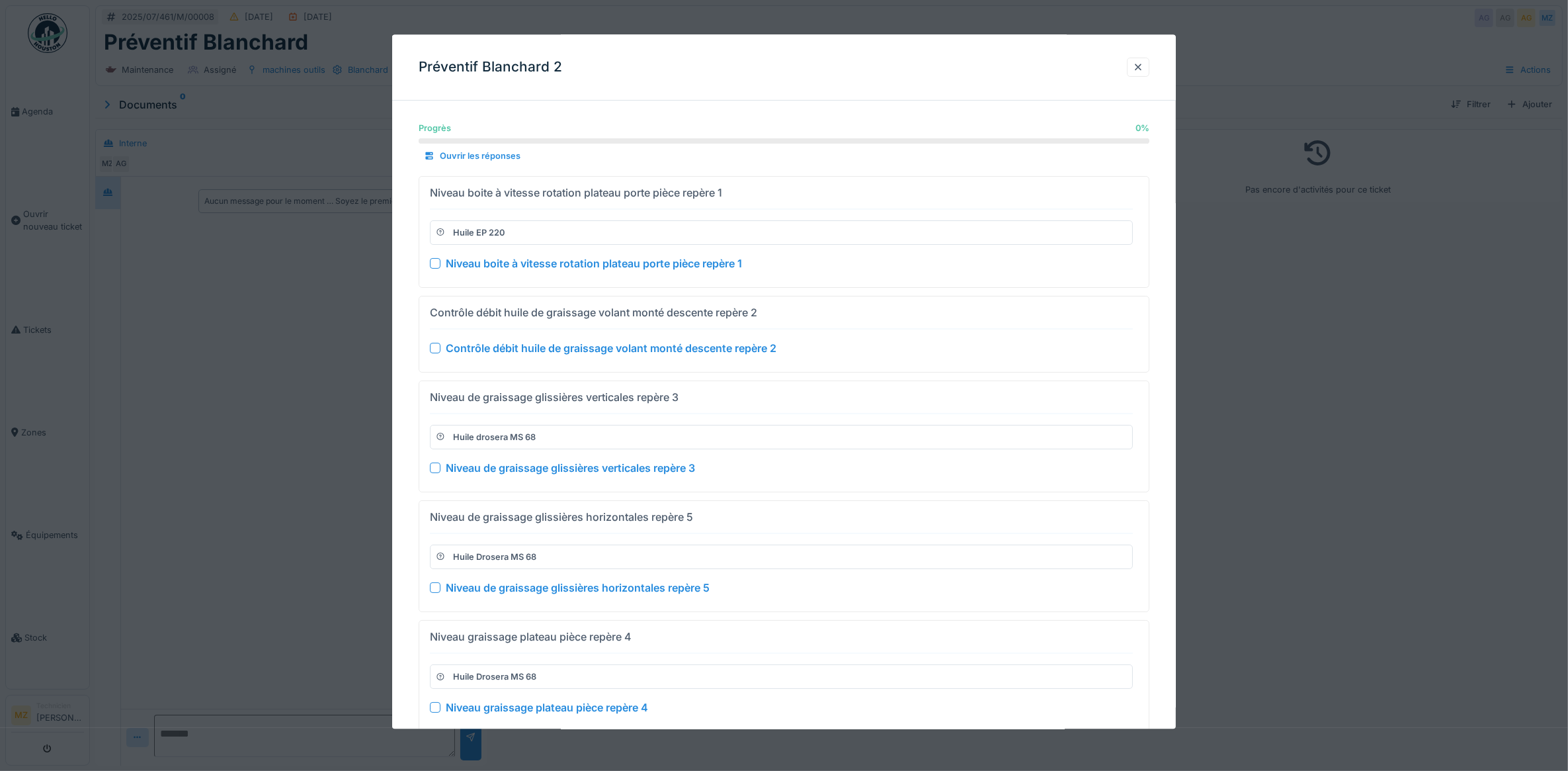
click at [1449, 313] on div at bounding box center [784, 386] width 1568 height 771
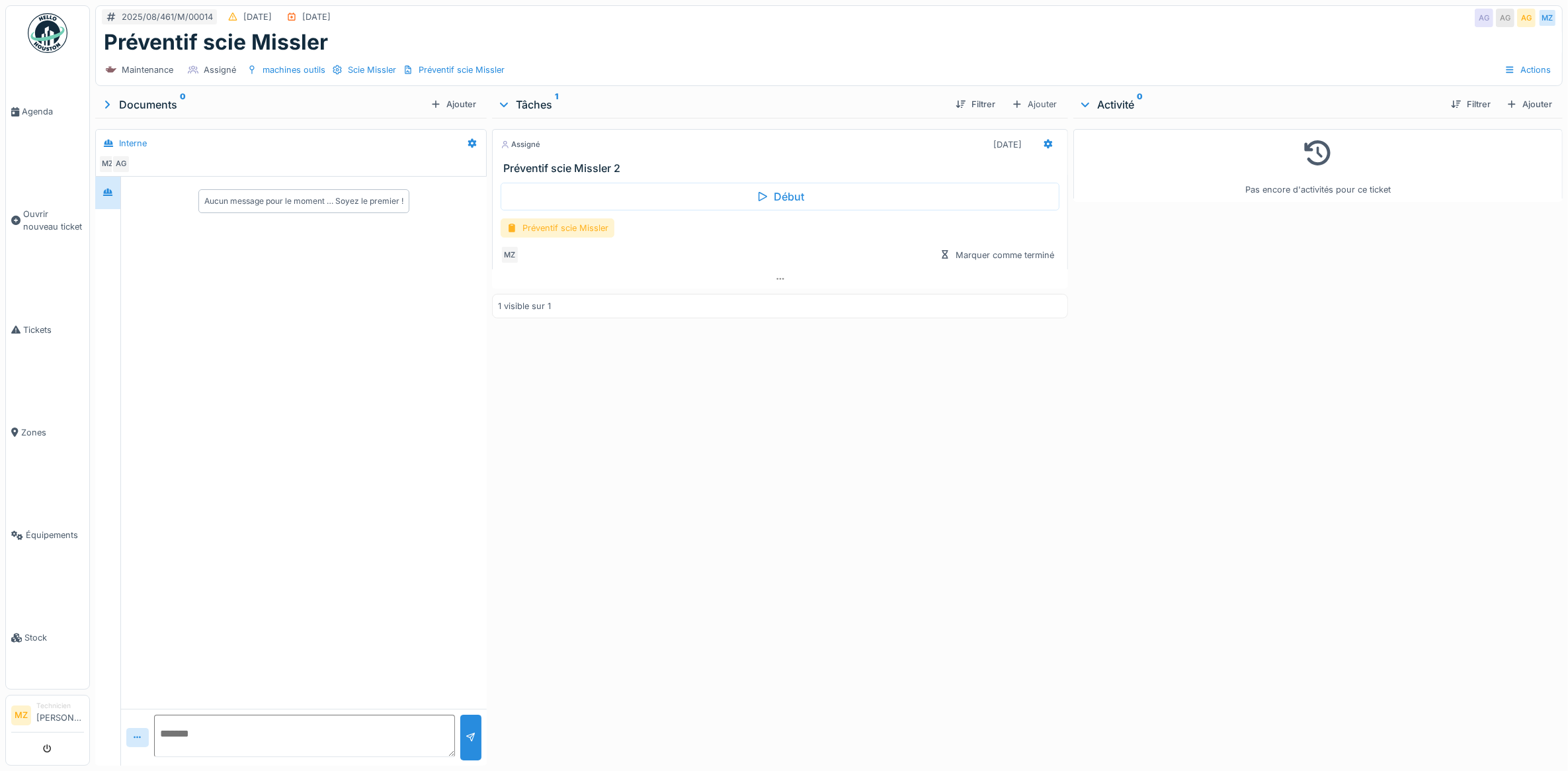
click at [603, 232] on div "Préventif scie Missler" at bounding box center [557, 228] width 114 height 19
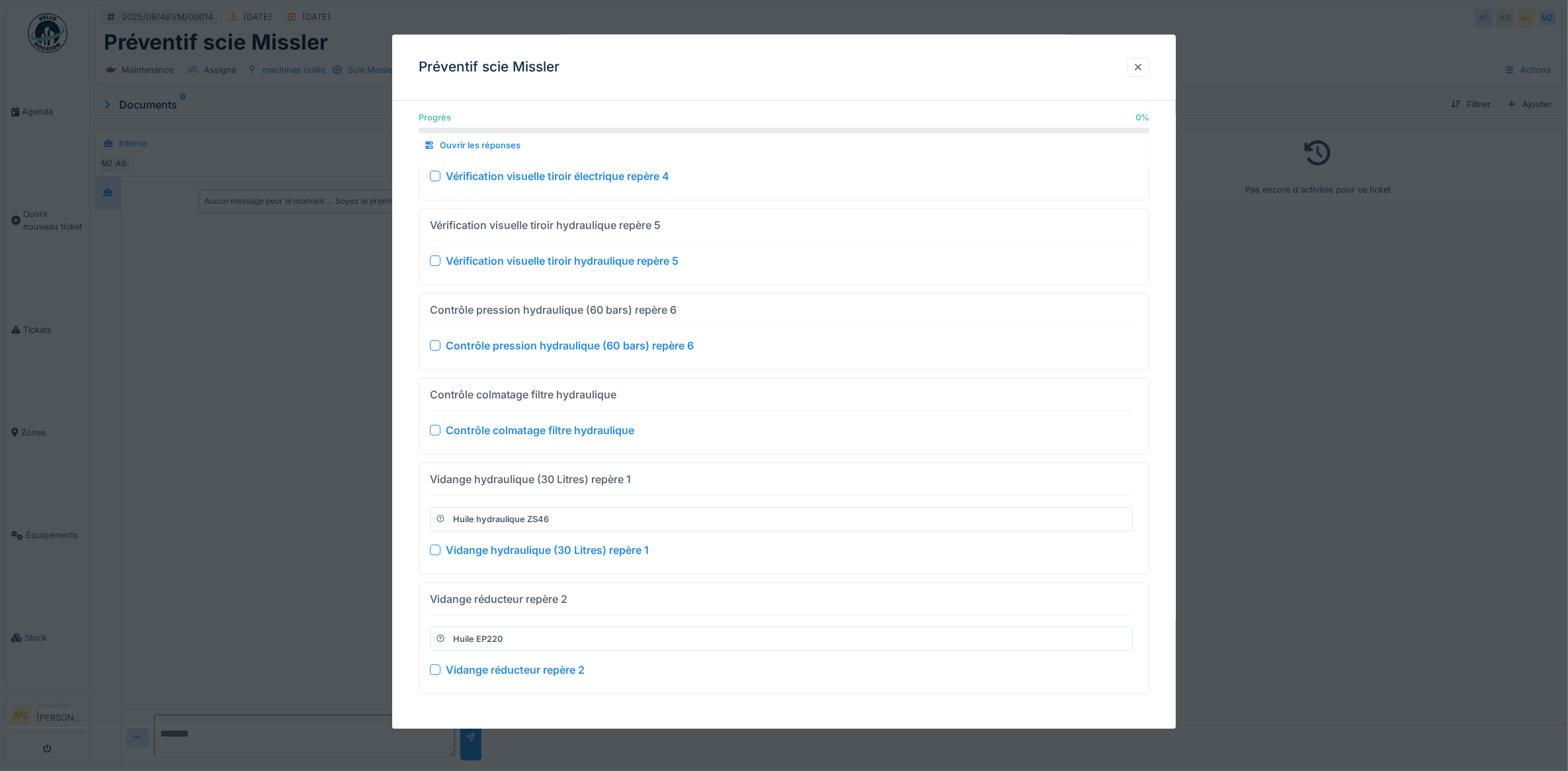
scroll to position [12, 0]
click at [1222, 473] on div at bounding box center [784, 386] width 1568 height 771
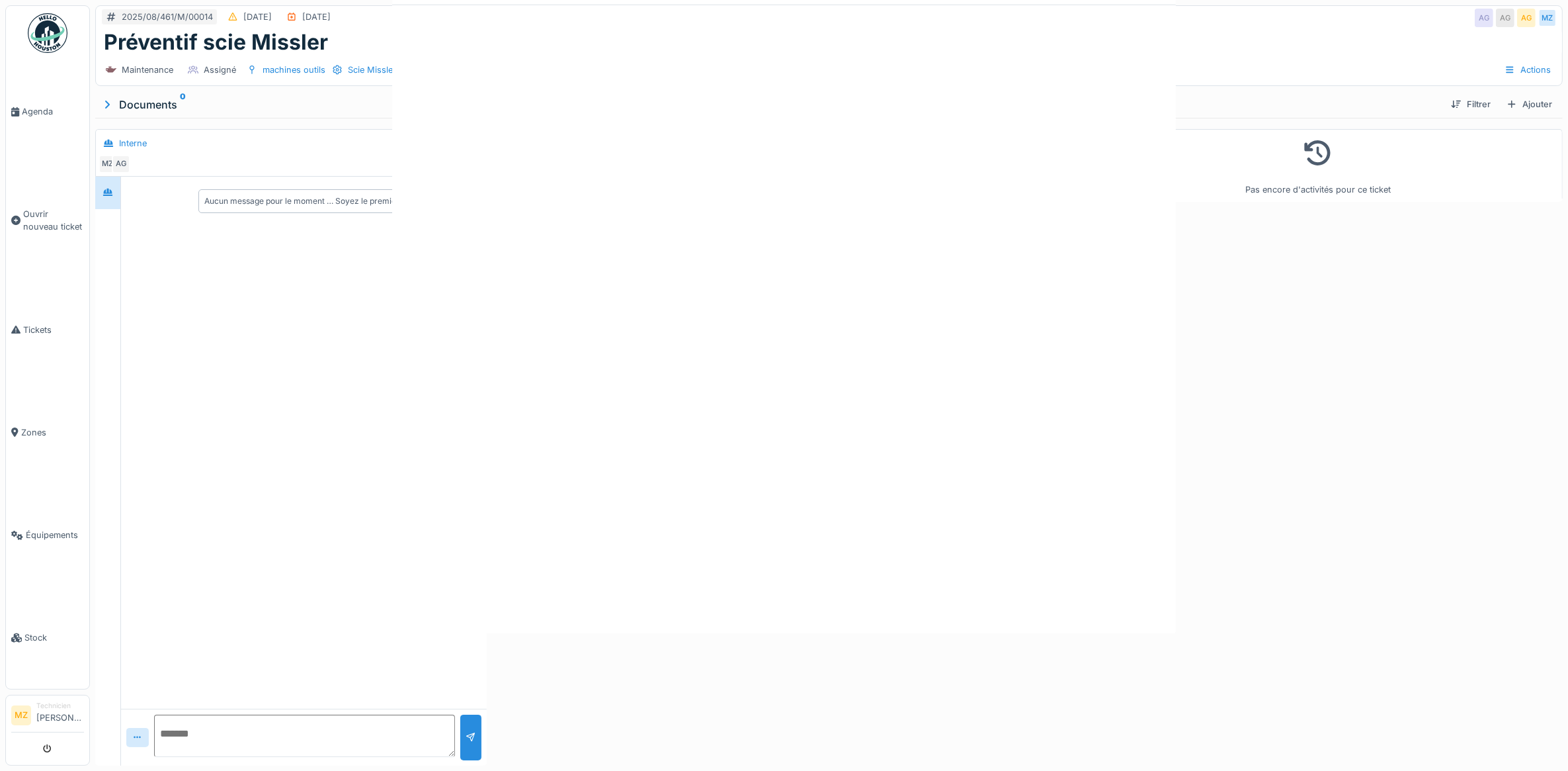
scroll to position [0, 0]
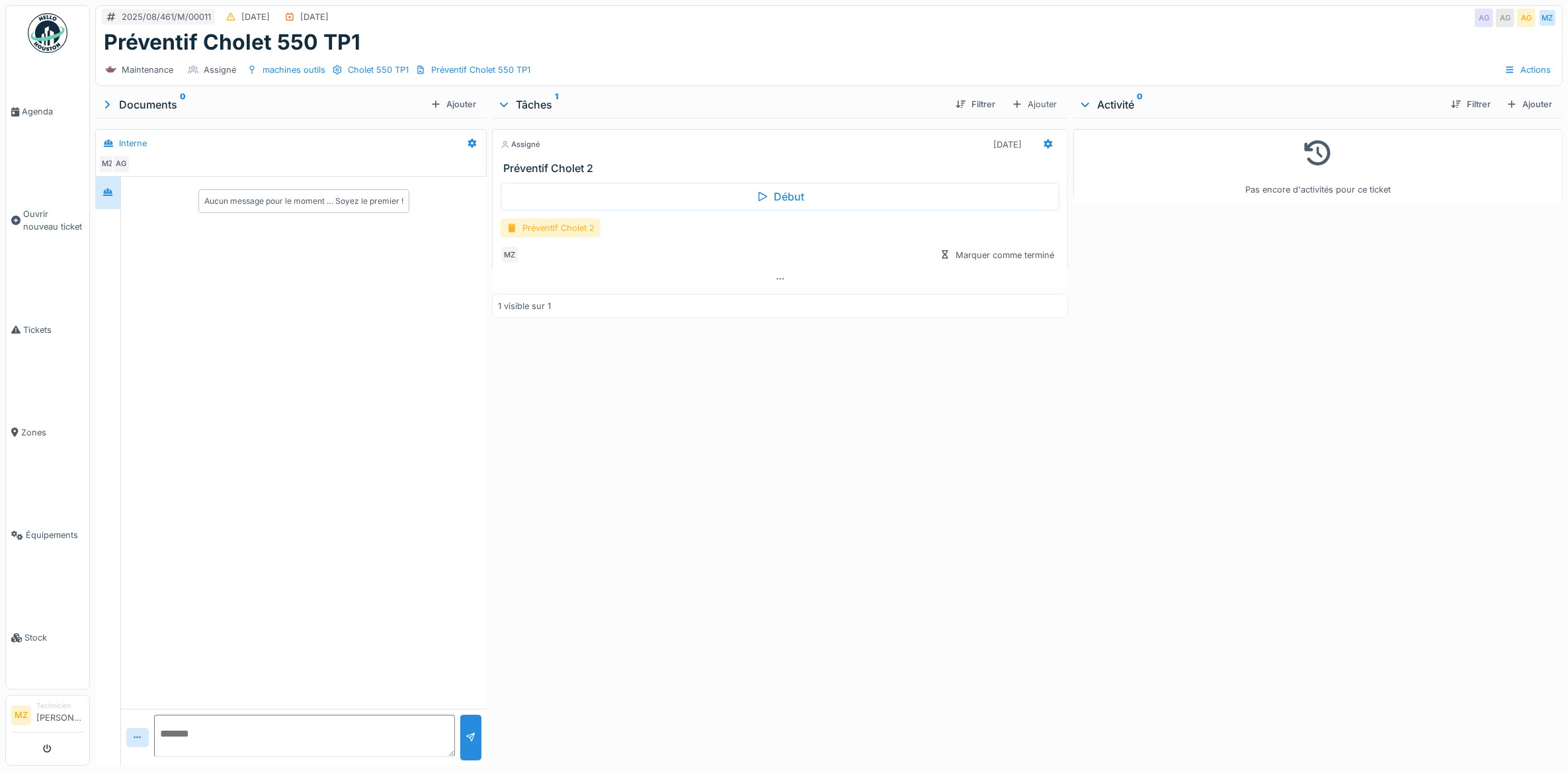
click at [594, 229] on div "Préventif Cholet 2" at bounding box center [550, 228] width 100 height 19
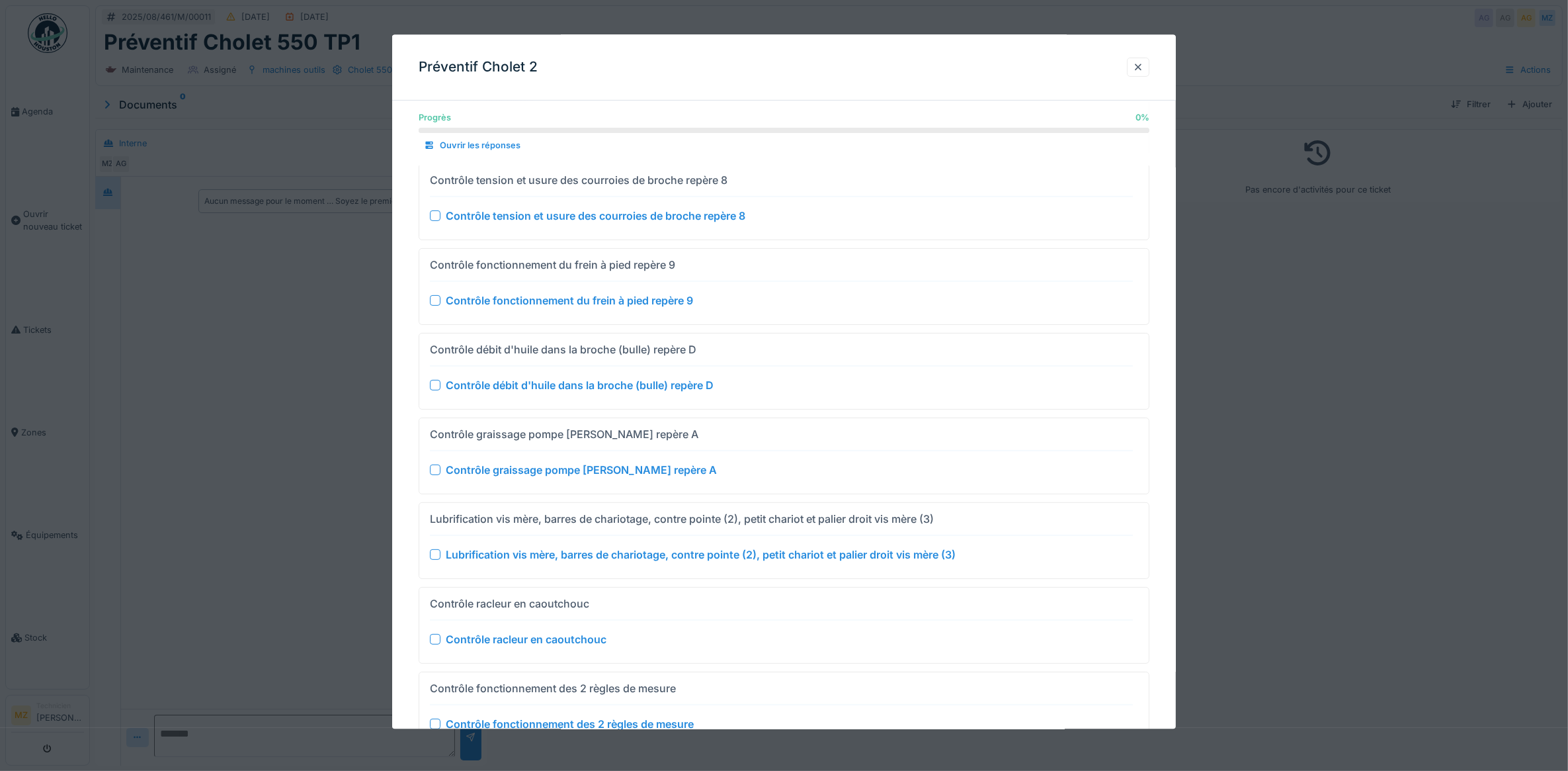
scroll to position [433, 0]
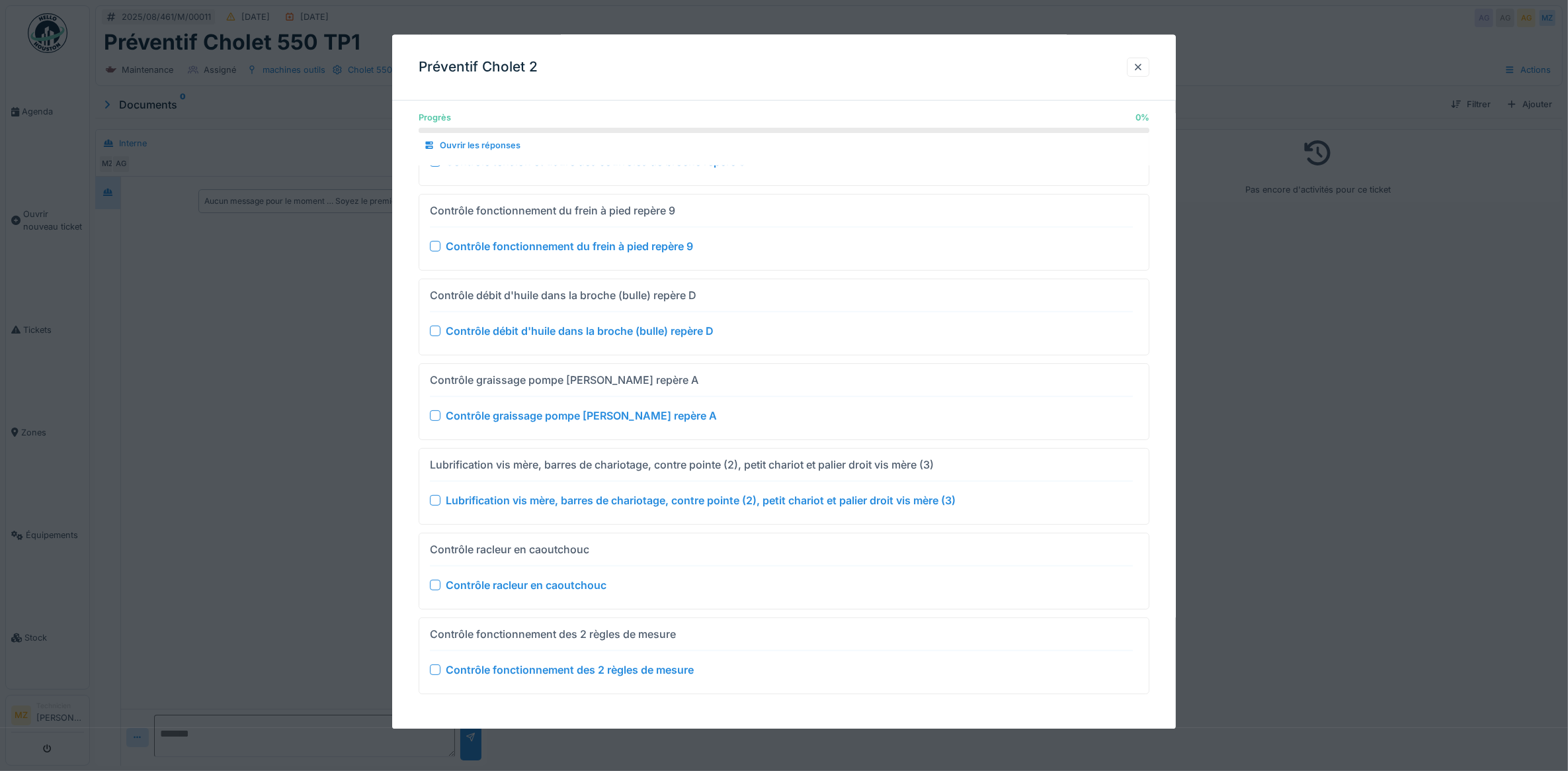
click at [1196, 355] on div at bounding box center [784, 386] width 1568 height 771
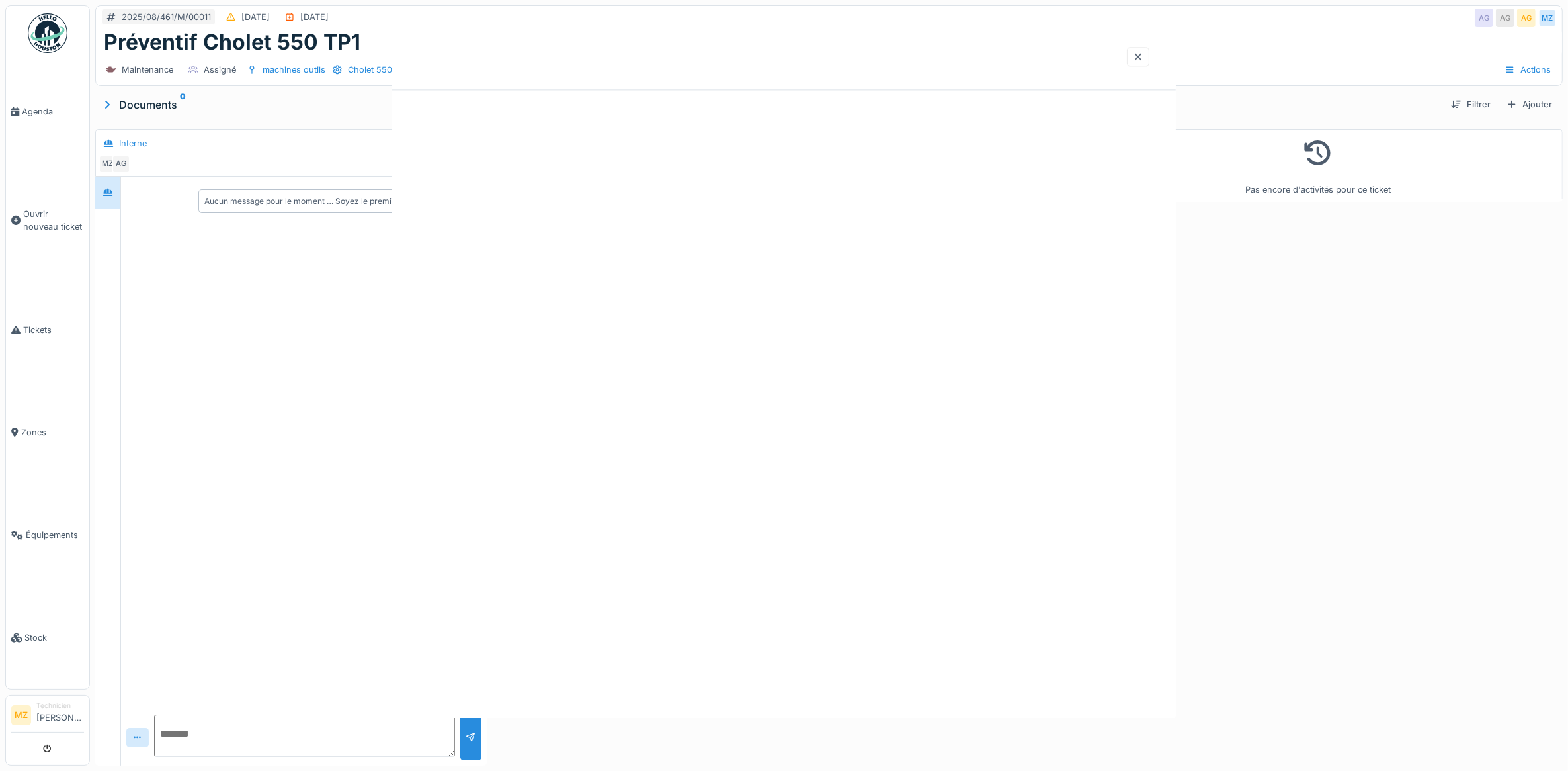
scroll to position [0, 0]
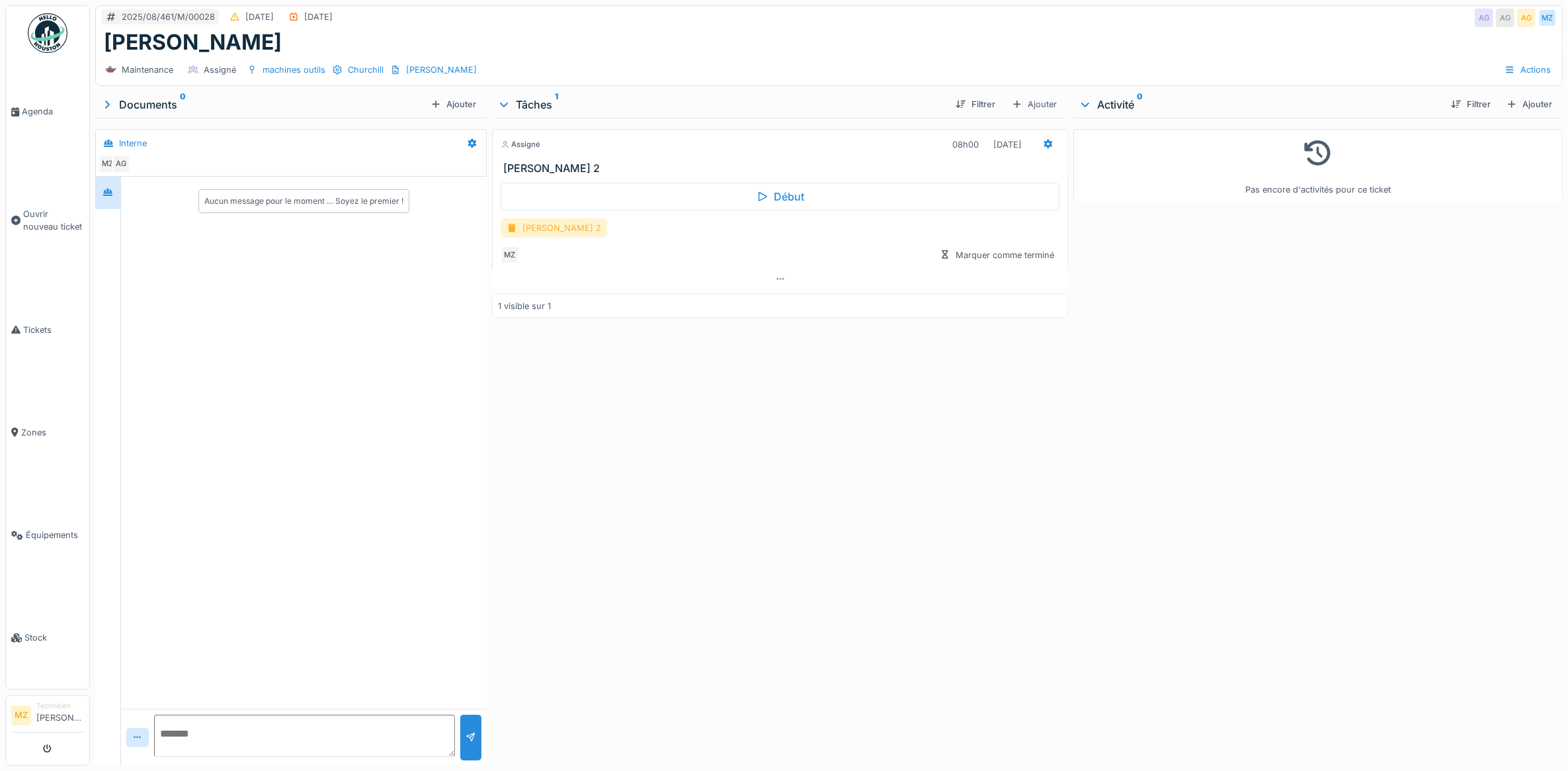
click at [594, 233] on div "[PERSON_NAME] 2" at bounding box center [554, 228] width 107 height 19
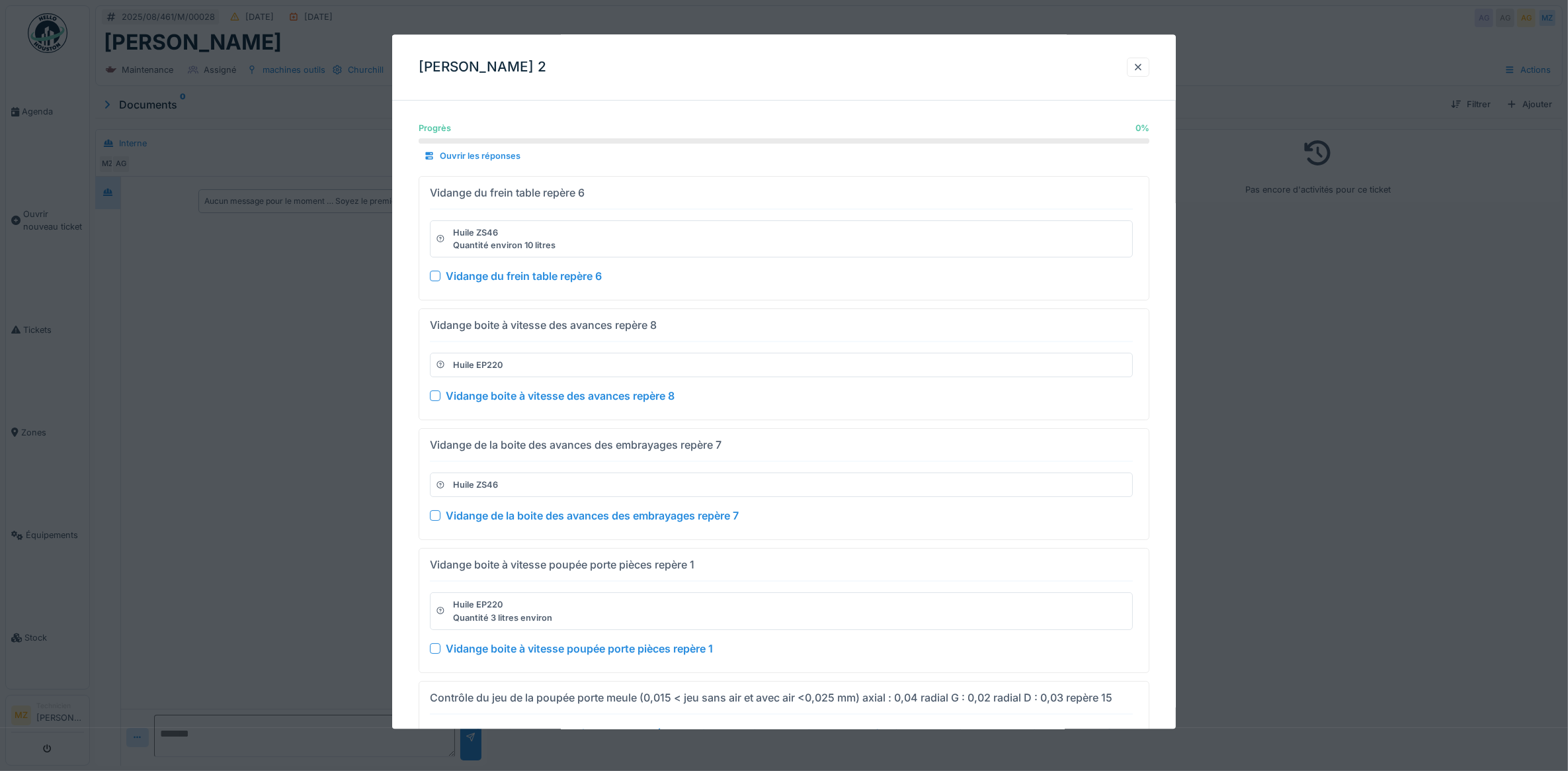
click at [1360, 306] on div at bounding box center [784, 386] width 1568 height 771
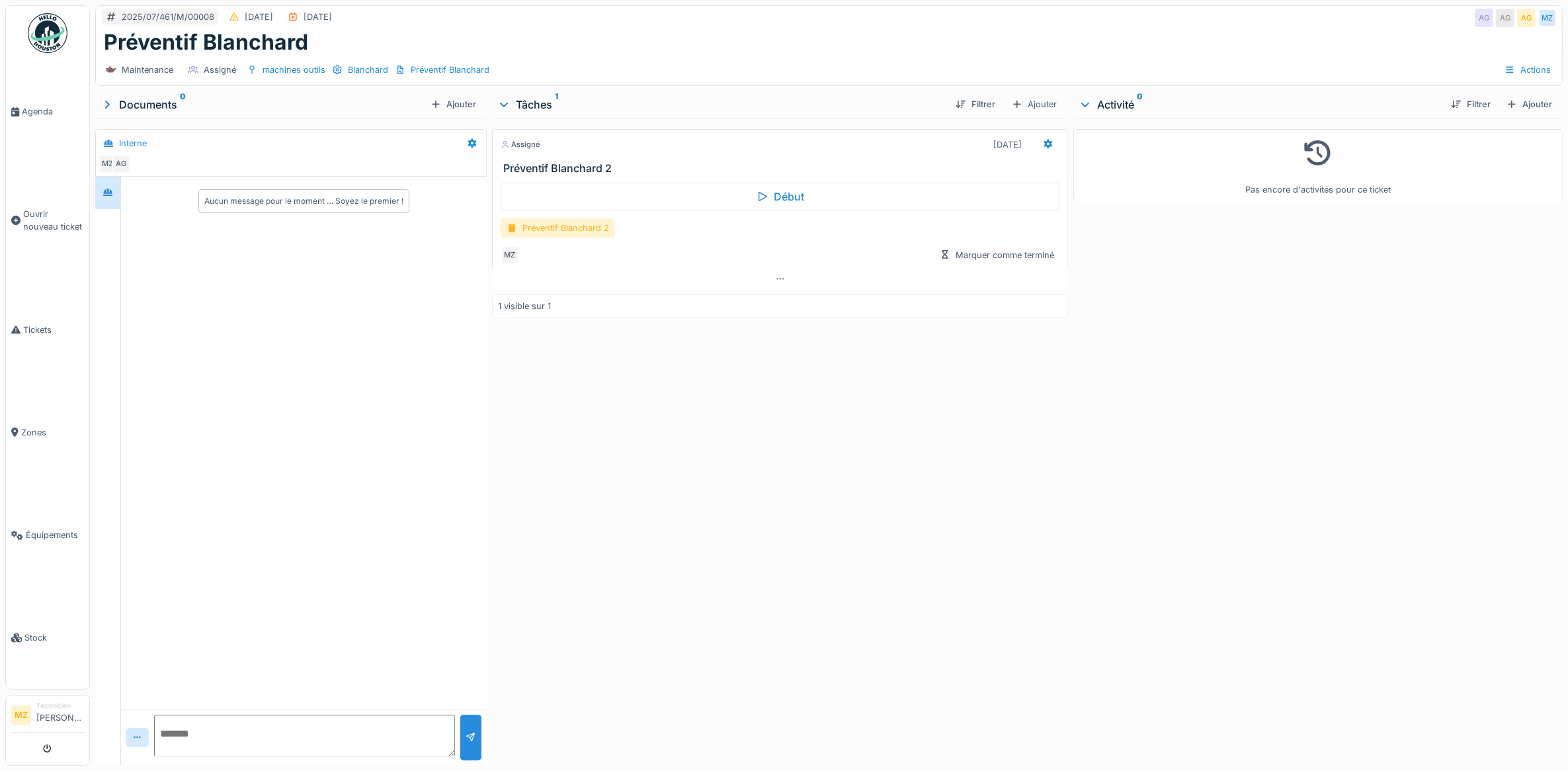
click at [538, 234] on div "Préventif Blanchard 2" at bounding box center [558, 228] width 115 height 19
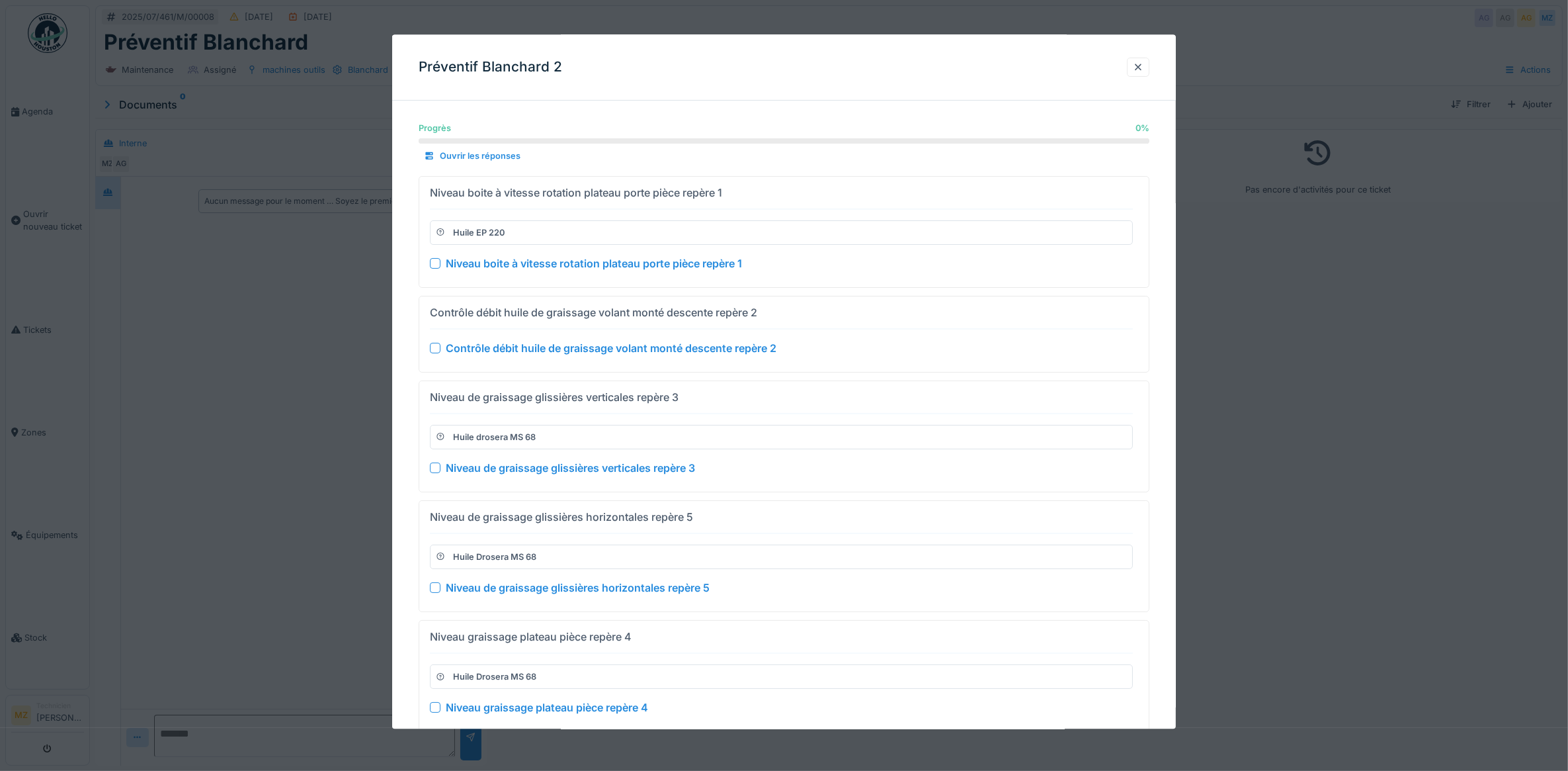
click at [381, 221] on div at bounding box center [784, 386] width 1568 height 771
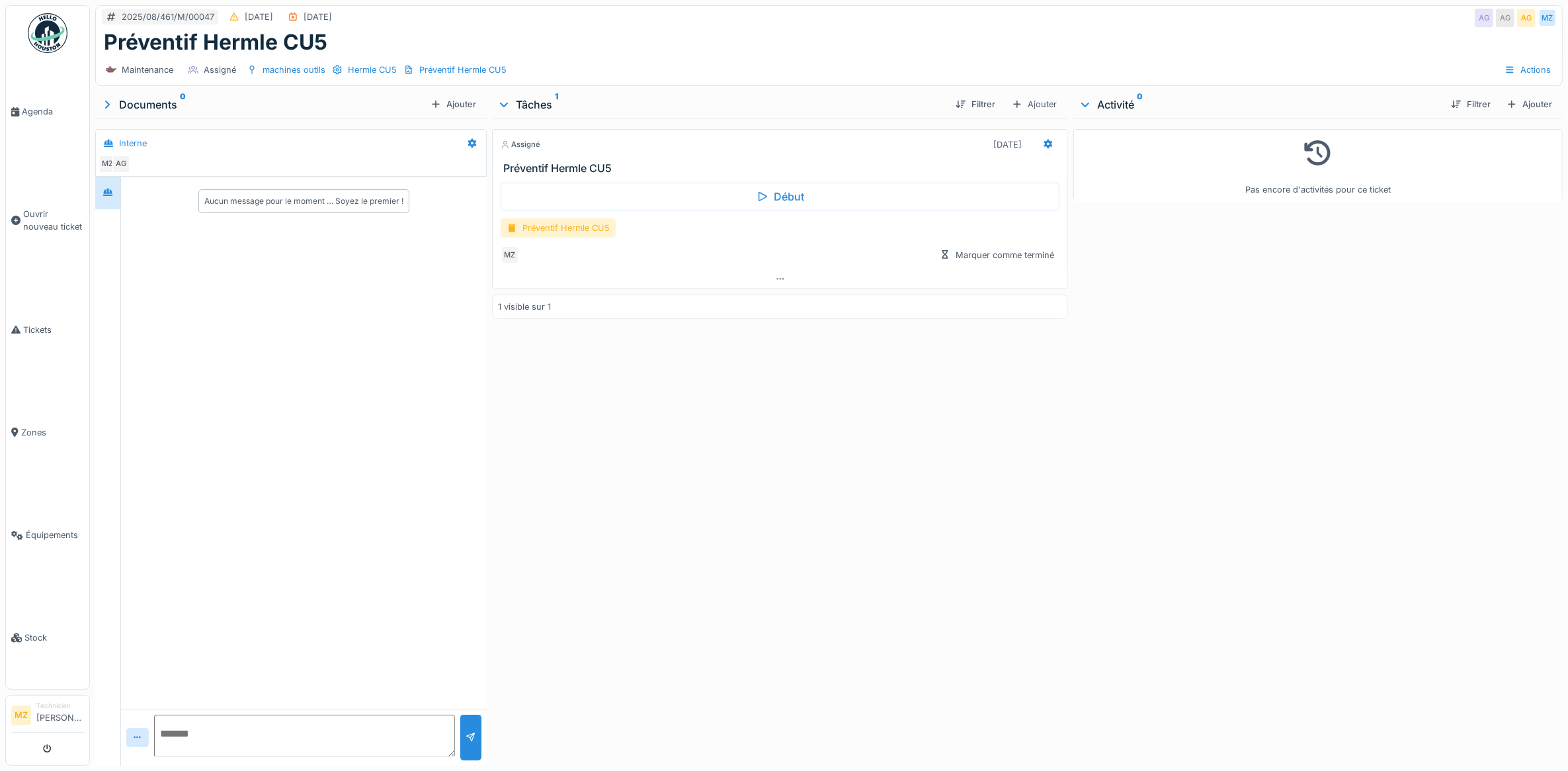
click at [543, 232] on div "Préventif Hermle CU5" at bounding box center [558, 228] width 115 height 19
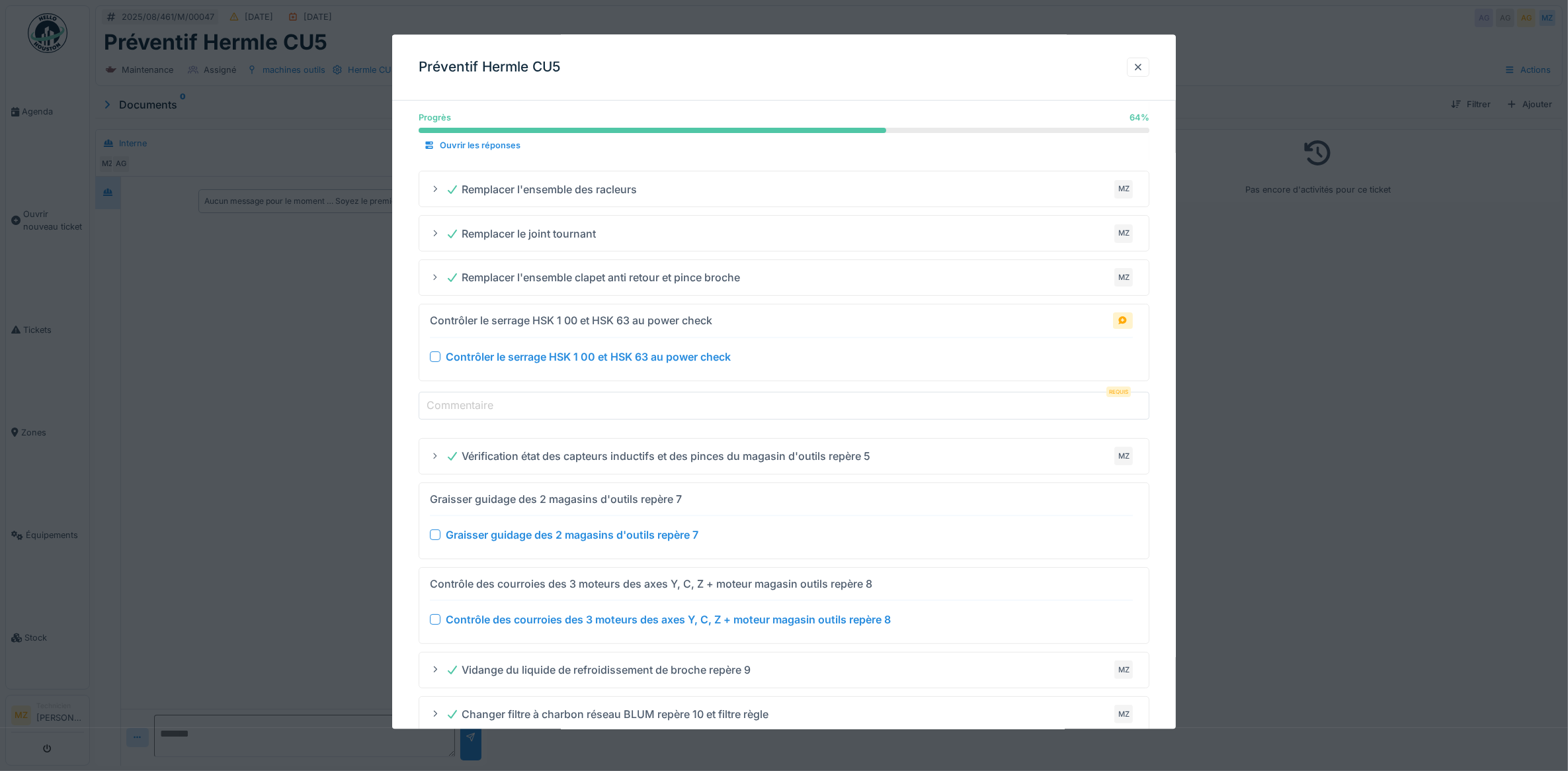
scroll to position [248, 0]
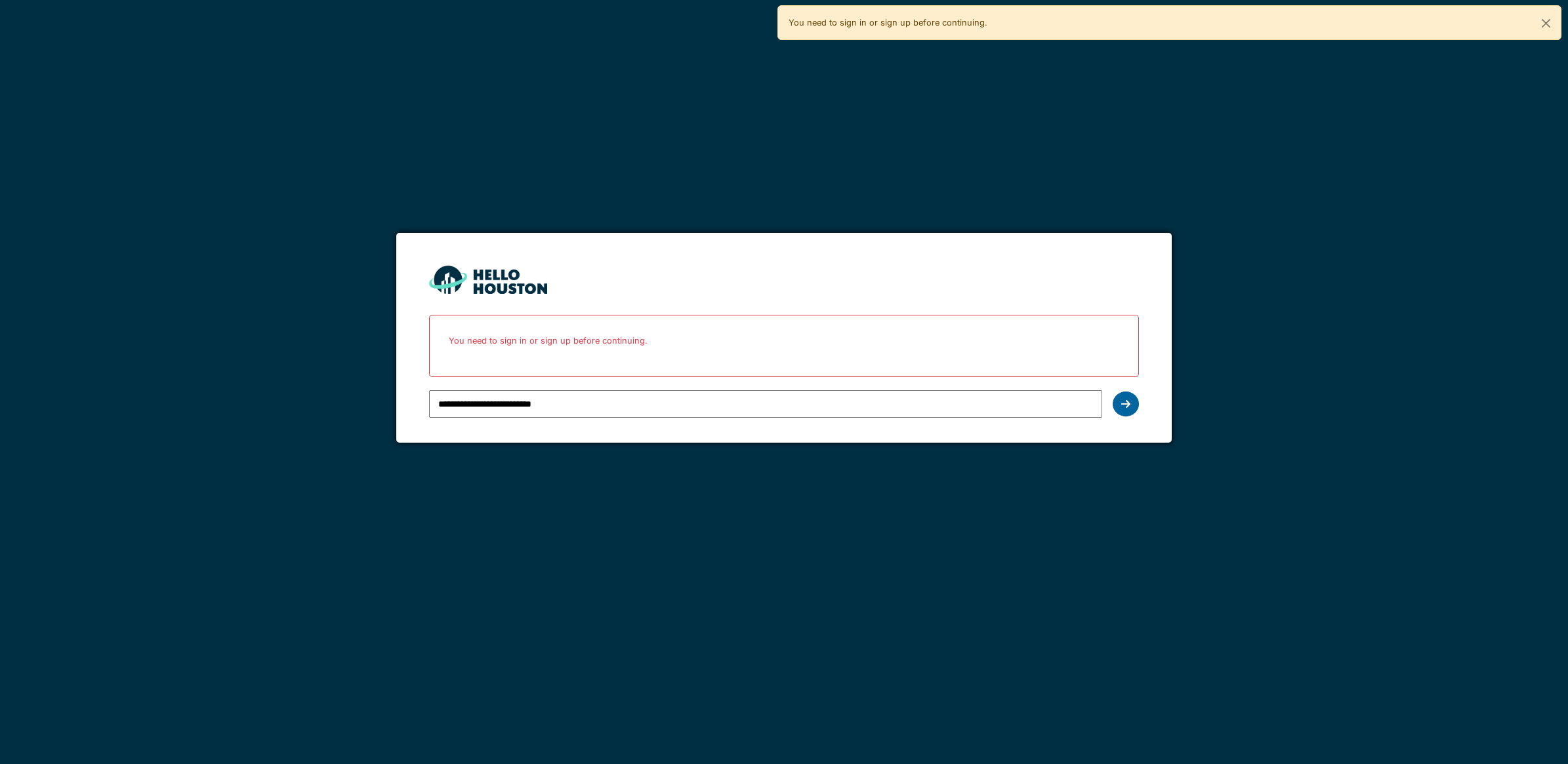
click at [1126, 412] on div at bounding box center [1126, 404] width 26 height 25
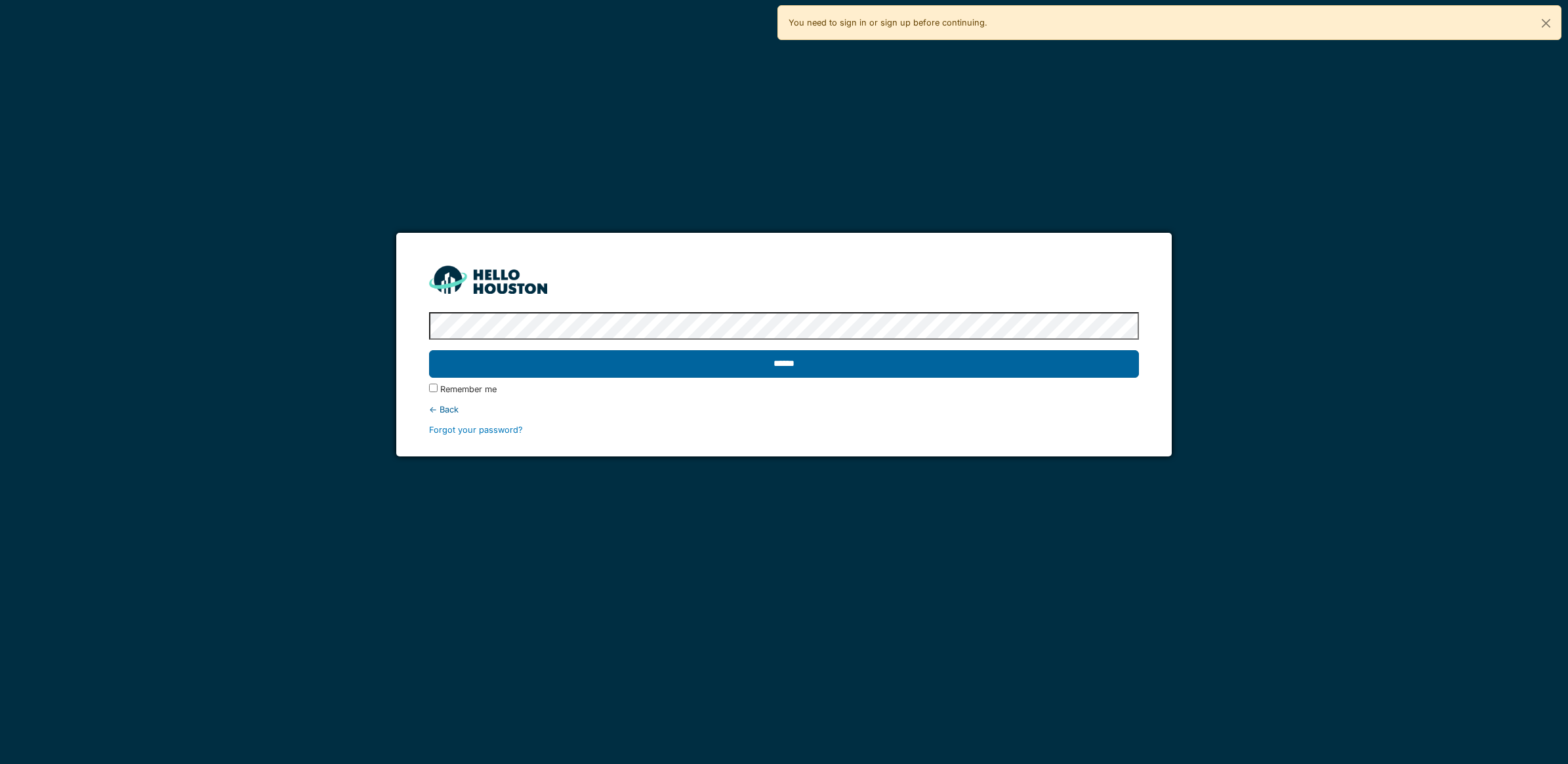
click at [833, 373] on input "******" at bounding box center [783, 364] width 710 height 28
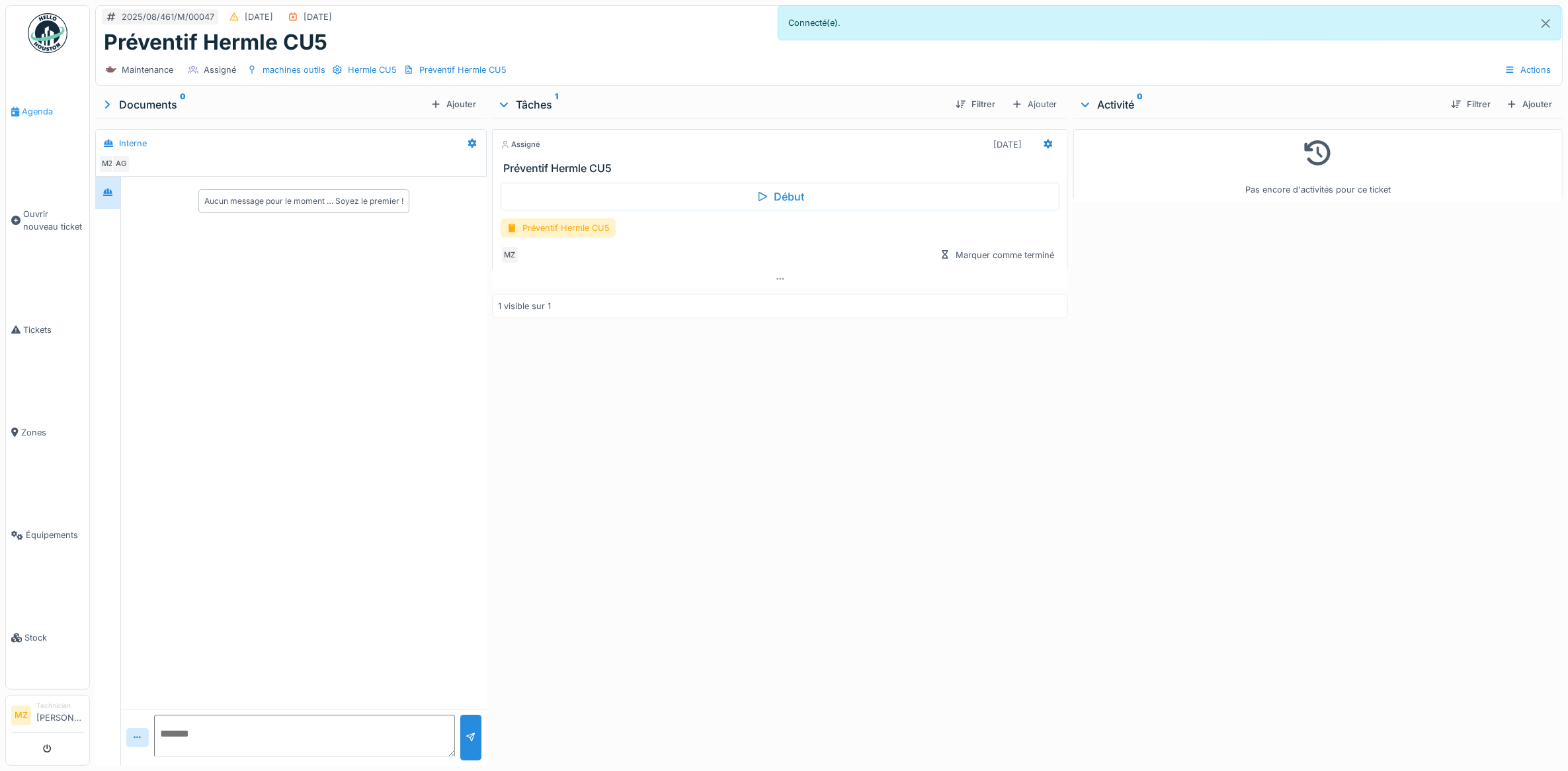
click at [37, 119] on link "Agenda" at bounding box center [48, 111] width 83 height 102
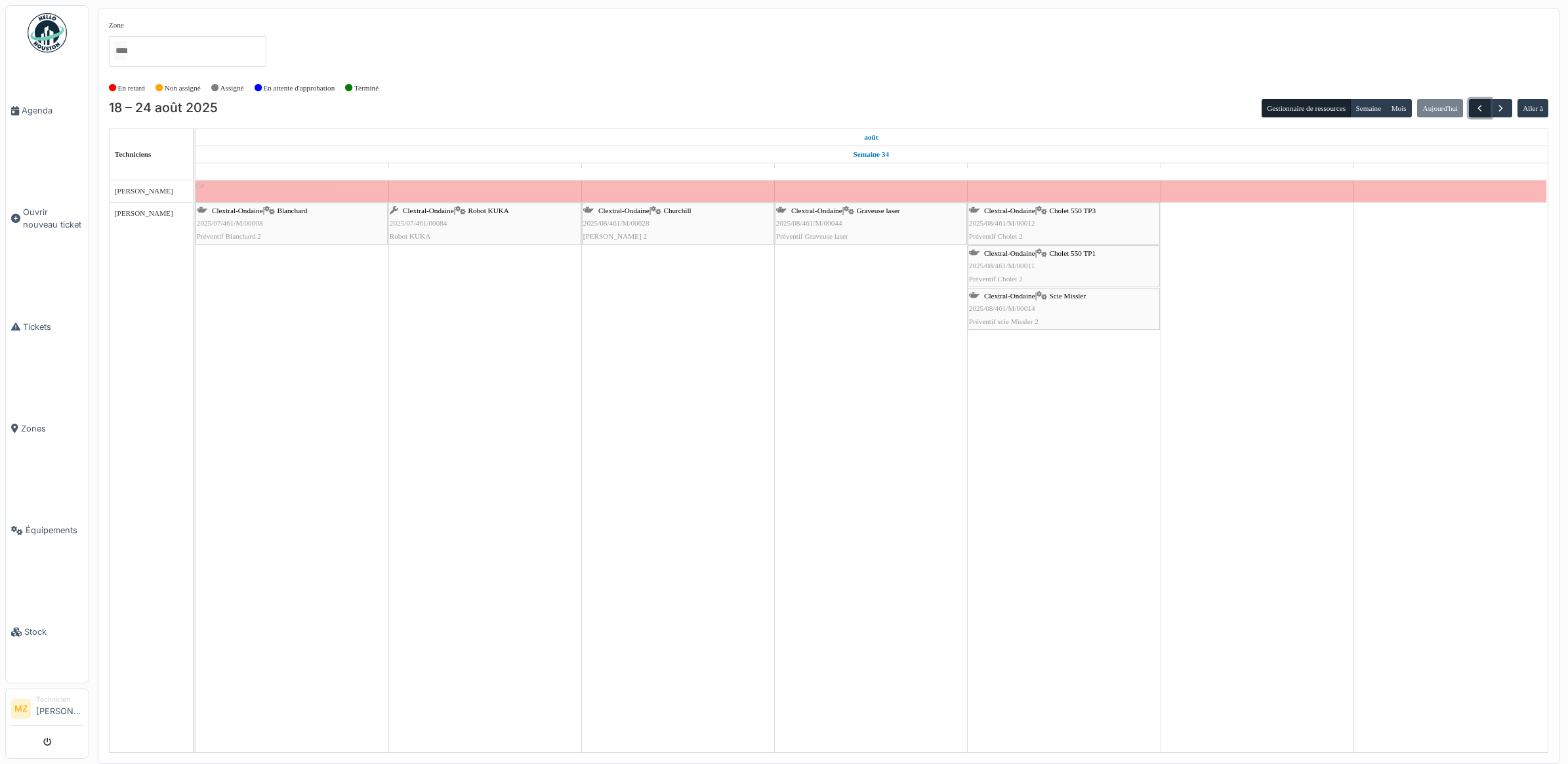
click at [1469, 106] on button "button" at bounding box center [1478, 108] width 22 height 19
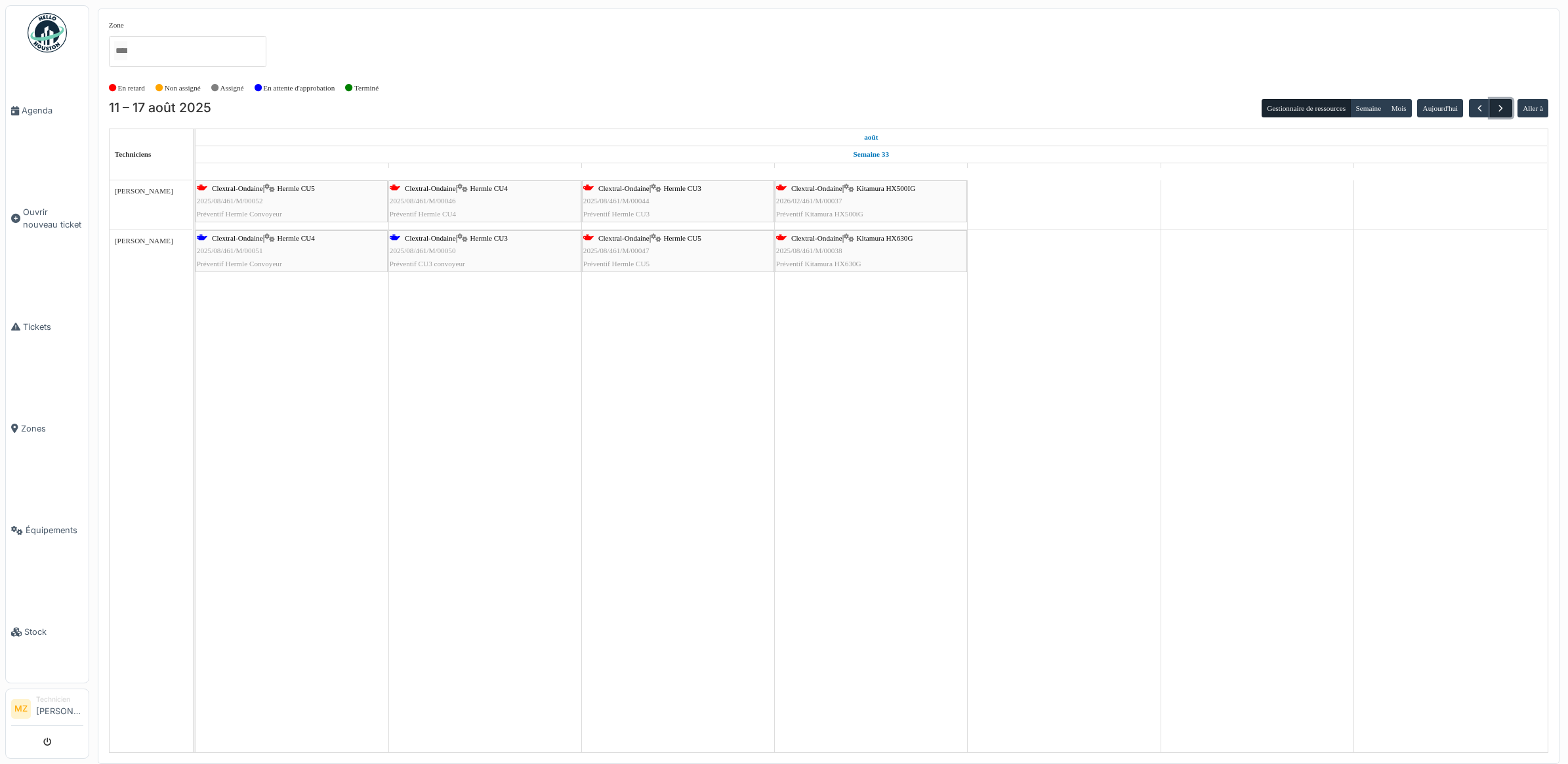
click at [1504, 107] on span "button" at bounding box center [1500, 108] width 11 height 11
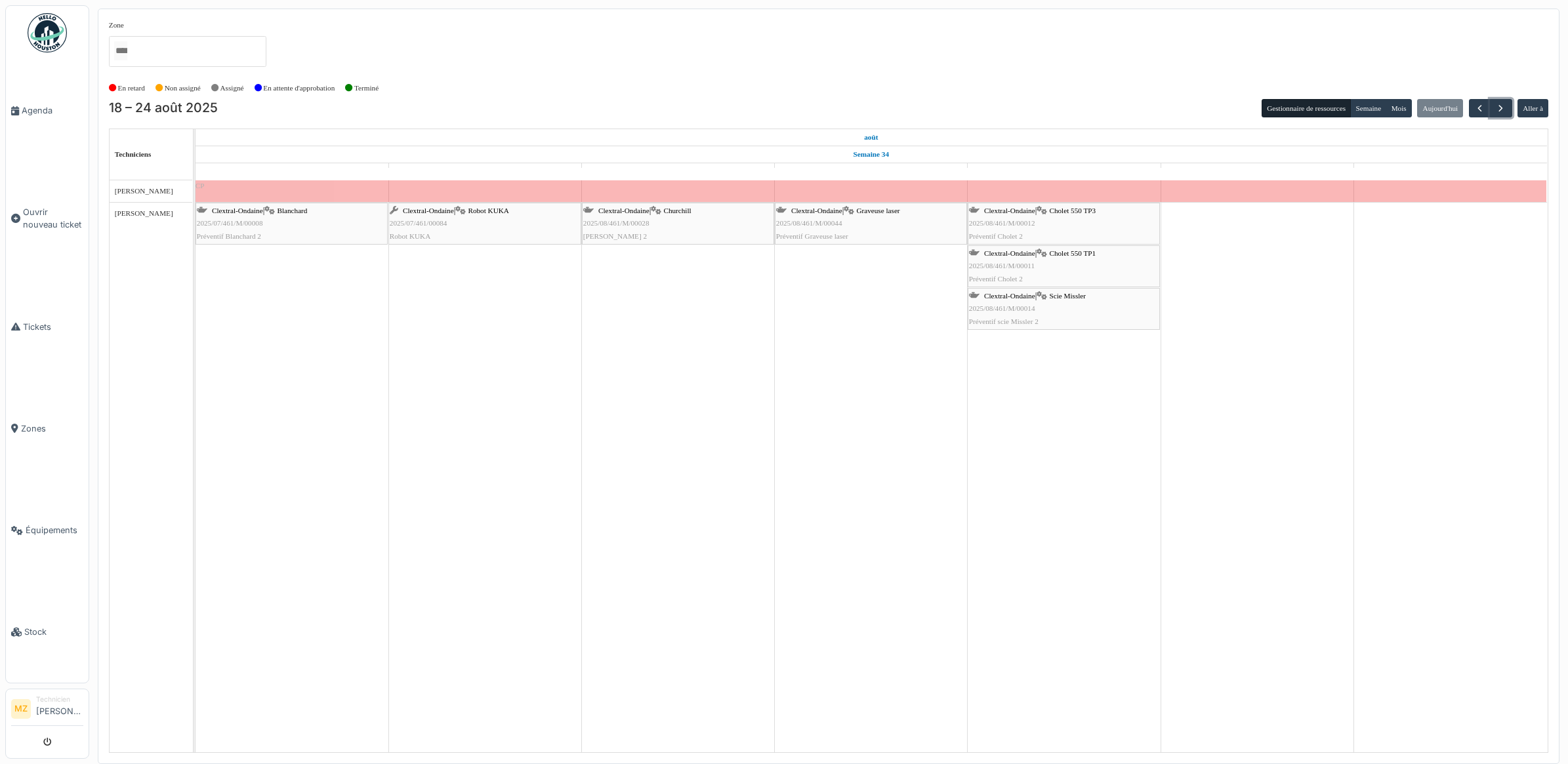
click at [317, 227] on div "Clextral-Ondaine | Blanchard 2025/07/461/M/00008 Préventif Blanchard 2" at bounding box center [292, 224] width 189 height 38
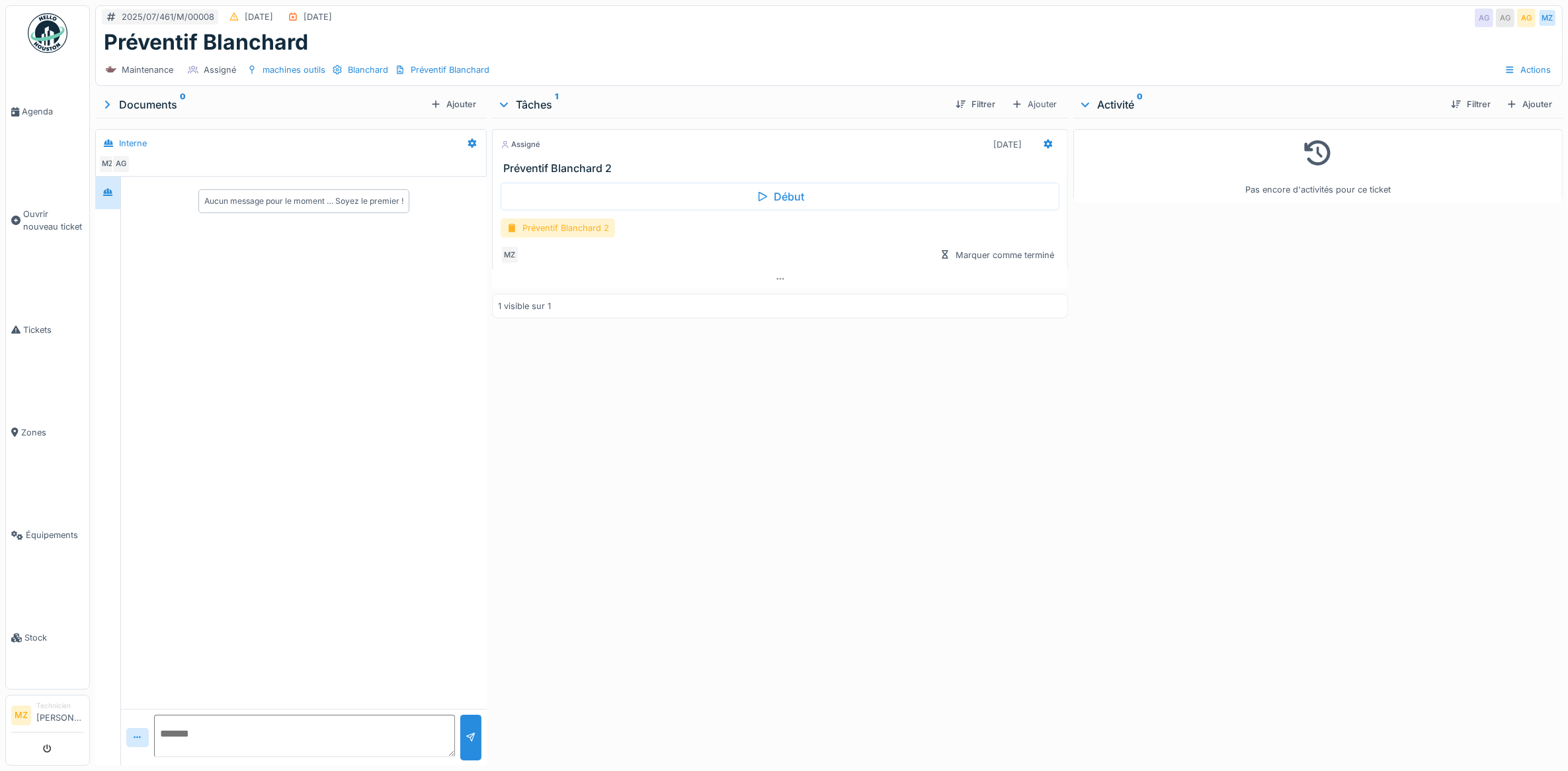
click at [572, 229] on div "Préventif Blanchard 2" at bounding box center [558, 228] width 115 height 19
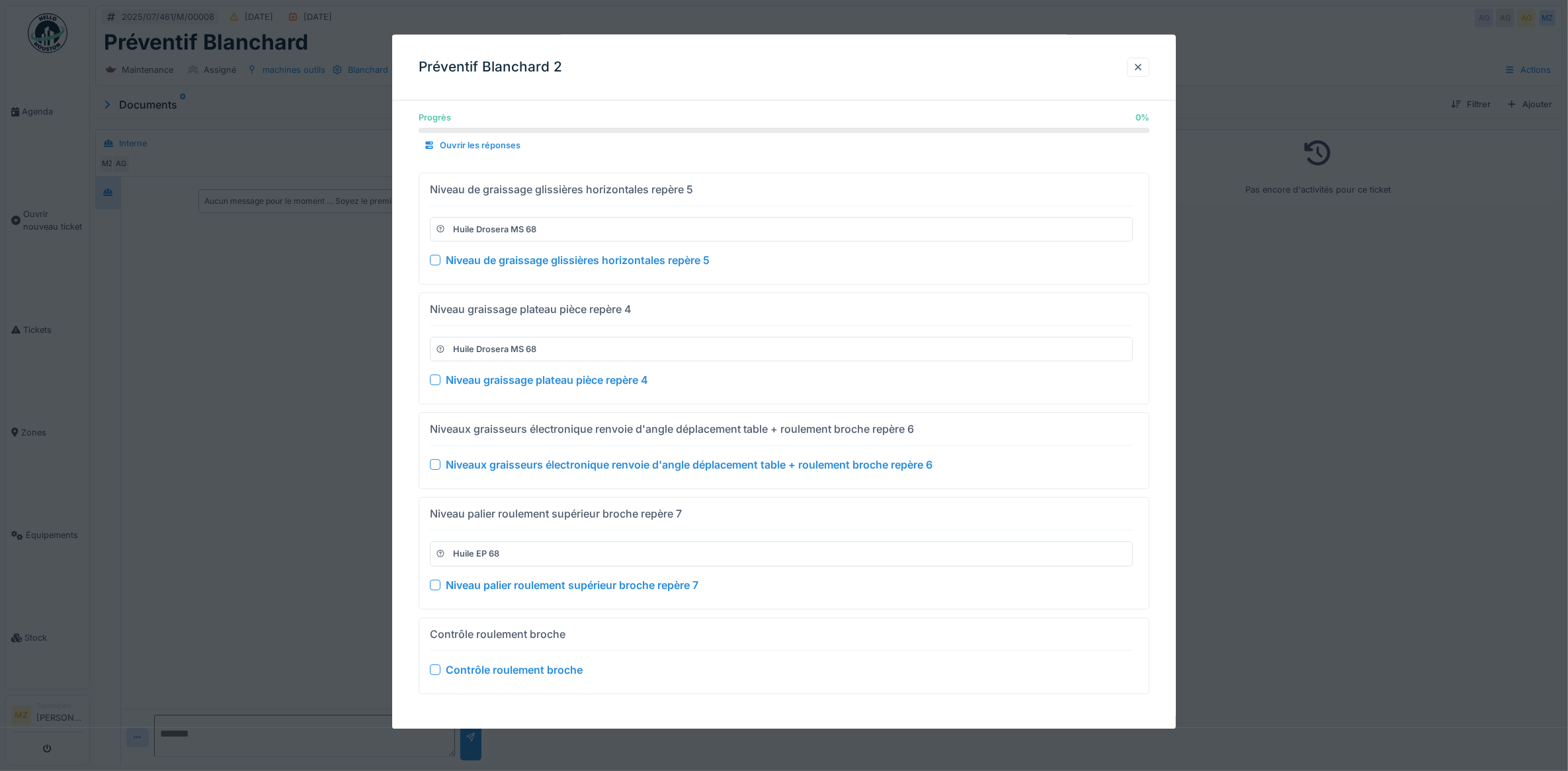
scroll to position [333, 0]
click at [1265, 449] on div at bounding box center [784, 386] width 1568 height 771
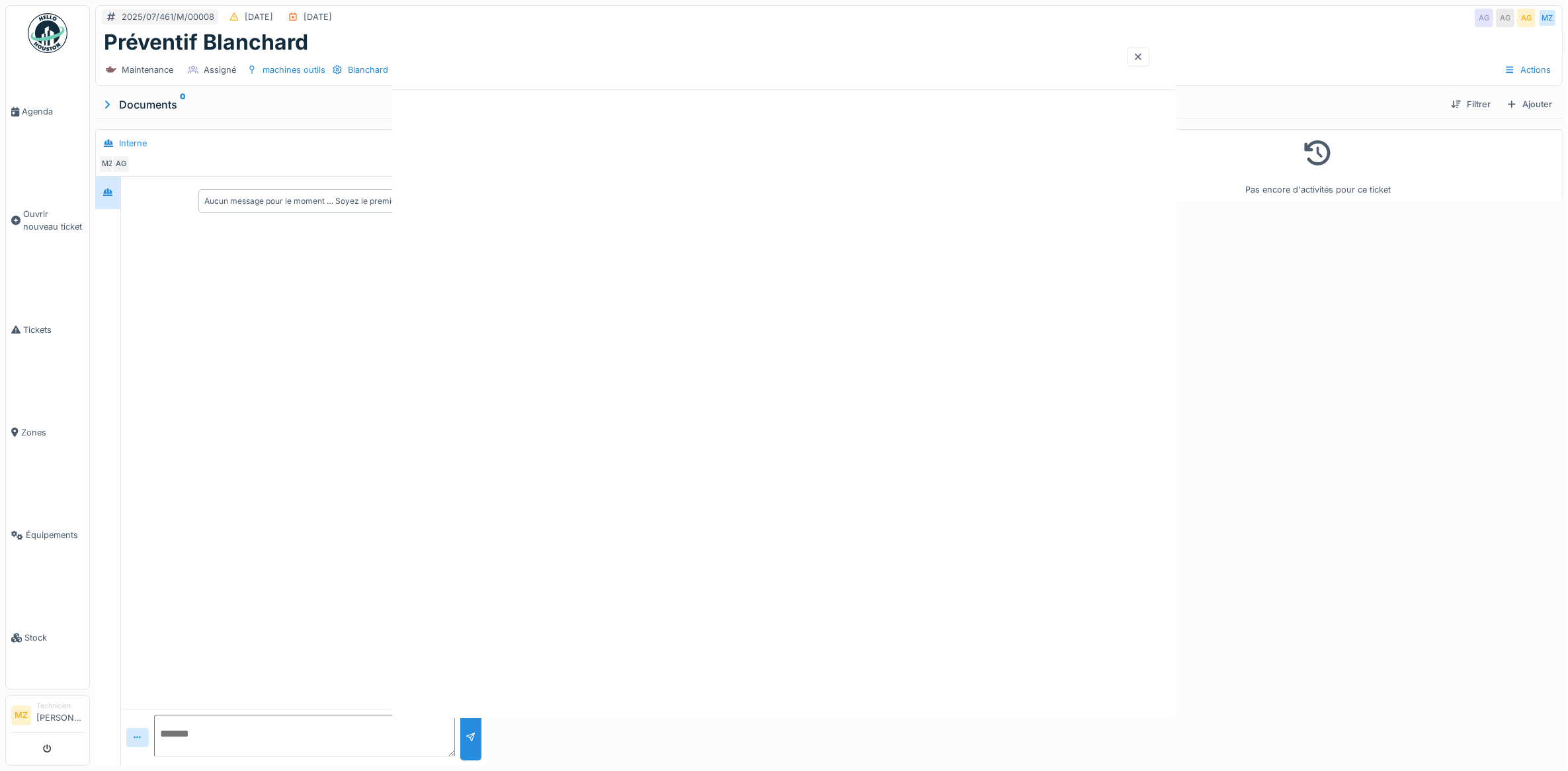
scroll to position [0, 0]
